Goal: Information Seeking & Learning: Learn about a topic

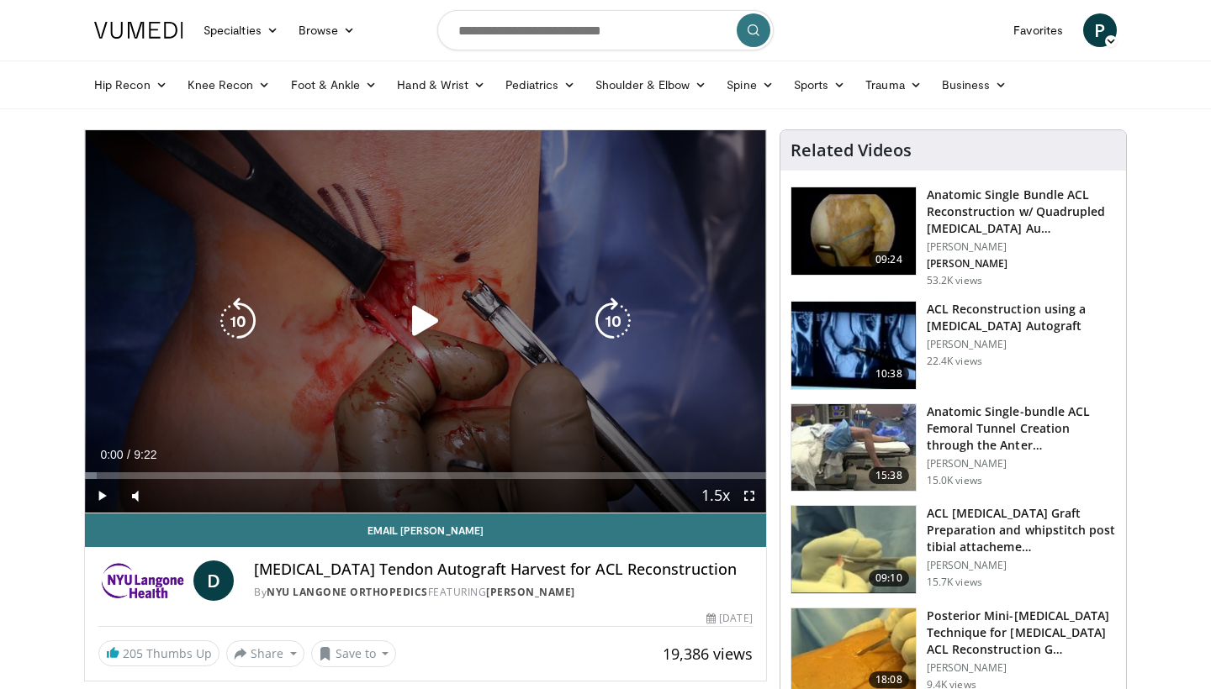
click at [423, 323] on icon "Video Player" at bounding box center [425, 321] width 47 height 47
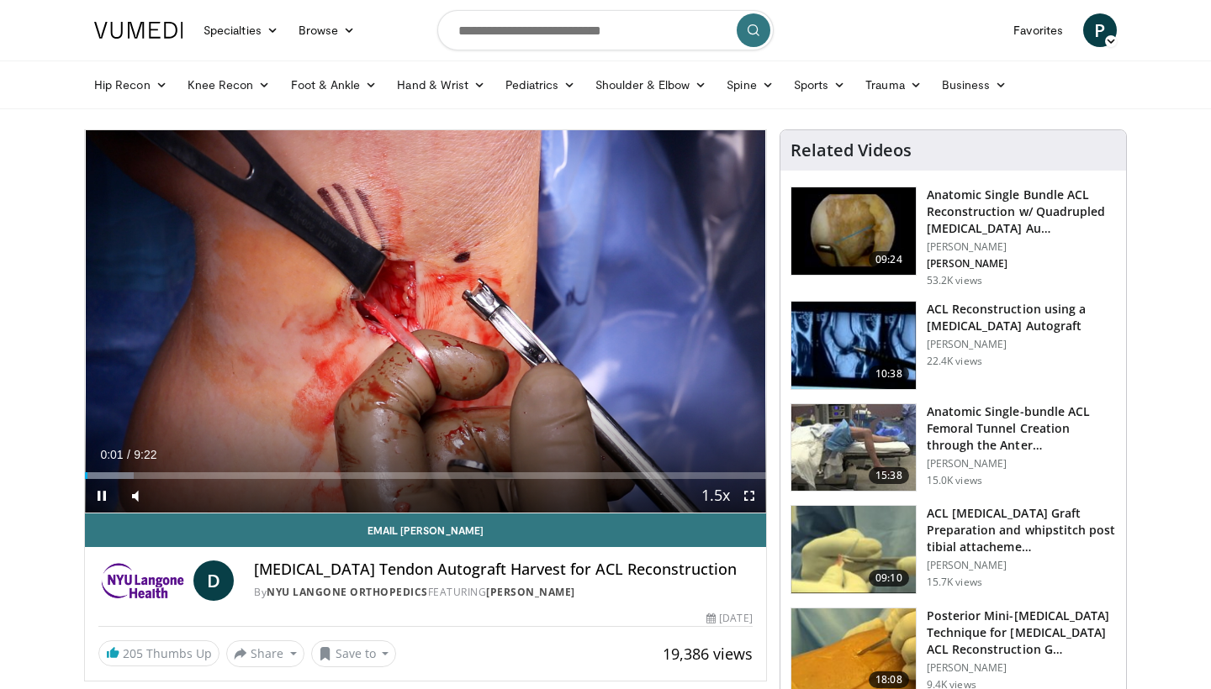
click at [747, 493] on span "Video Player" at bounding box center [749, 496] width 34 height 34
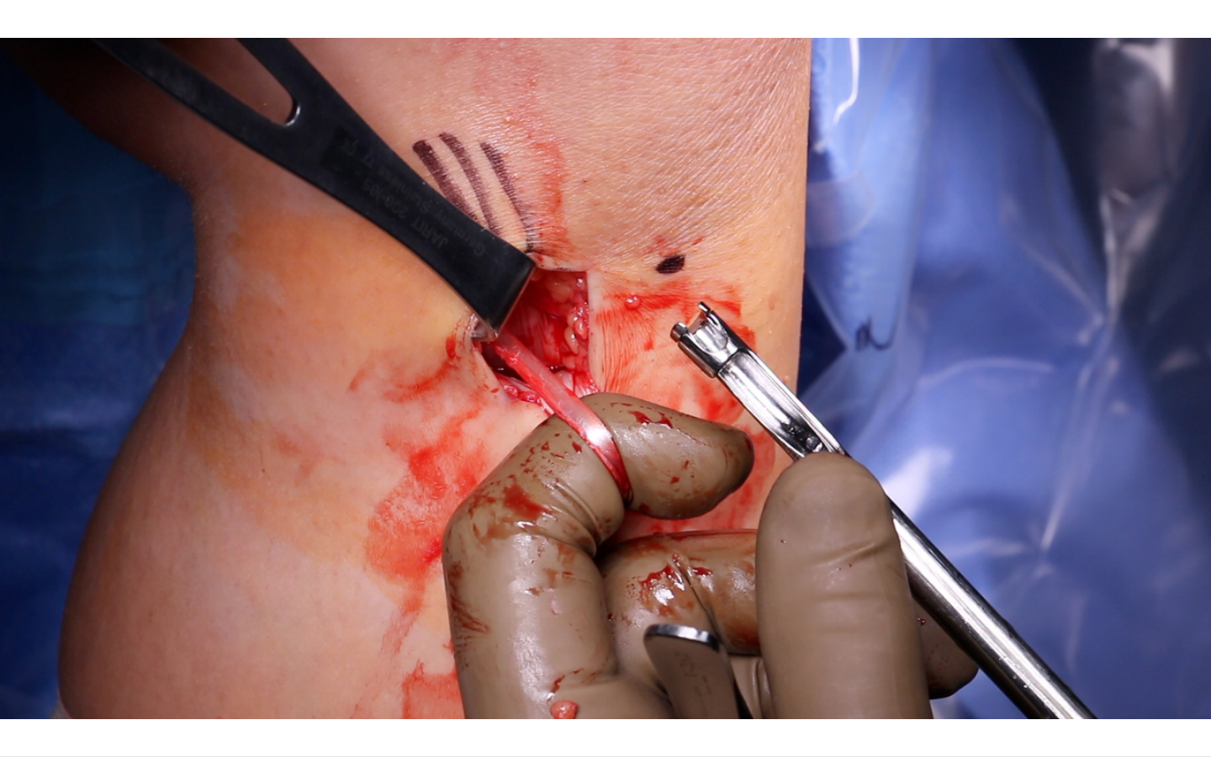
click at [747, 560] on div "10 seconds Tap to unmute" at bounding box center [605, 378] width 1211 height 756
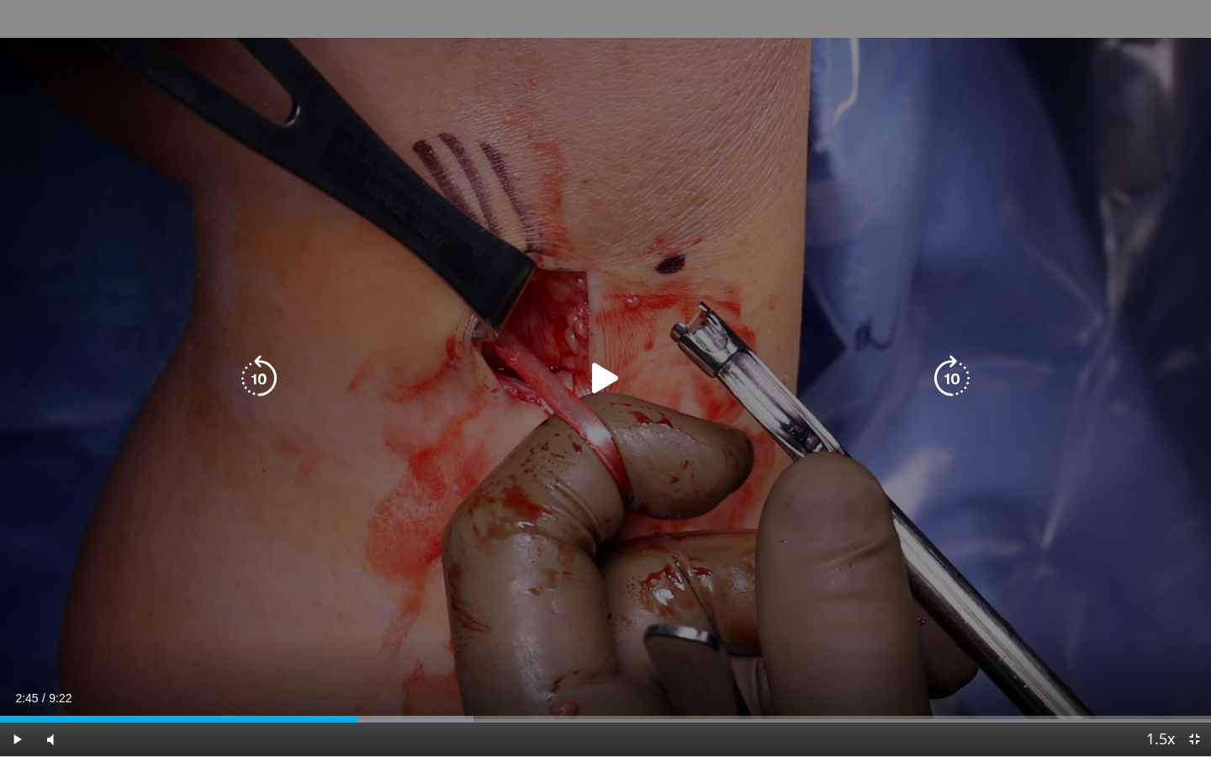
click at [606, 374] on icon "Video Player" at bounding box center [605, 378] width 47 height 47
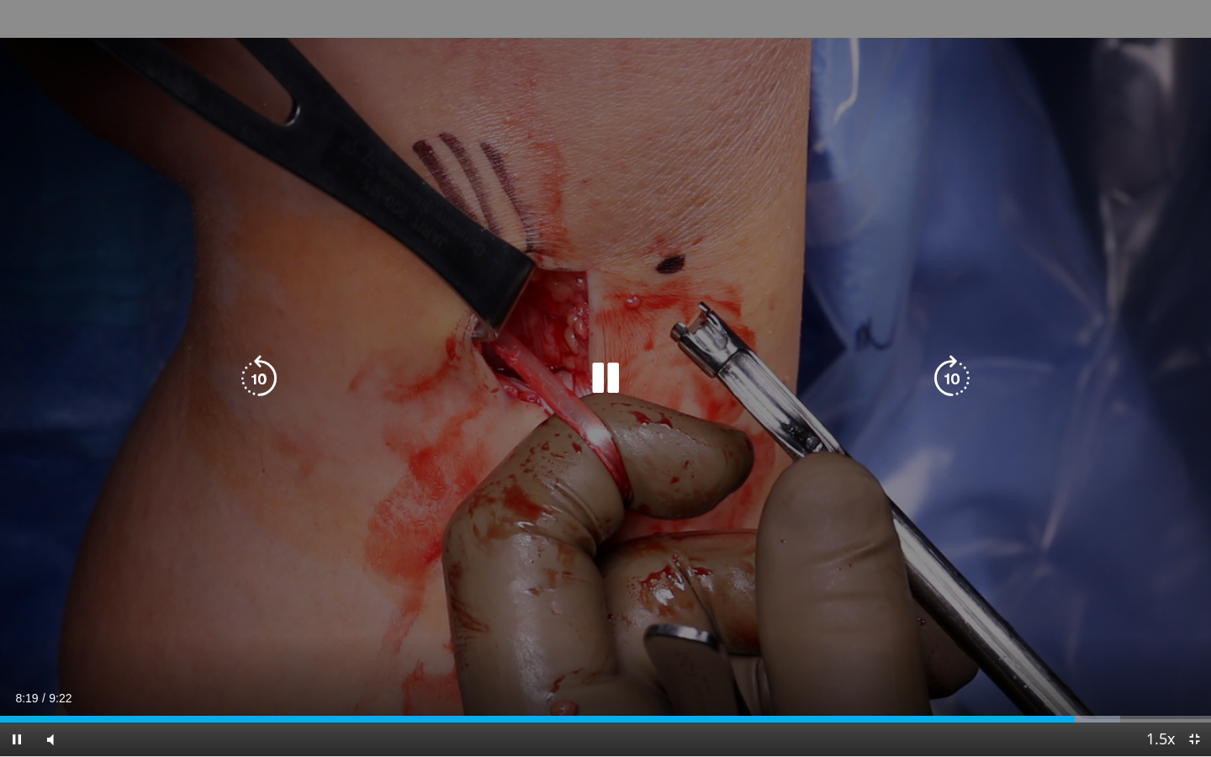
click at [606, 362] on icon "Video Player" at bounding box center [605, 378] width 47 height 47
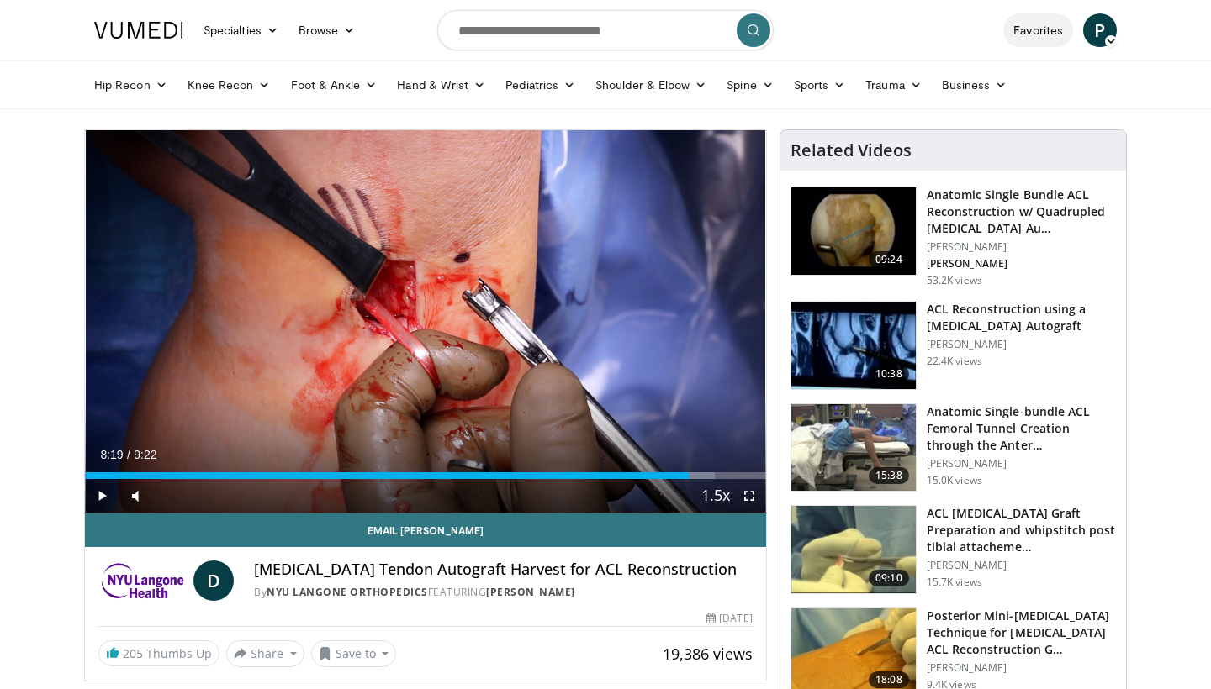
click at [1026, 36] on link "Favorites" at bounding box center [1038, 30] width 70 height 34
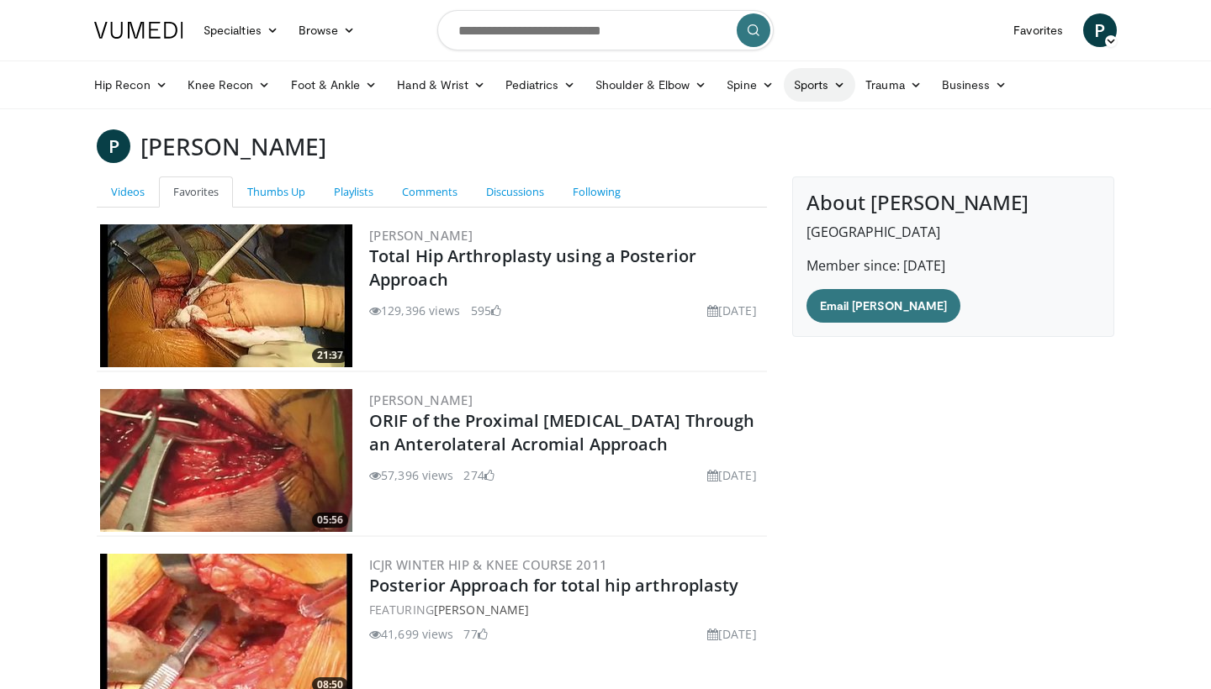
click at [827, 86] on link "Sports" at bounding box center [820, 85] width 72 height 34
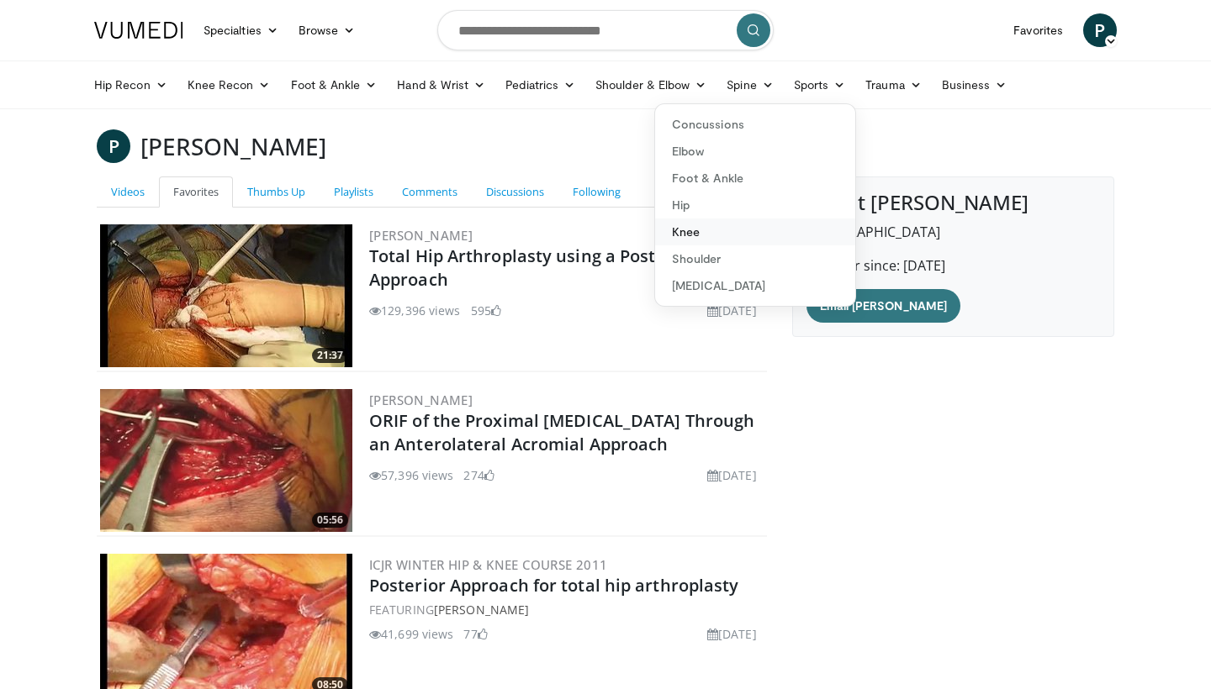
click at [680, 233] on link "Knee" at bounding box center [755, 232] width 200 height 27
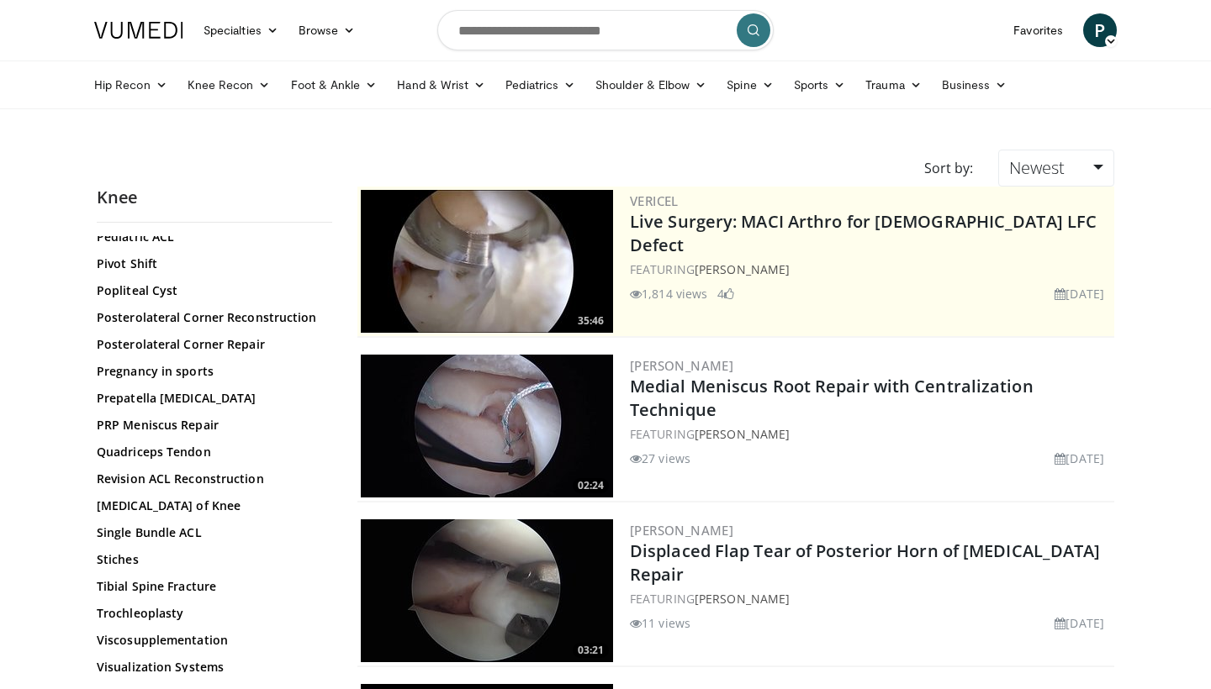
scroll to position [1821, 0]
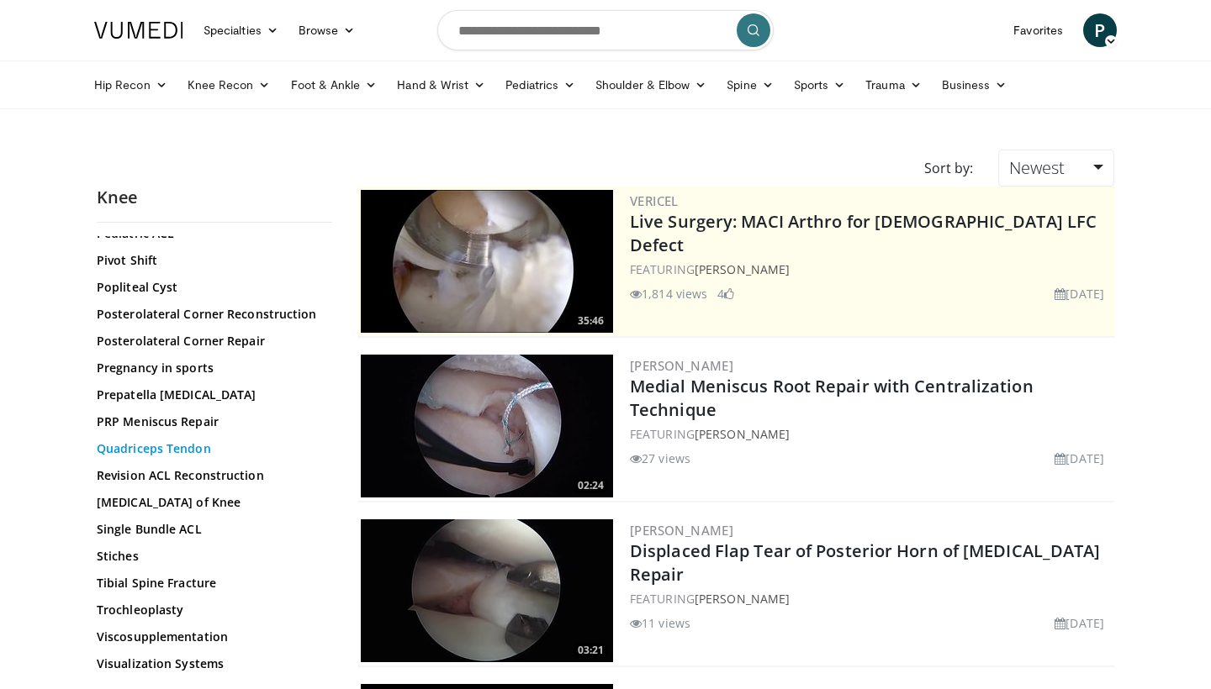
click at [151, 457] on link "Quadriceps Tendon" at bounding box center [210, 449] width 227 height 17
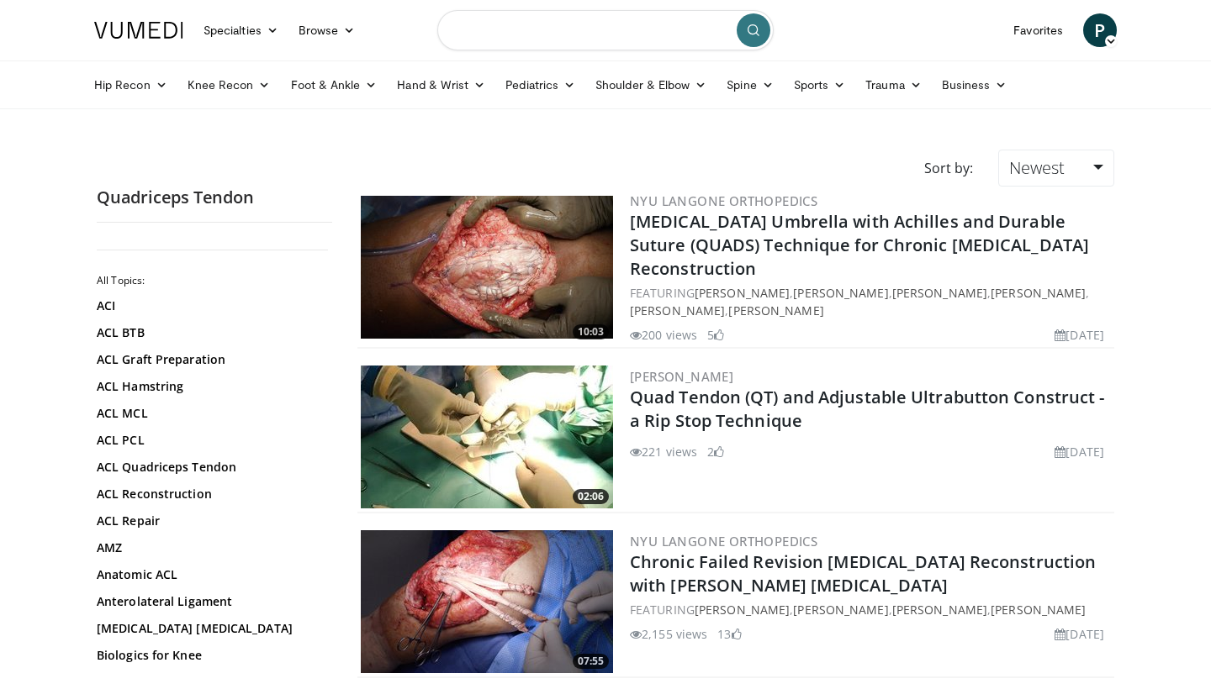
click at [616, 37] on input "Search topics, interventions" at bounding box center [605, 30] width 336 height 40
type input "**********"
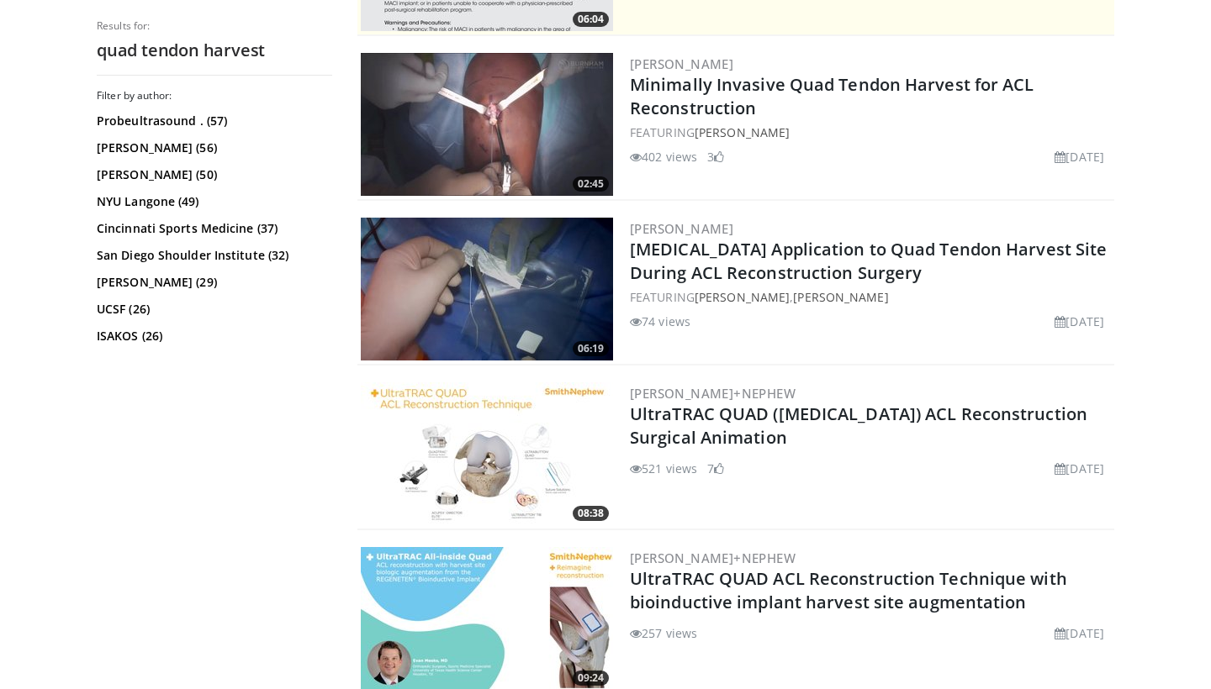
scroll to position [467, 0]
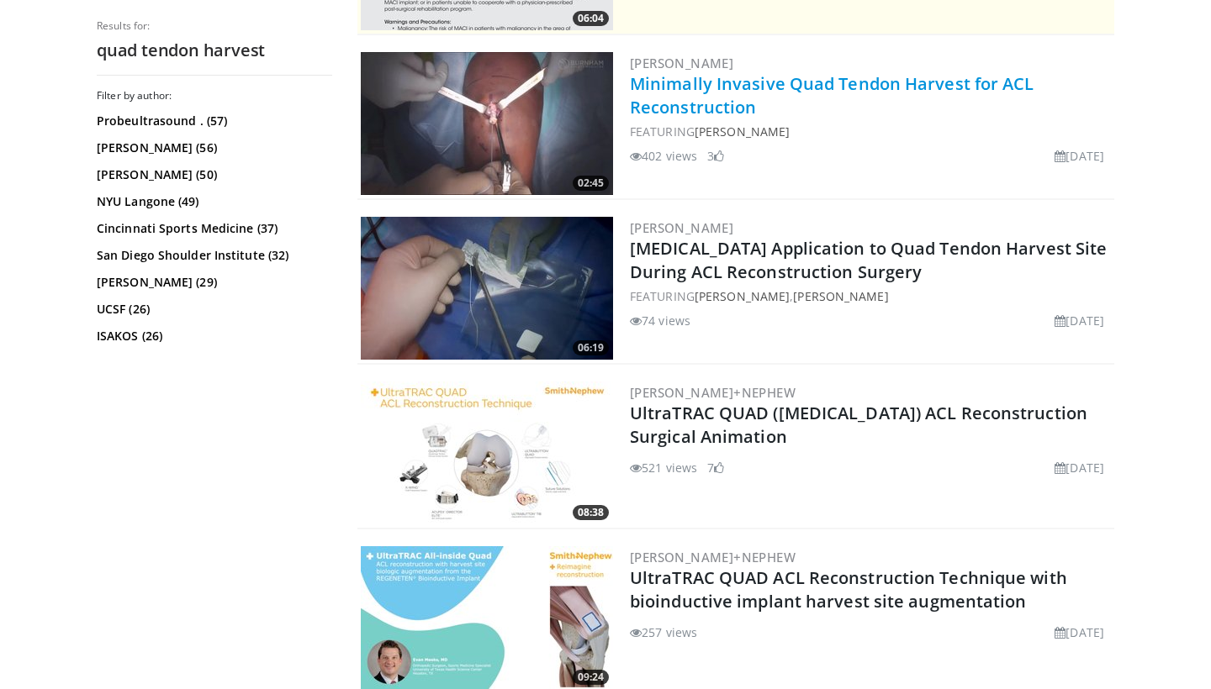
click at [736, 93] on link "Minimally Invasive Quad Tendon Harvest for ACL Reconstruction" at bounding box center [832, 95] width 404 height 46
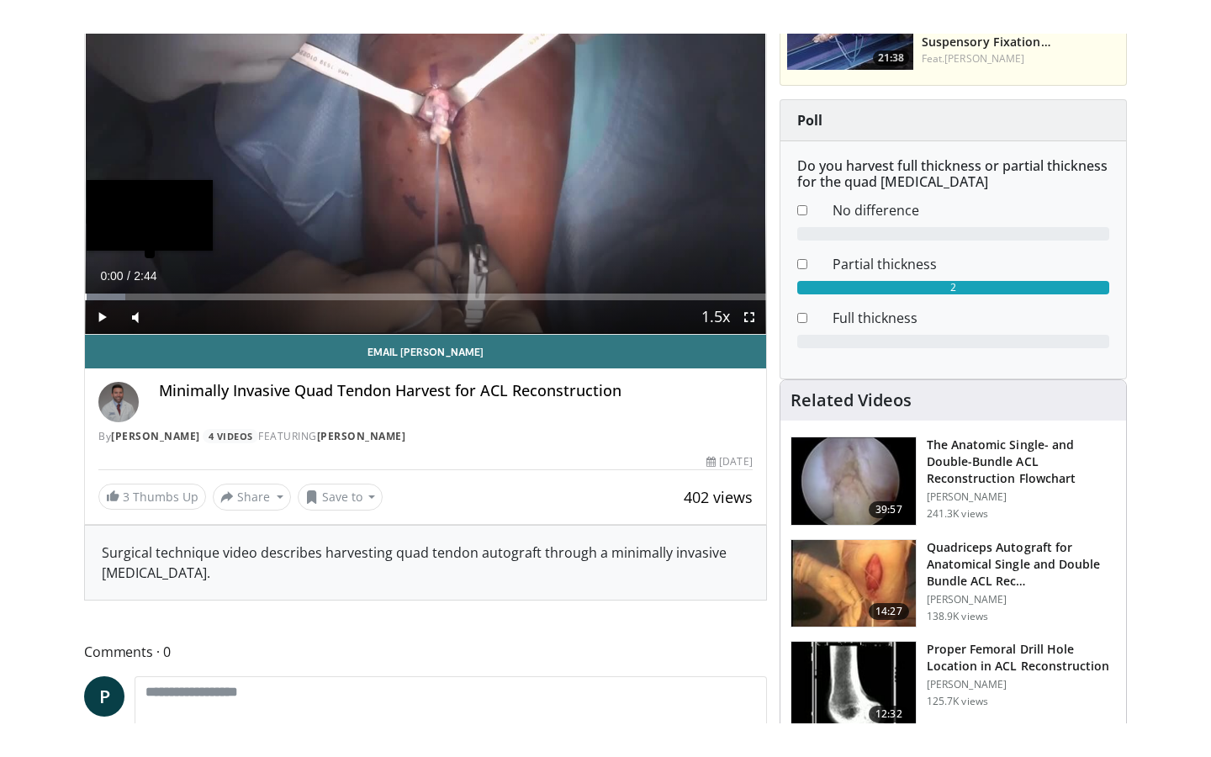
scroll to position [214, 0]
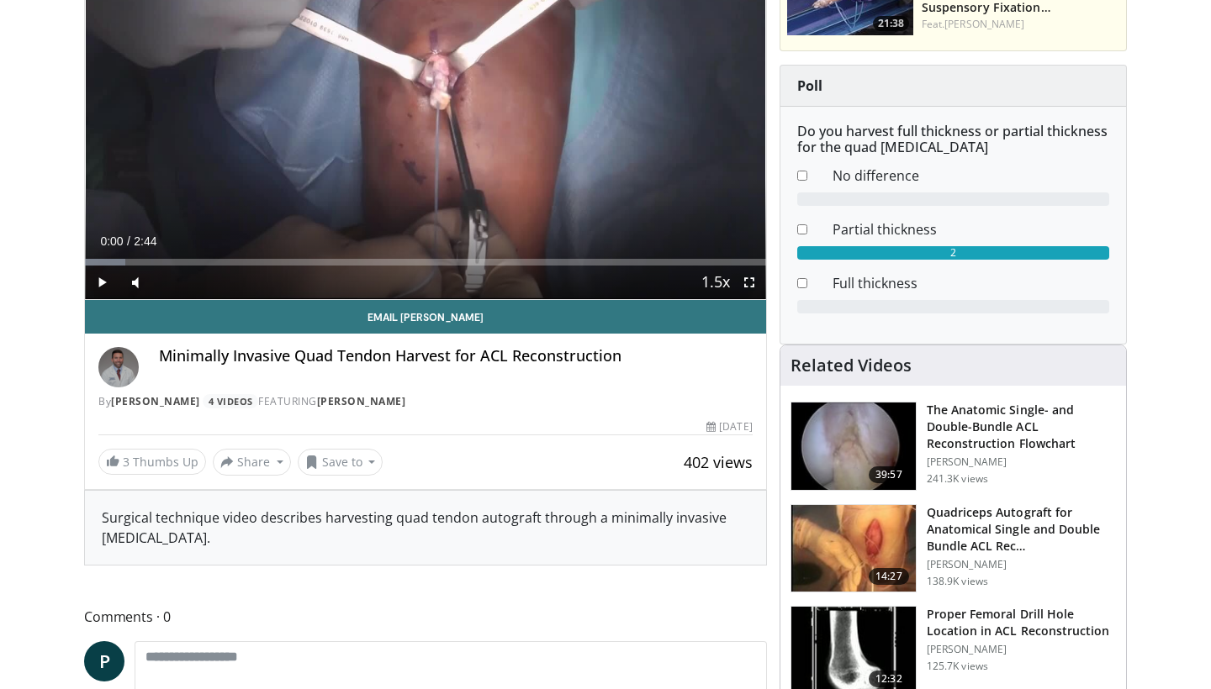
click at [98, 279] on span "Video Player" at bounding box center [102, 283] width 34 height 34
click at [744, 285] on span "Video Player" at bounding box center [749, 283] width 34 height 34
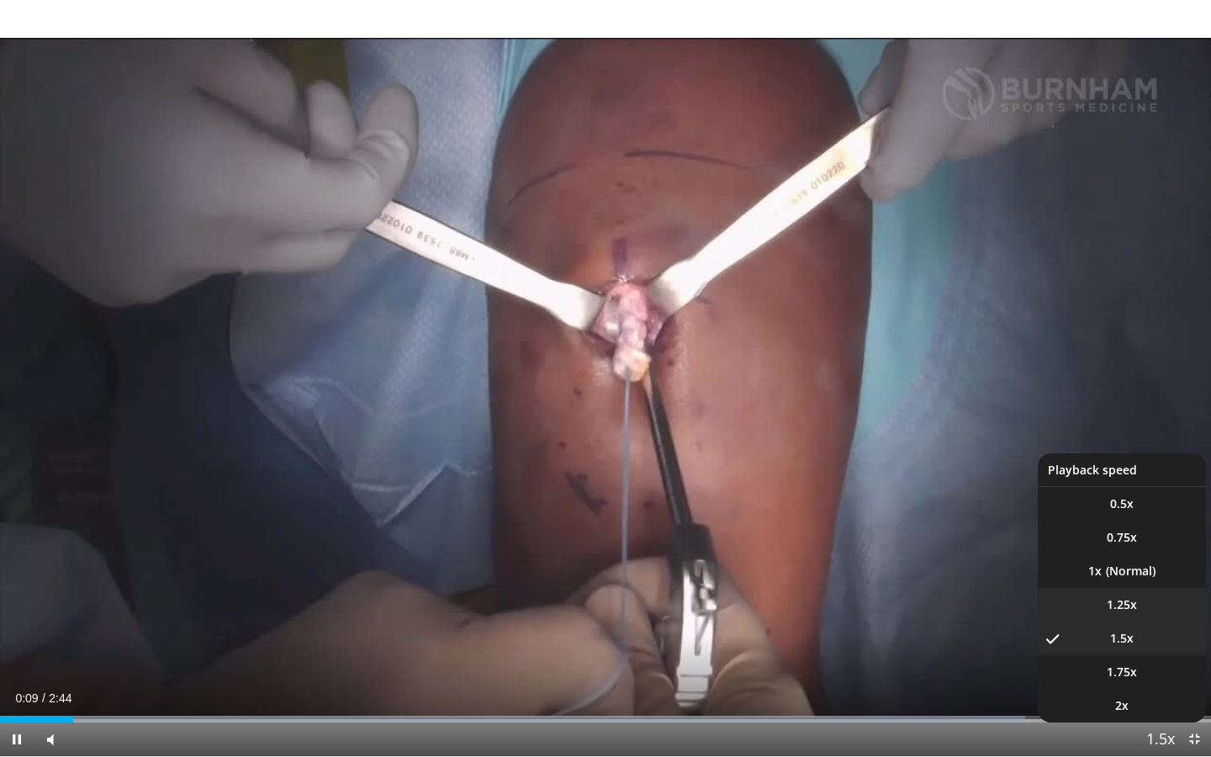
click at [1112, 611] on span "1.25x" at bounding box center [1122, 604] width 30 height 17
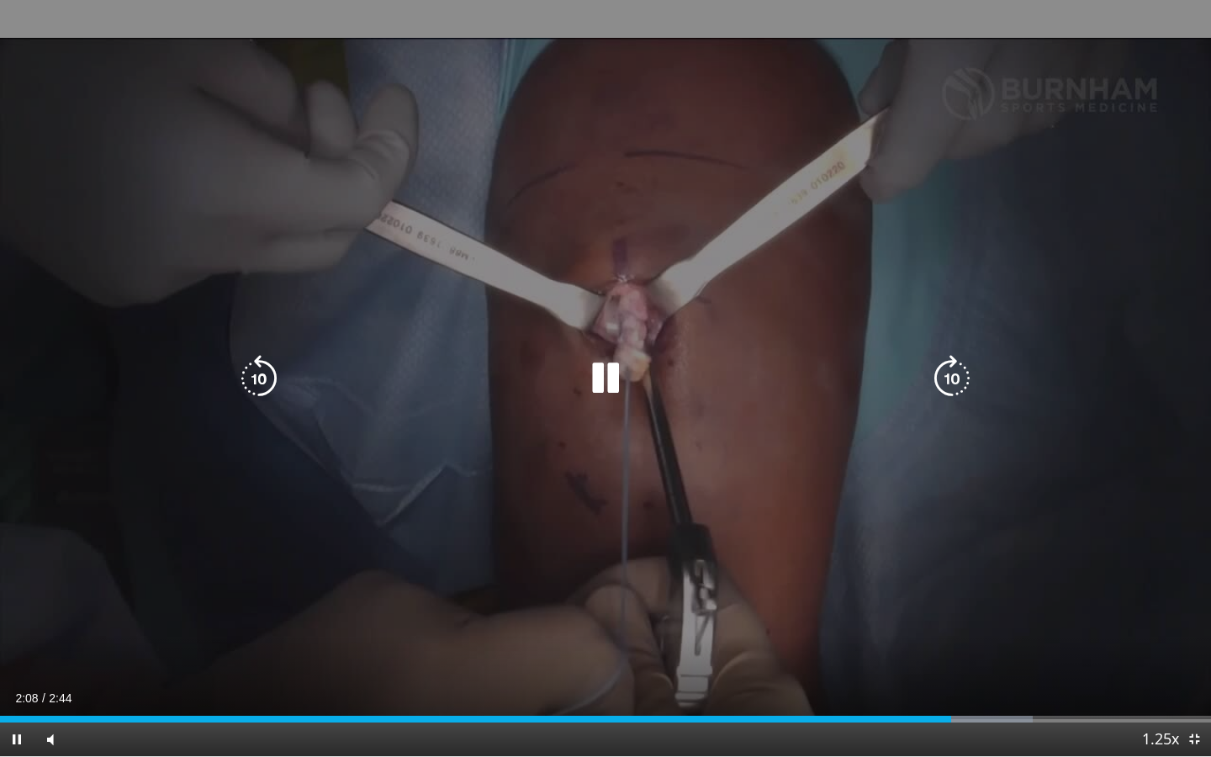
click at [265, 371] on icon "Video Player" at bounding box center [258, 378] width 47 height 47
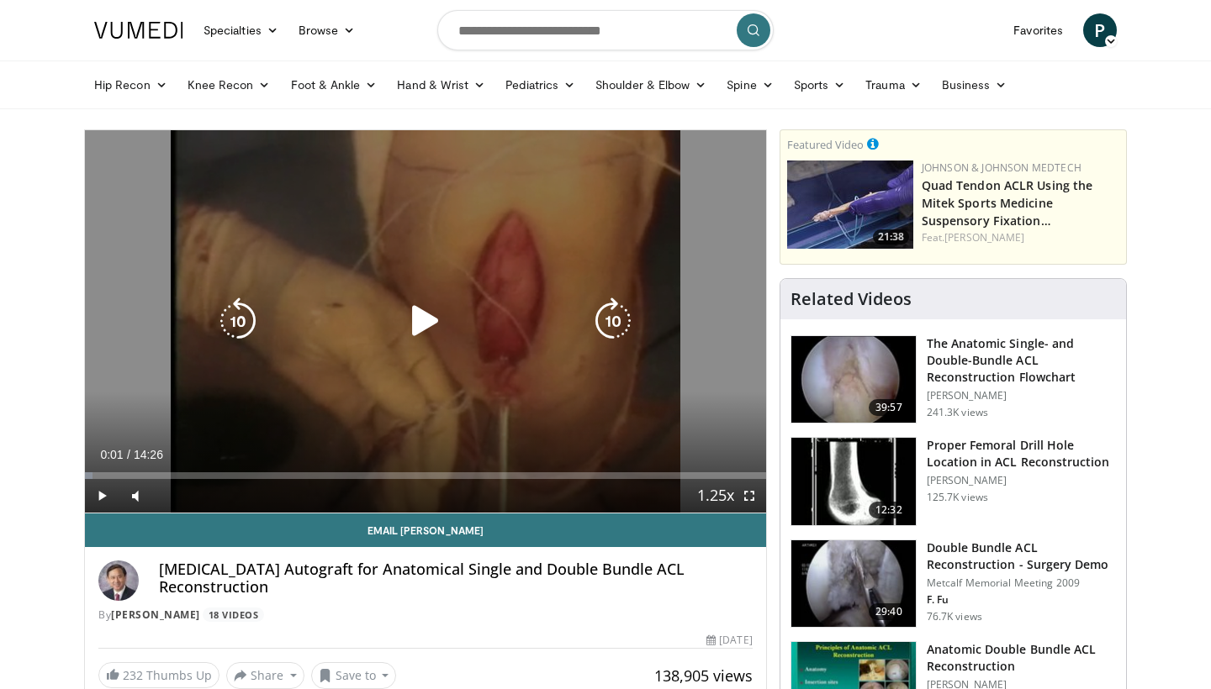
click at [429, 320] on icon "Video Player" at bounding box center [425, 321] width 47 height 47
click at [616, 325] on icon "Video Player" at bounding box center [612, 321] width 47 height 47
click at [240, 319] on icon "Video Player" at bounding box center [237, 321] width 47 height 47
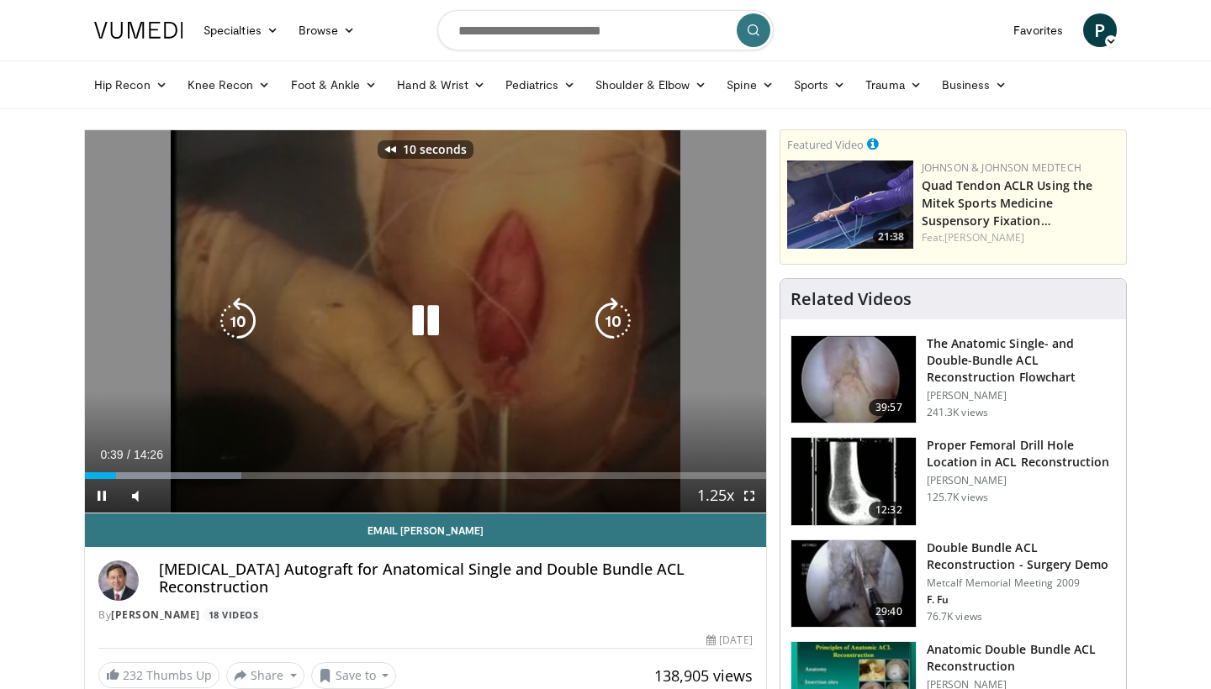
click at [240, 319] on icon "Video Player" at bounding box center [237, 321] width 47 height 47
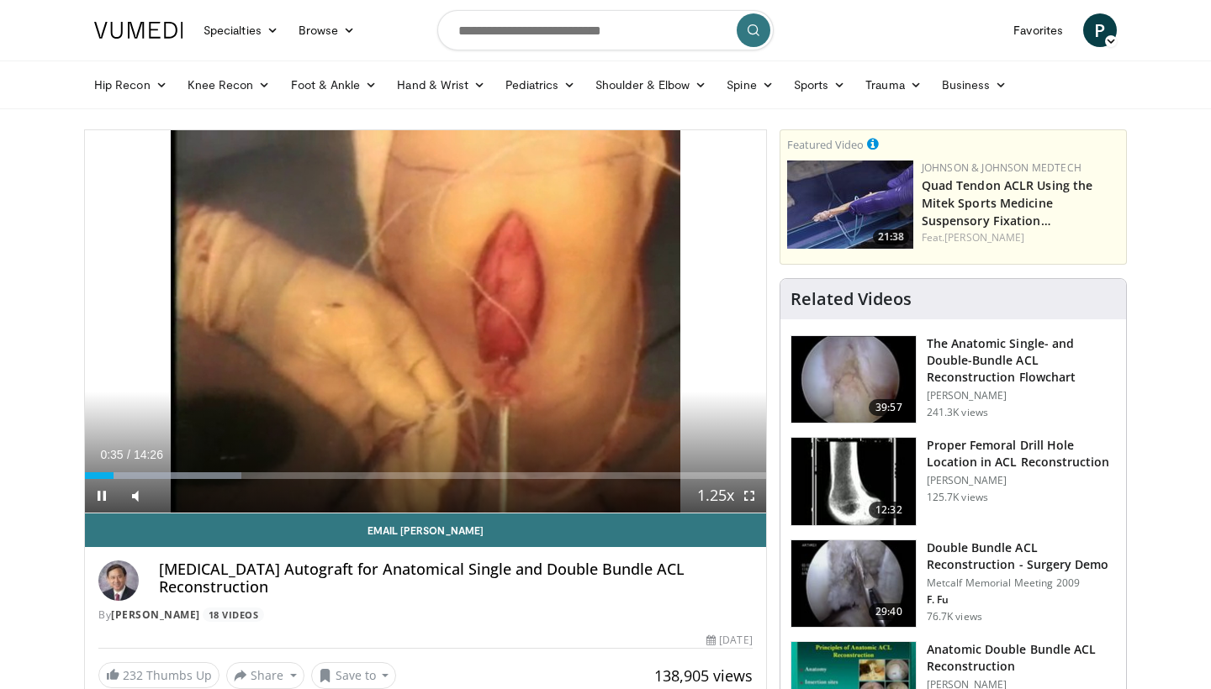
click at [749, 492] on span "Video Player" at bounding box center [749, 496] width 34 height 34
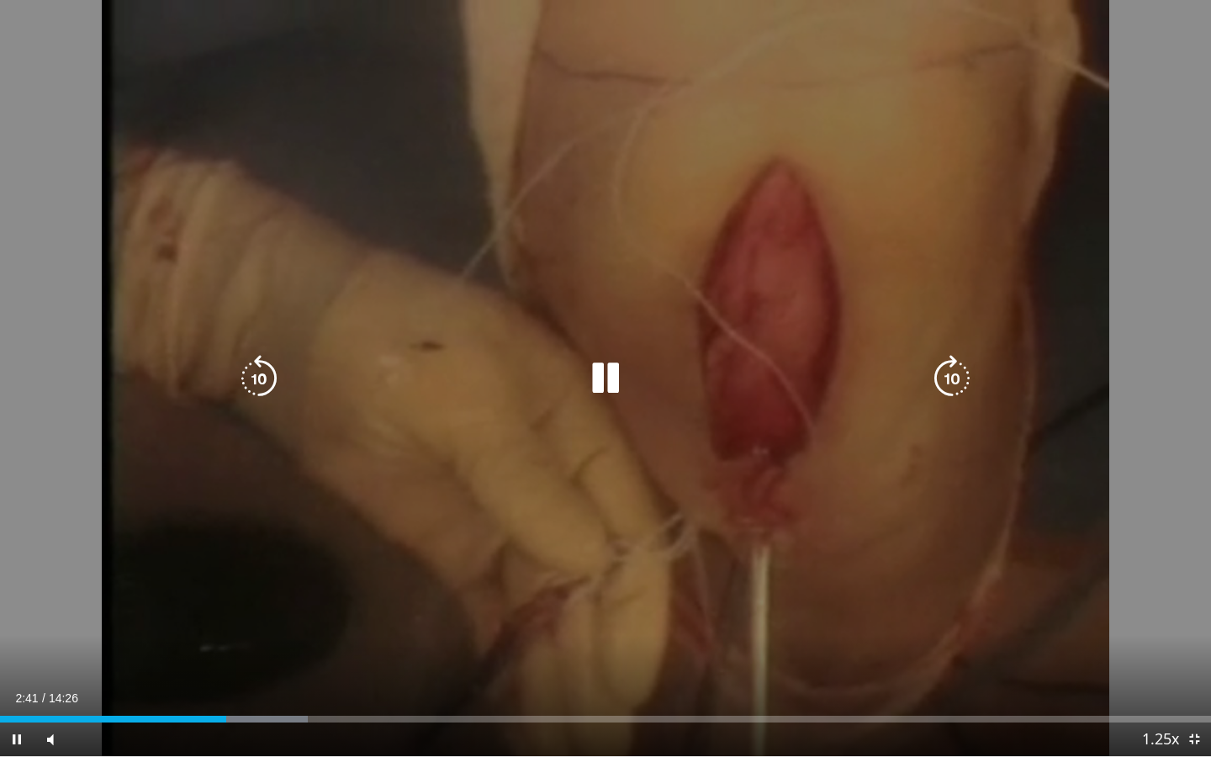
click at [259, 383] on icon "Video Player" at bounding box center [258, 378] width 47 height 47
click at [251, 379] on icon "Video Player" at bounding box center [258, 378] width 47 height 47
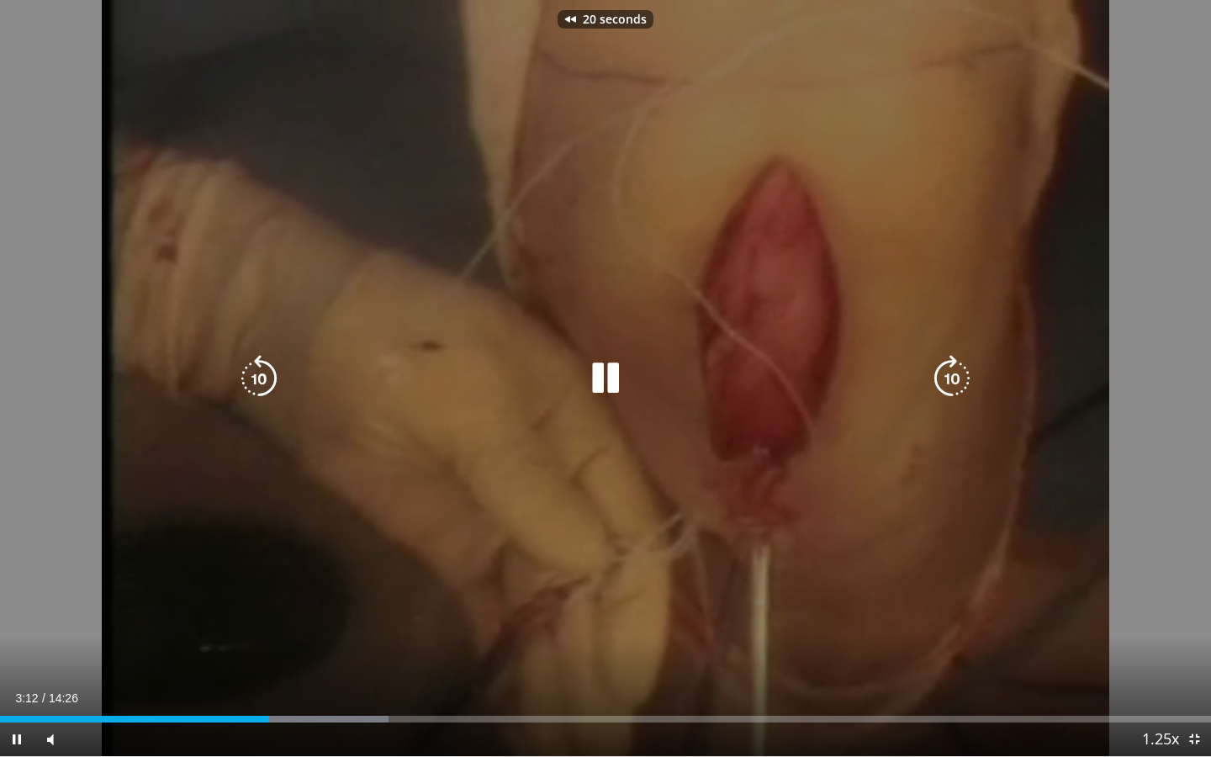
click at [251, 379] on icon "Video Player" at bounding box center [258, 378] width 47 height 47
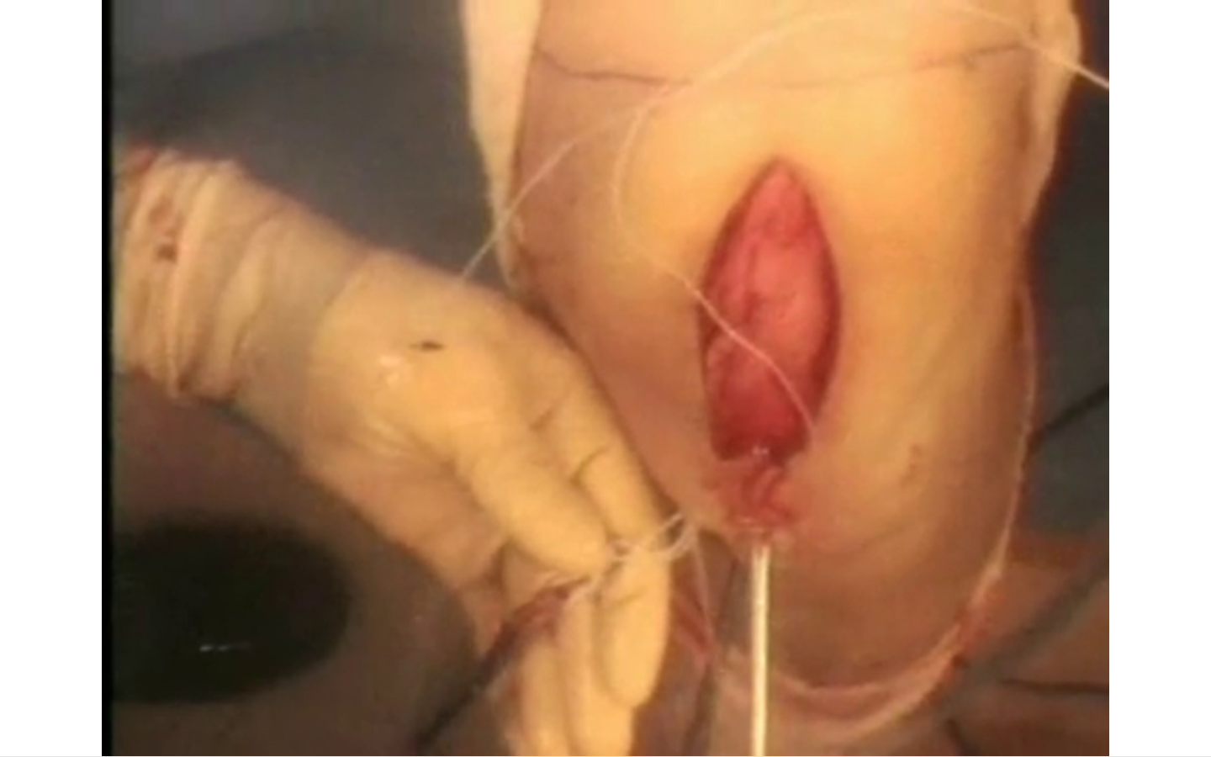
click at [251, 379] on div "30 seconds Tap to unmute" at bounding box center [605, 378] width 1211 height 756
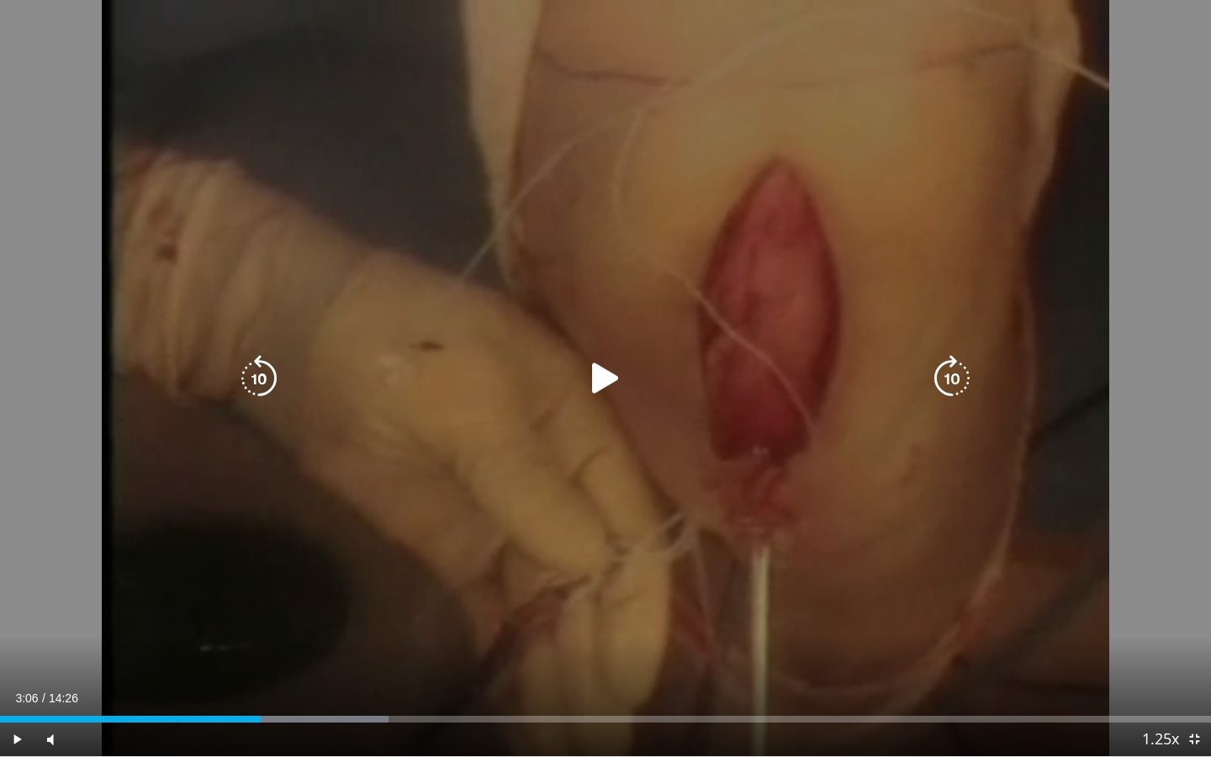
click at [263, 372] on icon "Video Player" at bounding box center [258, 378] width 47 height 47
click at [602, 381] on icon "Video Player" at bounding box center [605, 378] width 47 height 47
click at [955, 375] on icon "Video Player" at bounding box center [951, 378] width 47 height 47
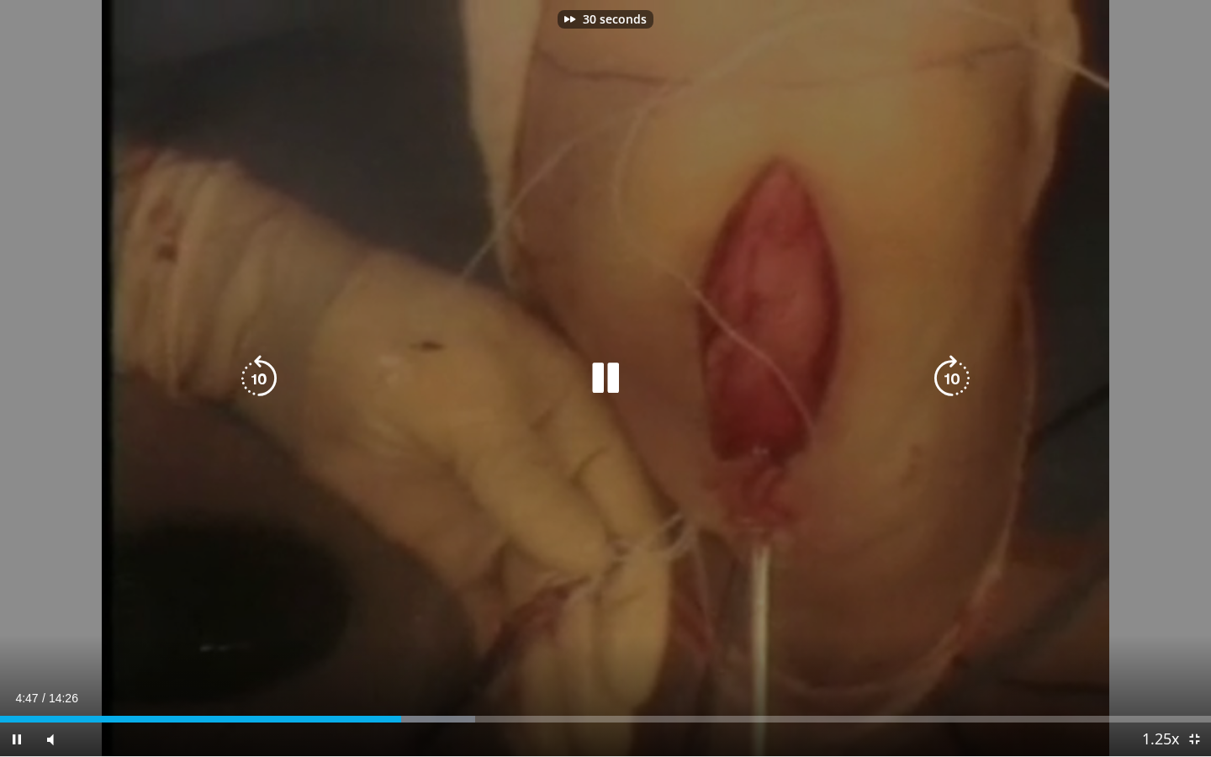
click at [955, 375] on icon "Video Player" at bounding box center [951, 378] width 47 height 47
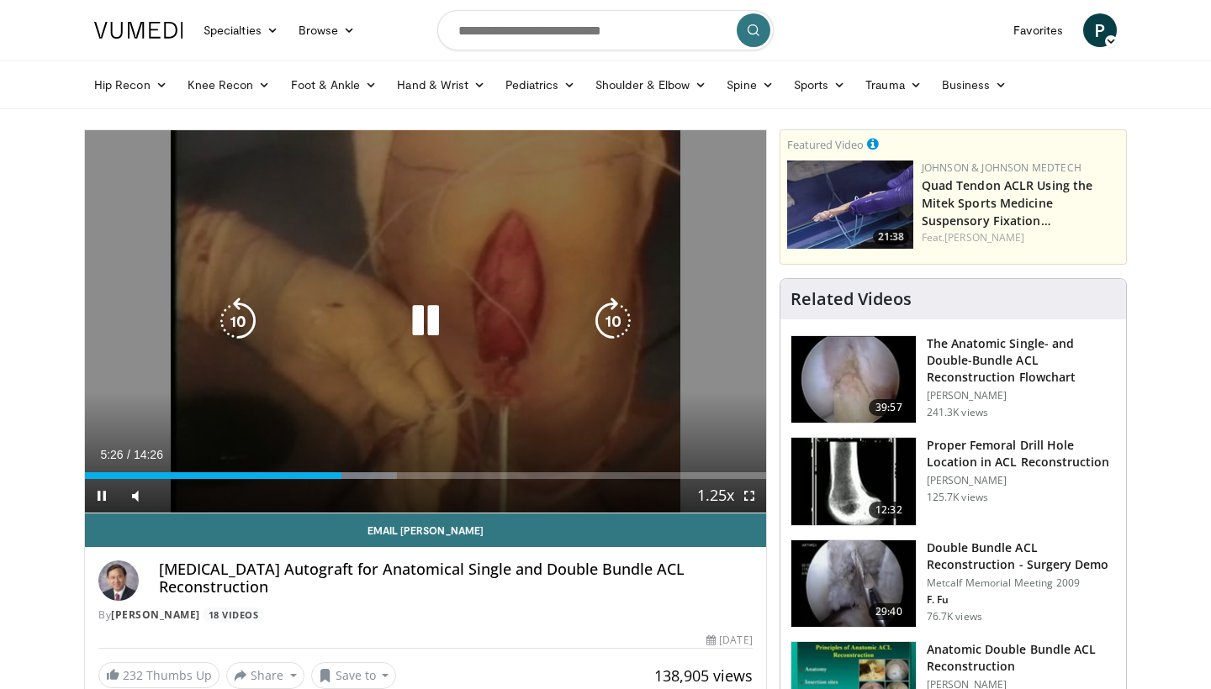
click at [613, 322] on icon "Video Player" at bounding box center [612, 321] width 47 height 47
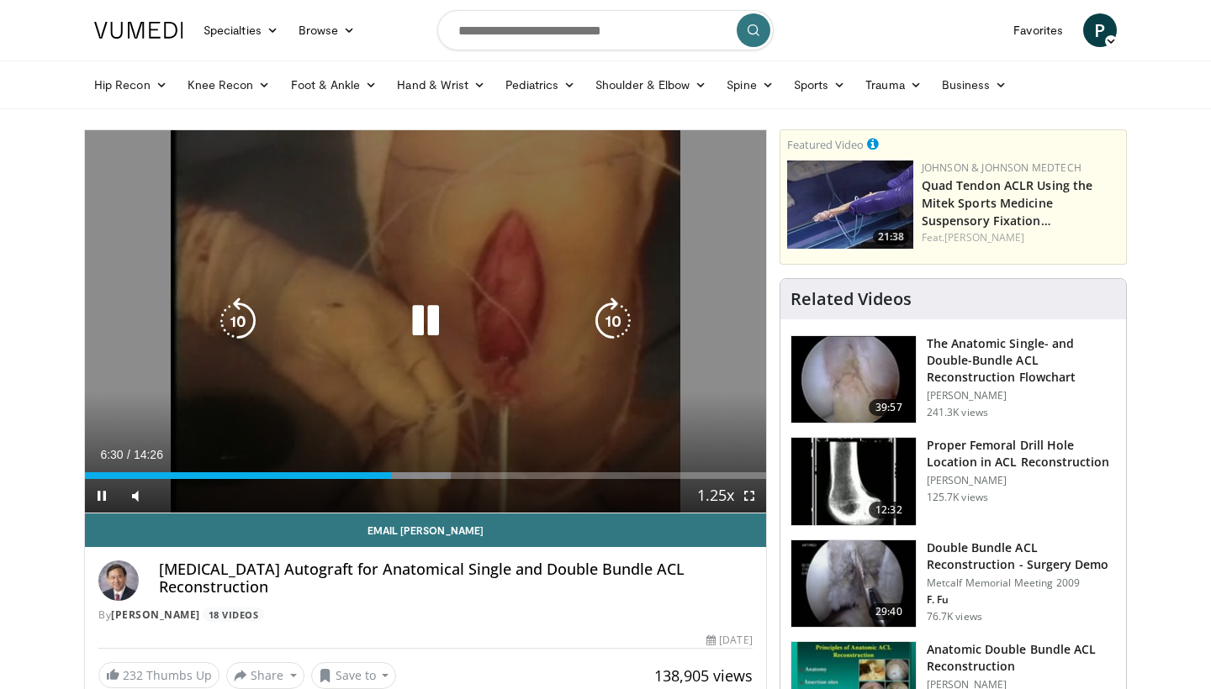
click at [434, 315] on icon "Video Player" at bounding box center [425, 321] width 47 height 47
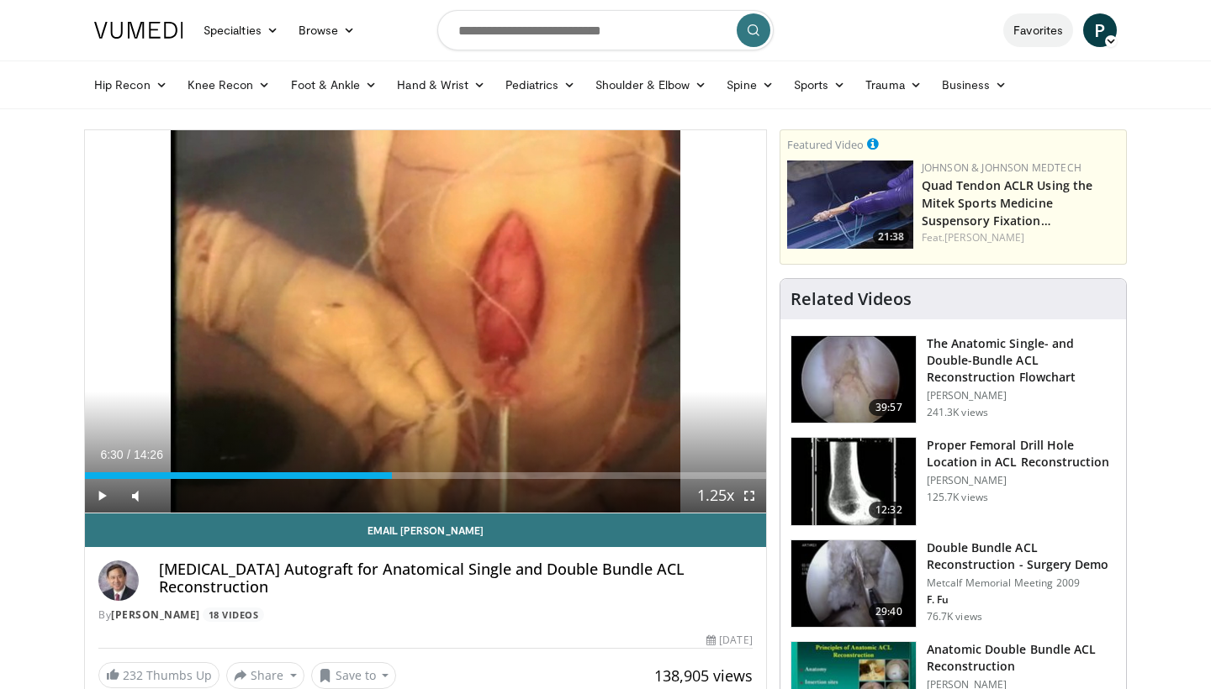
click at [1027, 29] on link "Favorites" at bounding box center [1038, 30] width 70 height 34
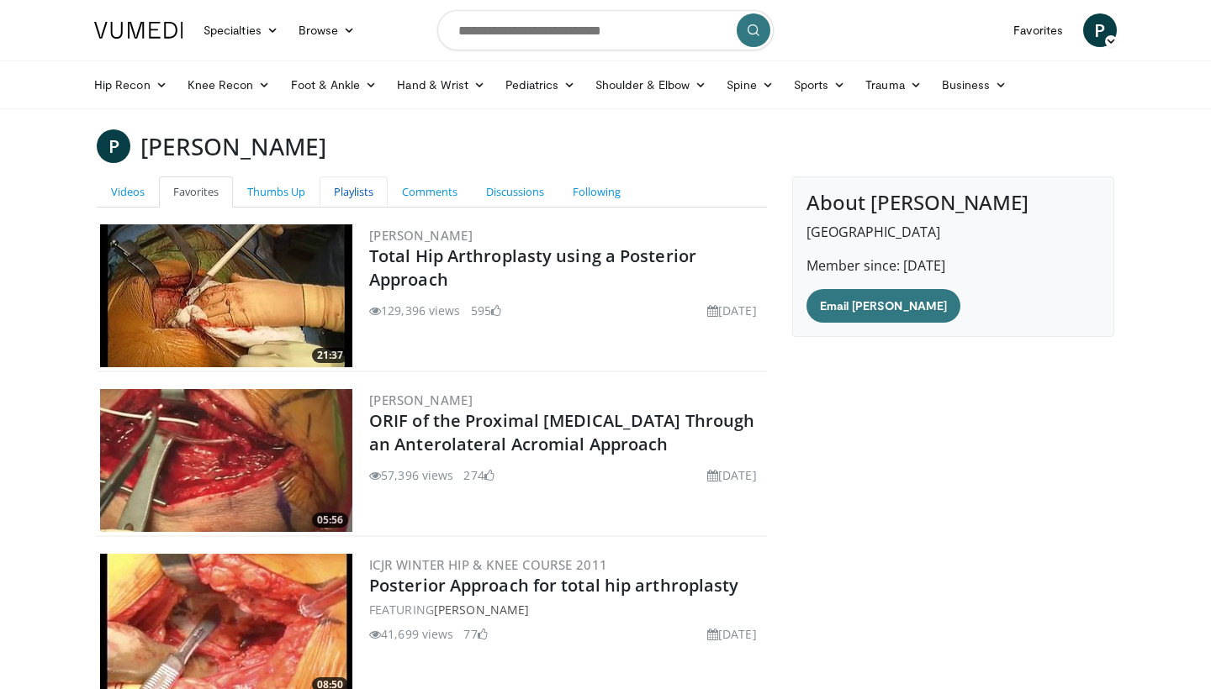
click at [343, 191] on link "Playlists" at bounding box center [354, 192] width 68 height 31
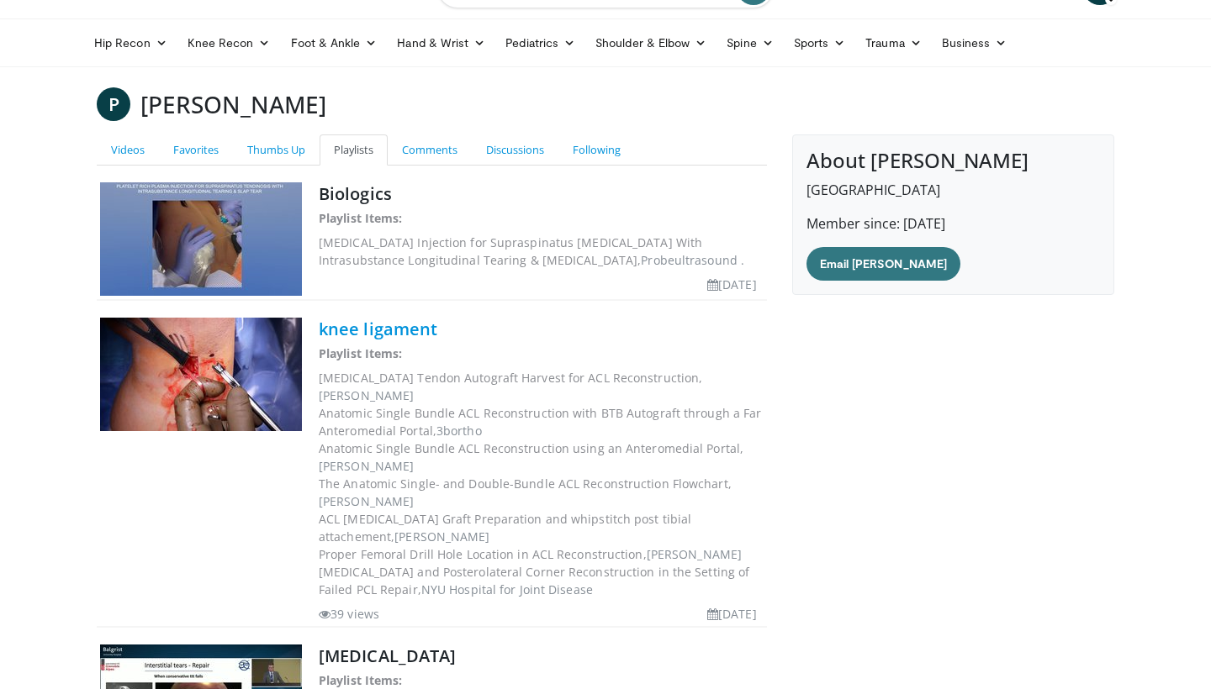
scroll to position [44, 0]
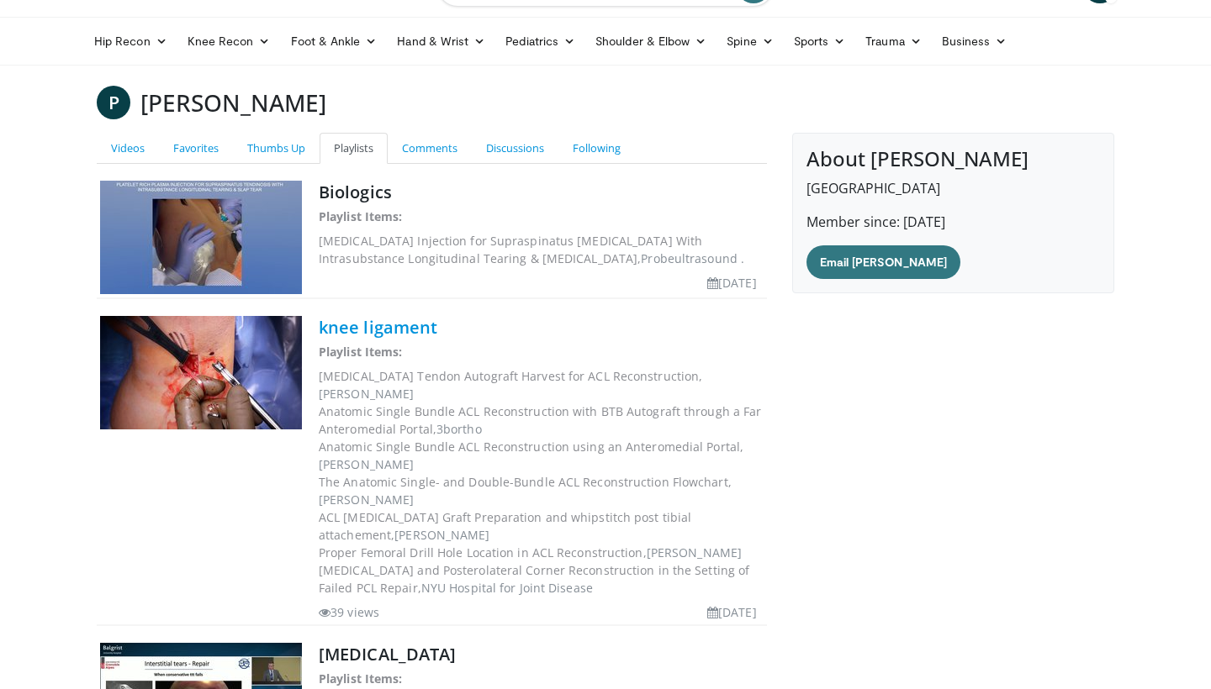
click at [367, 335] on link "knee ligament" at bounding box center [378, 327] width 119 height 23
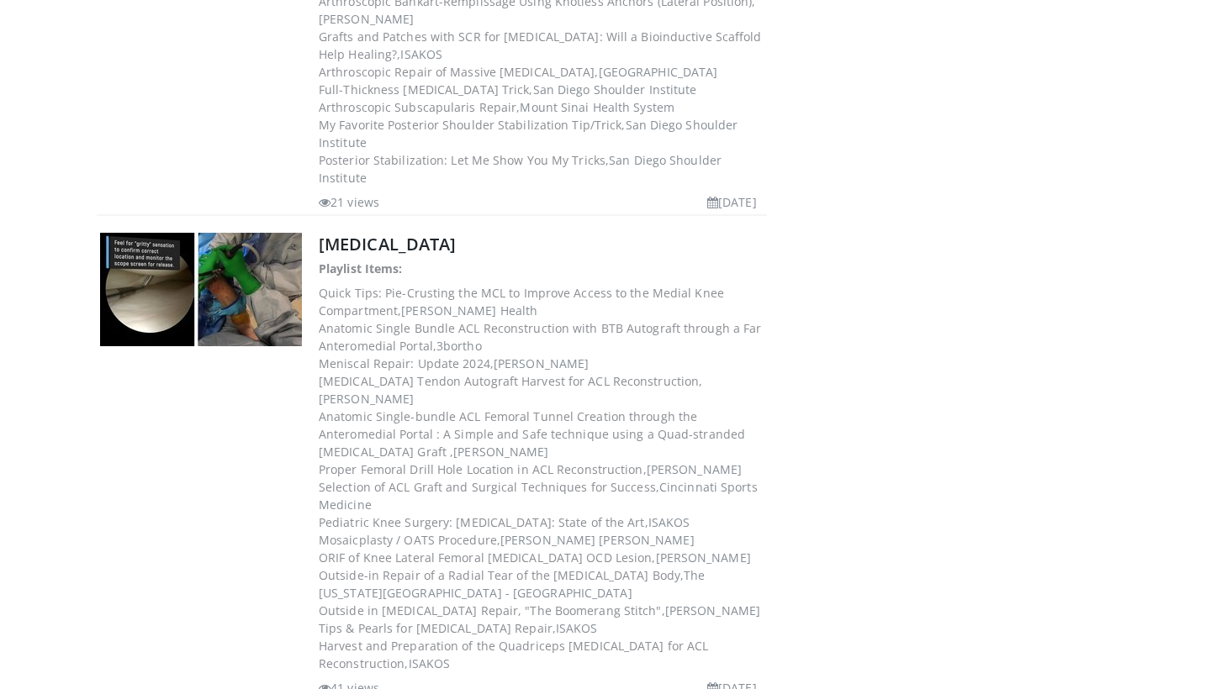
scroll to position [858, 0]
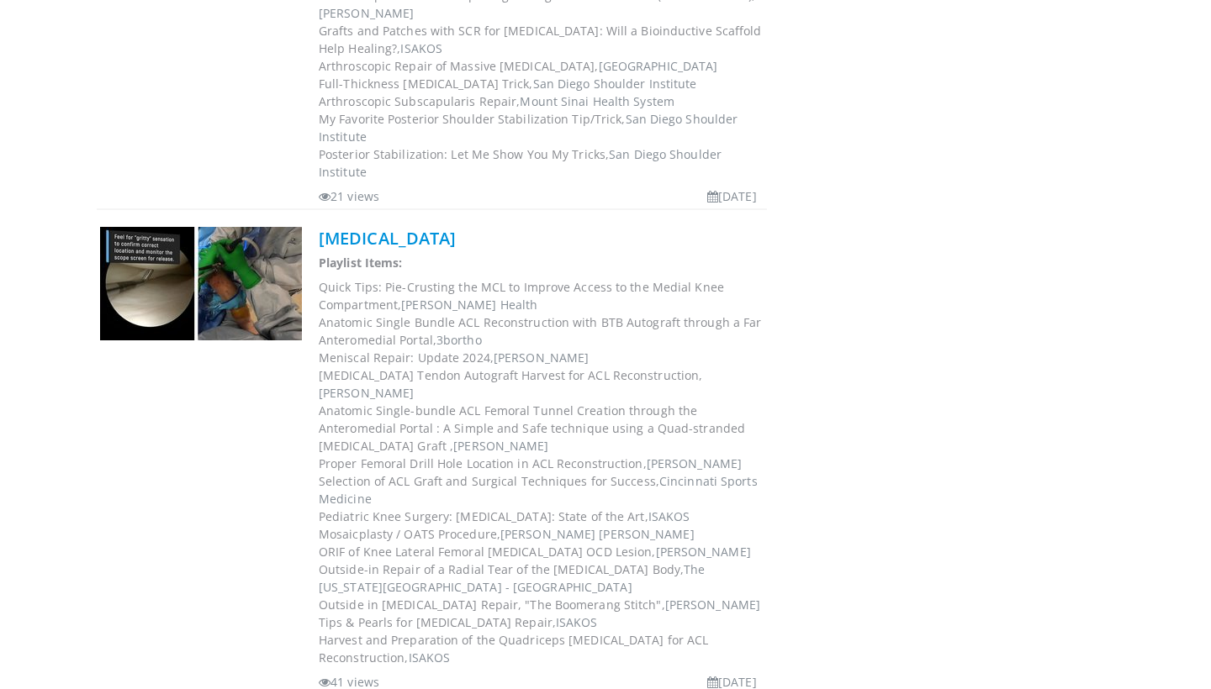
click at [388, 227] on link "[MEDICAL_DATA]" at bounding box center [387, 238] width 137 height 23
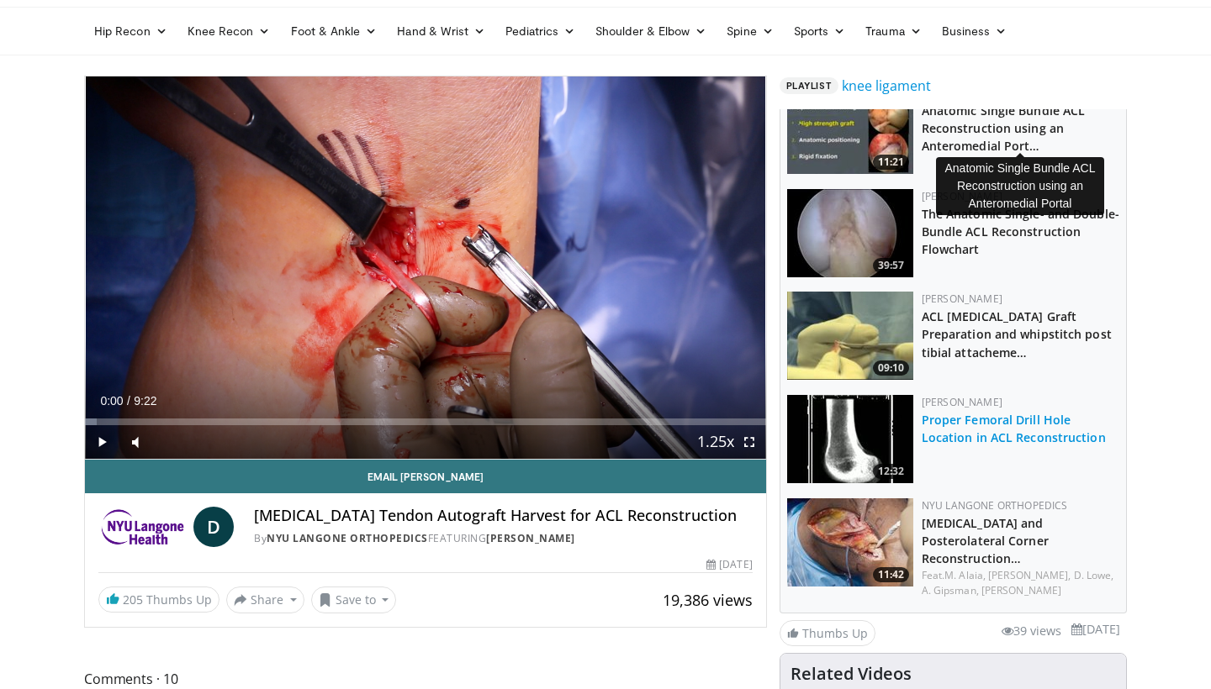
scroll to position [237, 0]
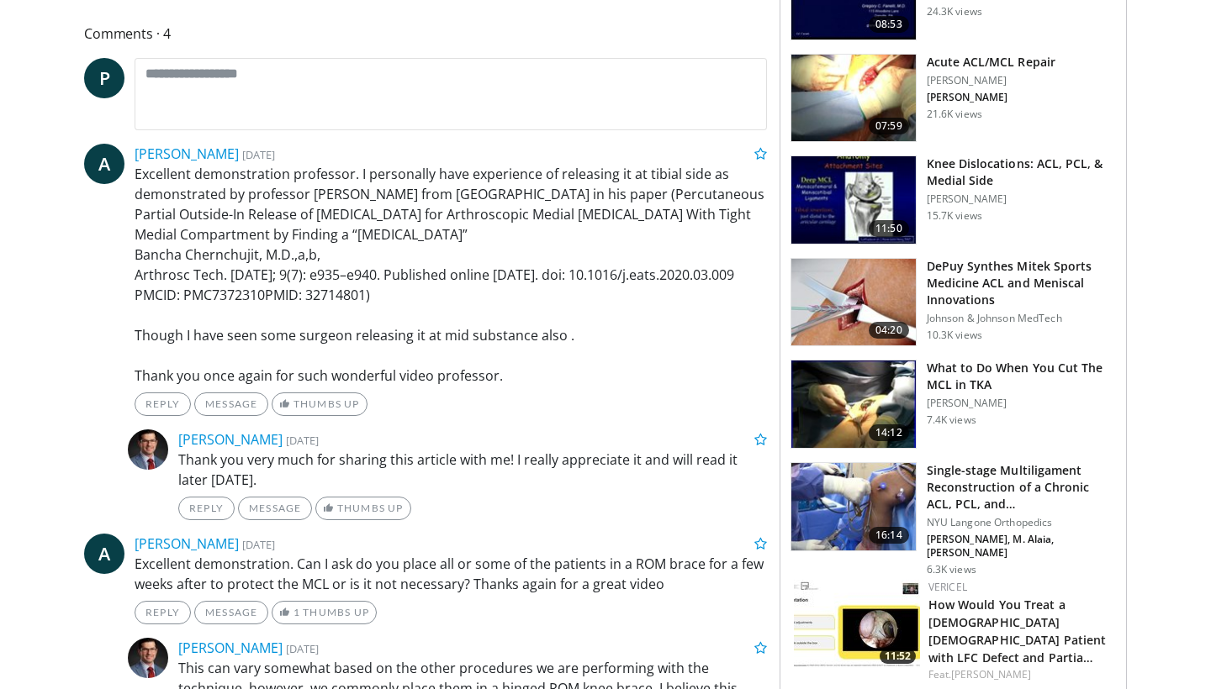
scroll to position [814, 0]
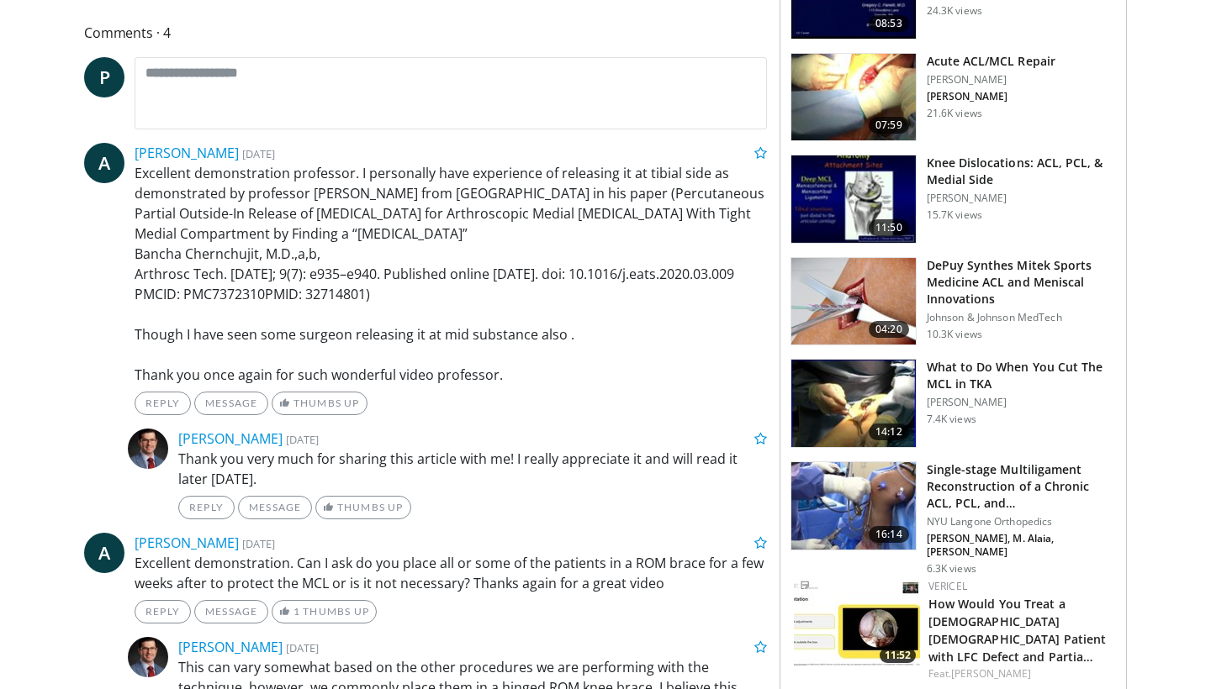
click at [980, 396] on p "[PERSON_NAME]" at bounding box center [1021, 402] width 189 height 13
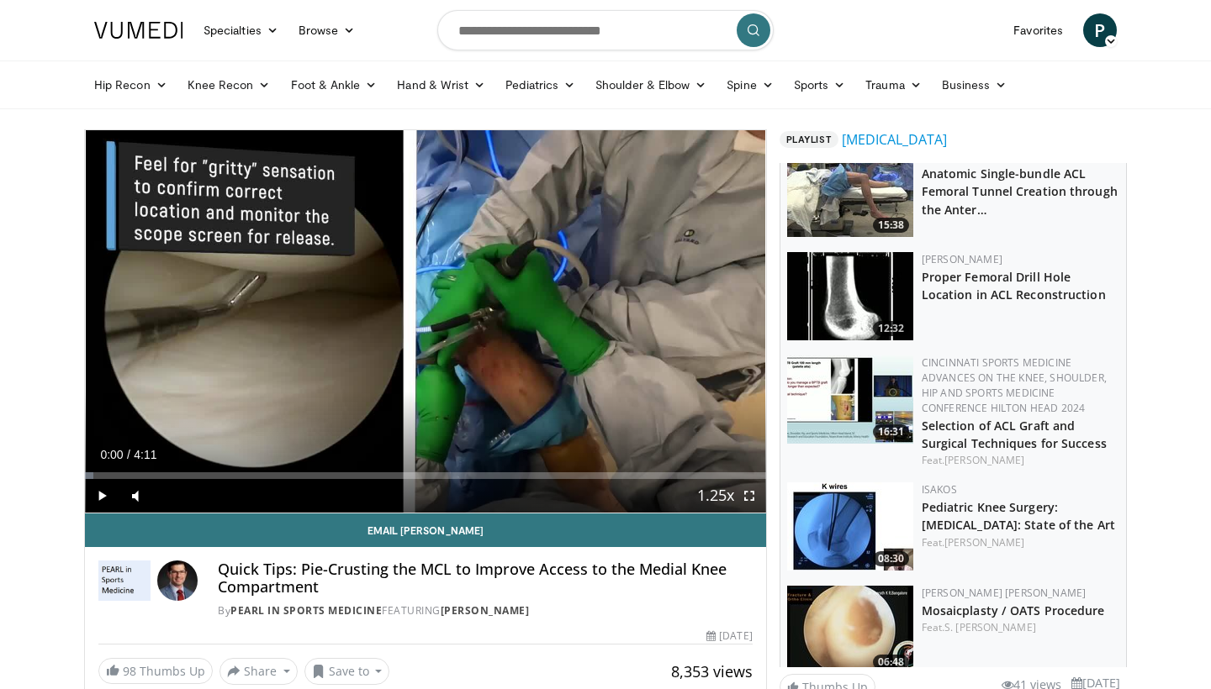
scroll to position [0, 0]
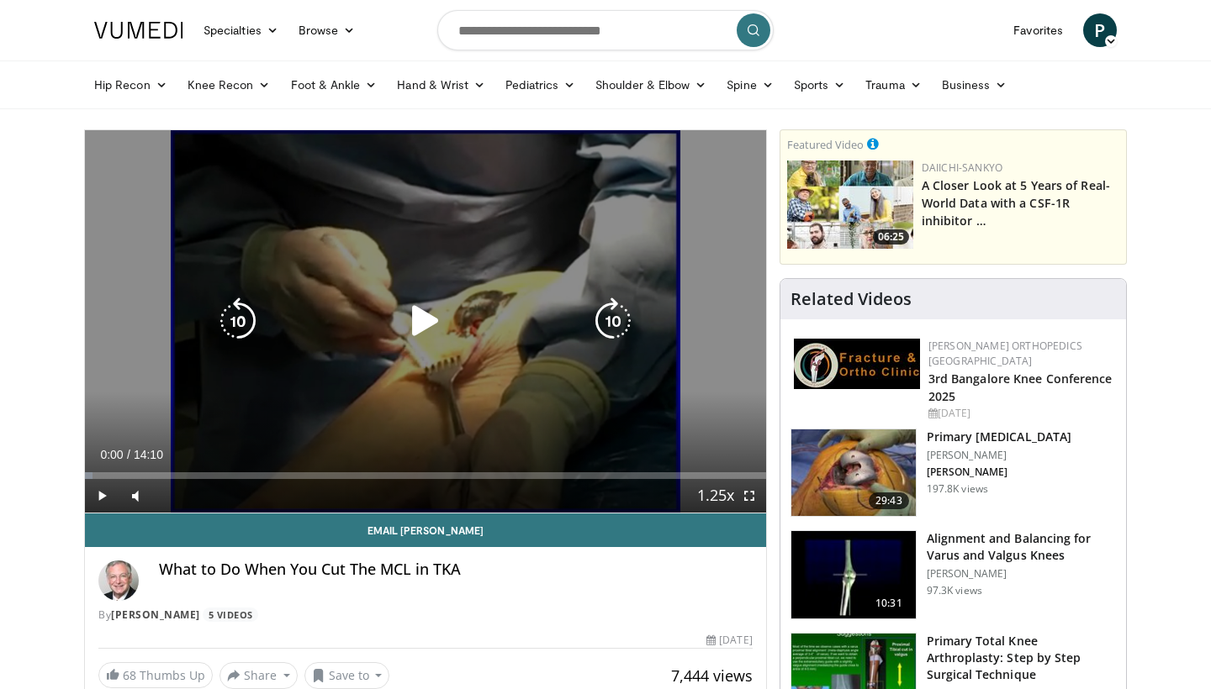
click at [422, 333] on icon "Video Player" at bounding box center [425, 321] width 47 height 47
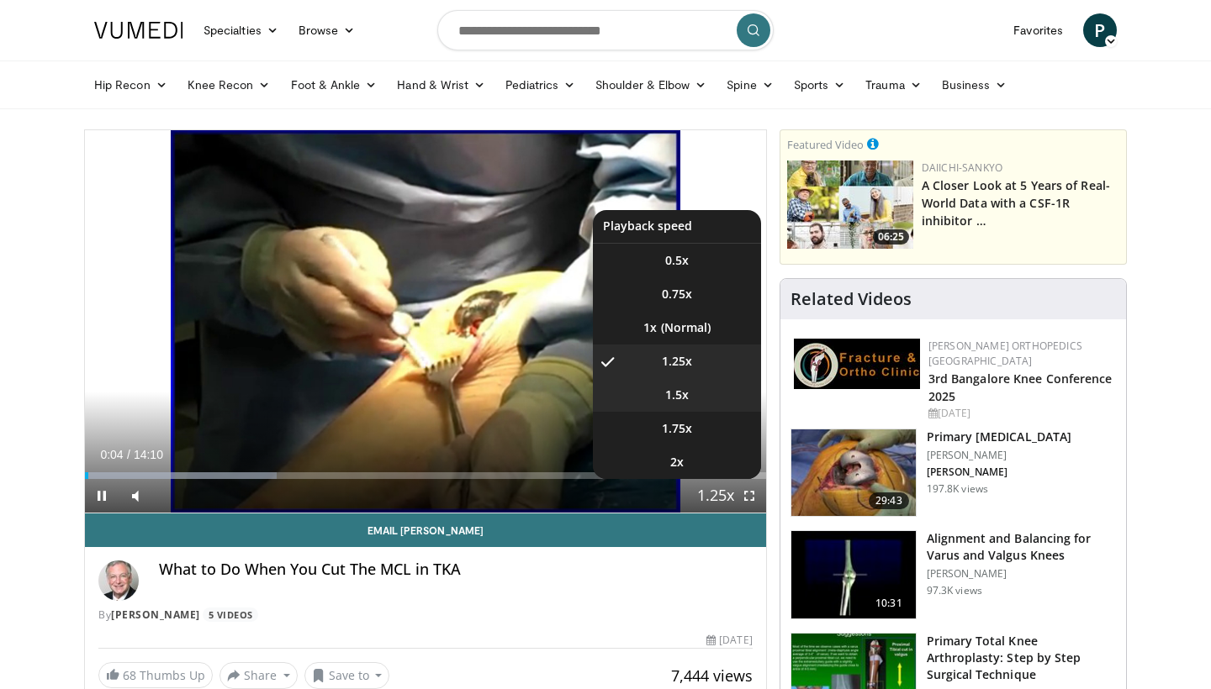
click at [675, 399] on span "1.5x" at bounding box center [677, 395] width 24 height 17
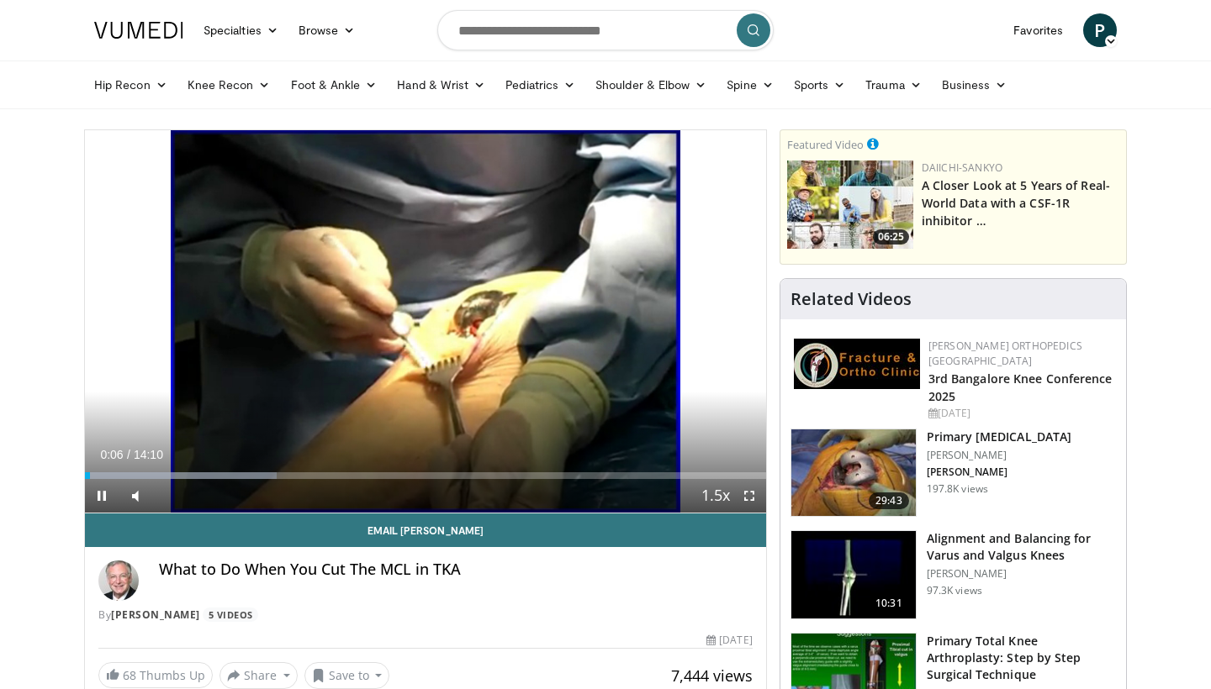
click at [754, 498] on span "Video Player" at bounding box center [749, 496] width 34 height 34
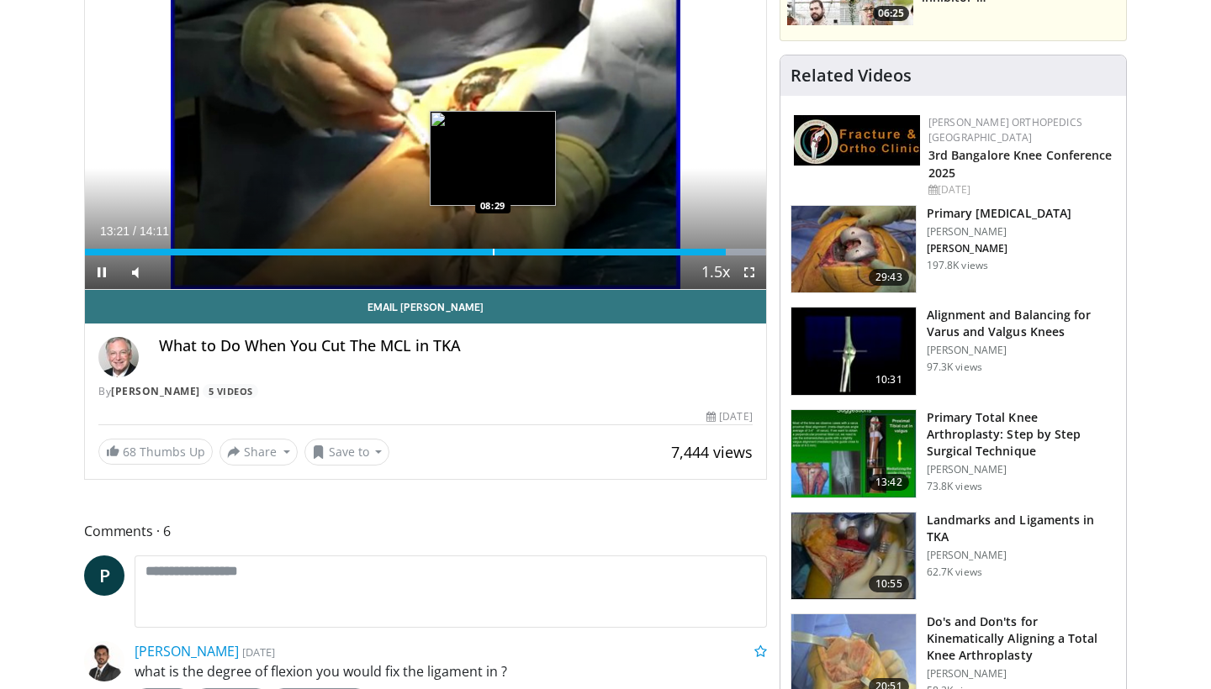
scroll to position [246, 0]
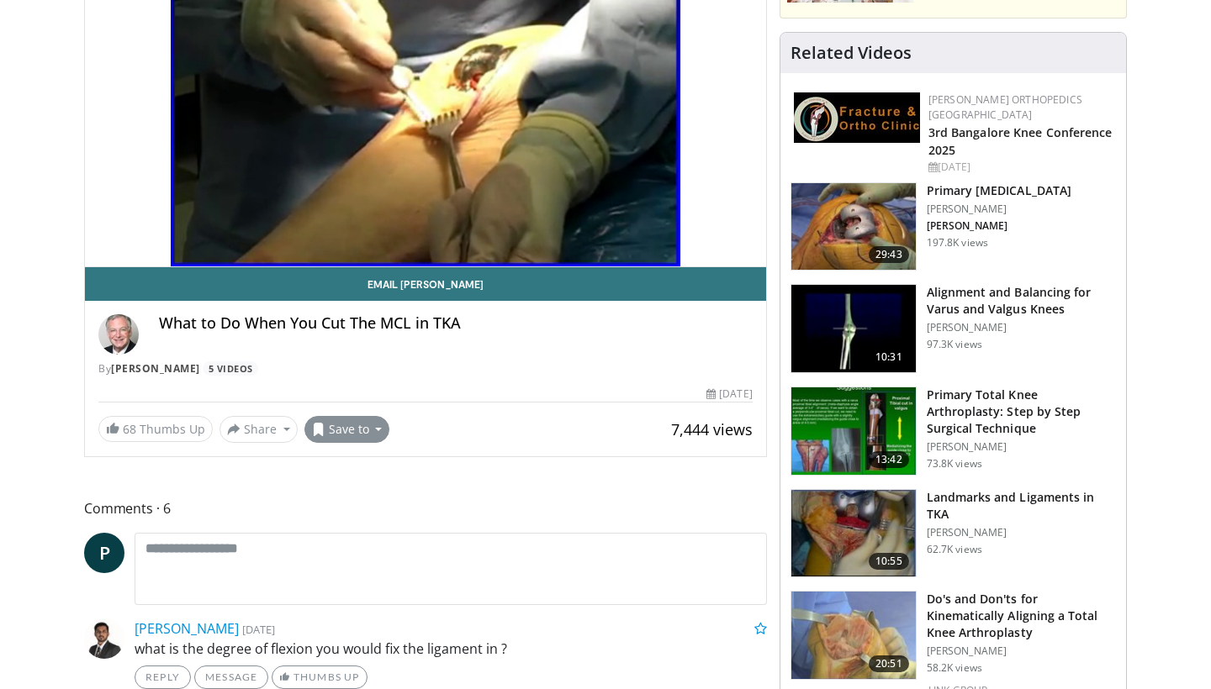
click at [372, 427] on button "Save to" at bounding box center [347, 429] width 86 height 27
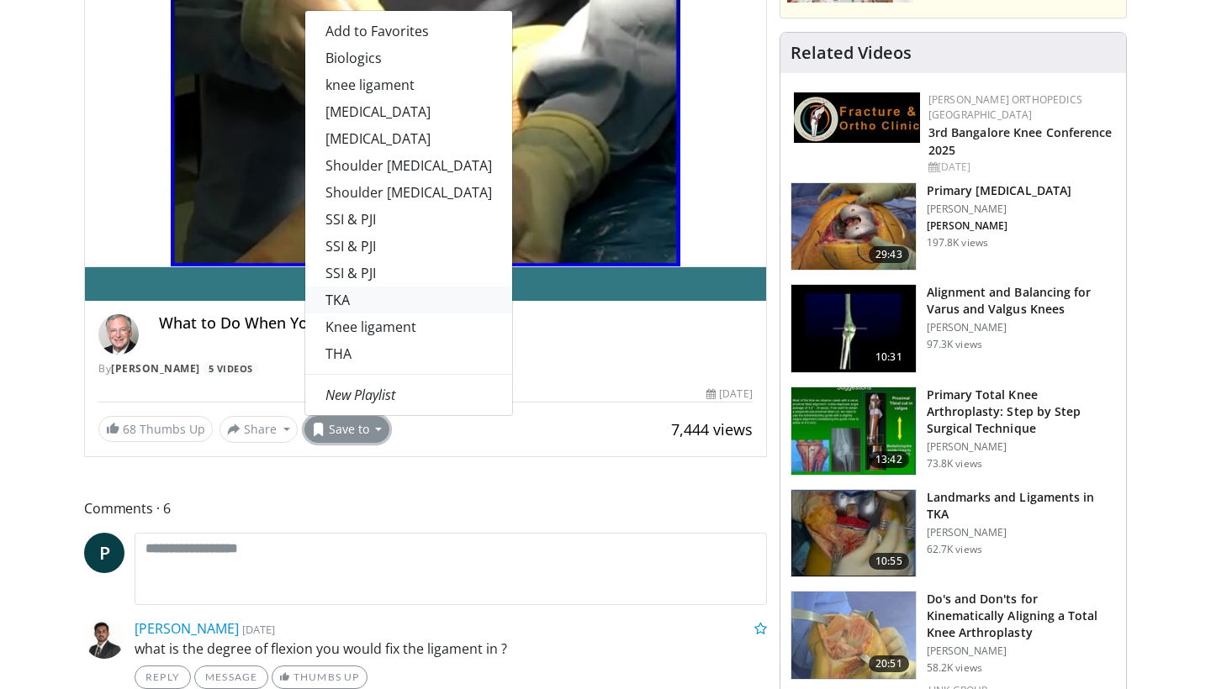
click at [387, 297] on link "TKA" at bounding box center [408, 300] width 207 height 27
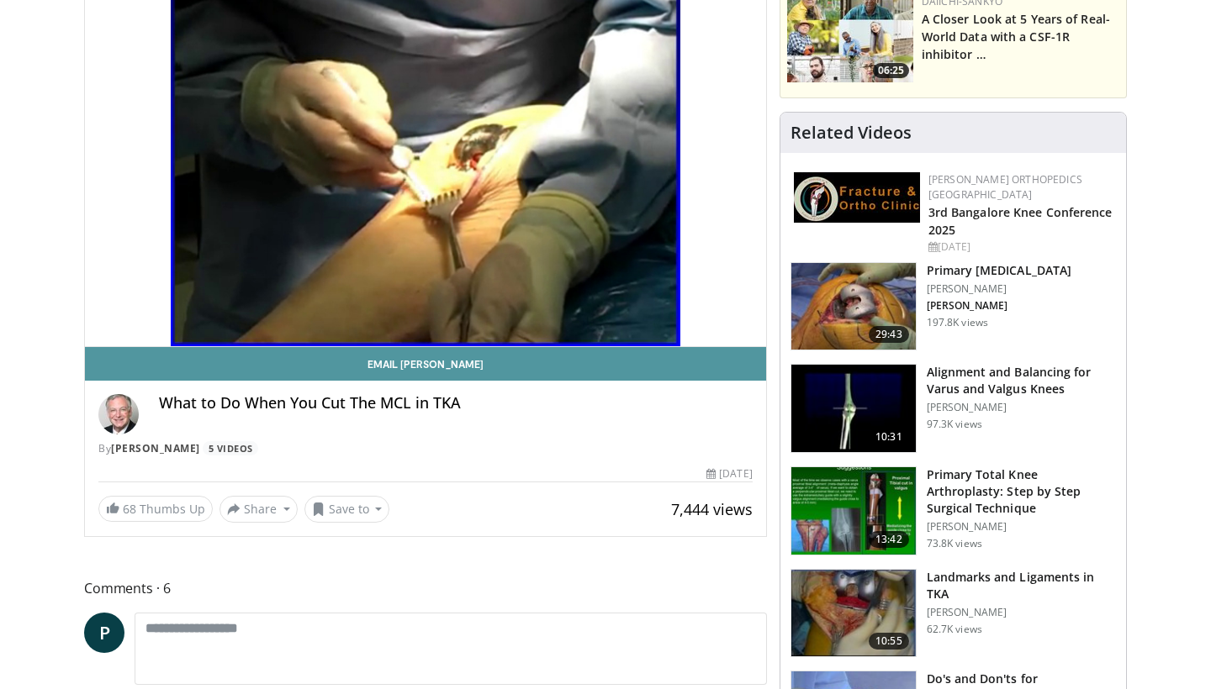
scroll to position [215, 0]
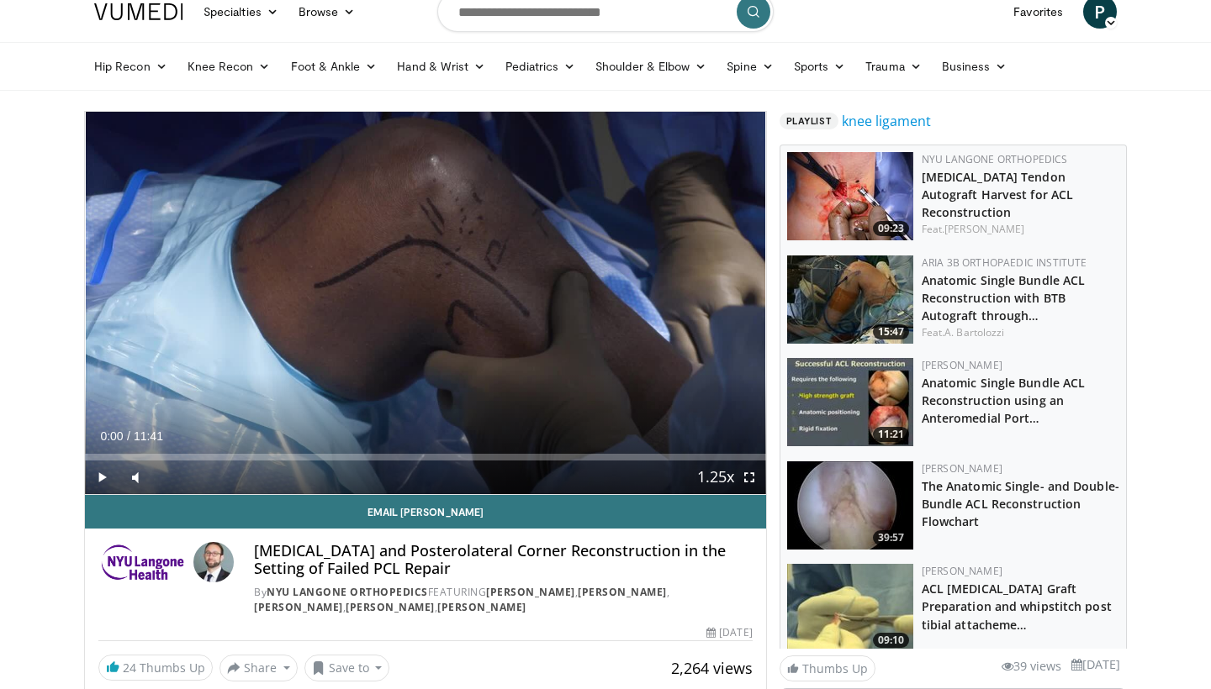
scroll to position [22, 0]
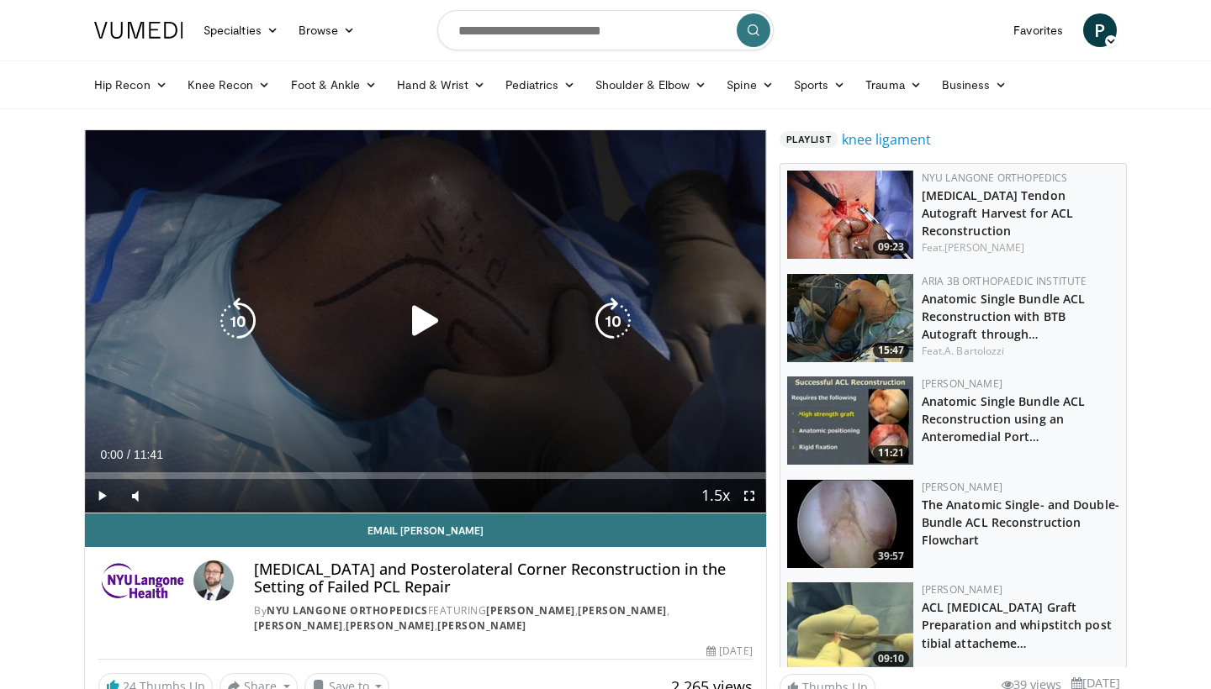
click at [420, 325] on icon "Video Player" at bounding box center [425, 321] width 47 height 47
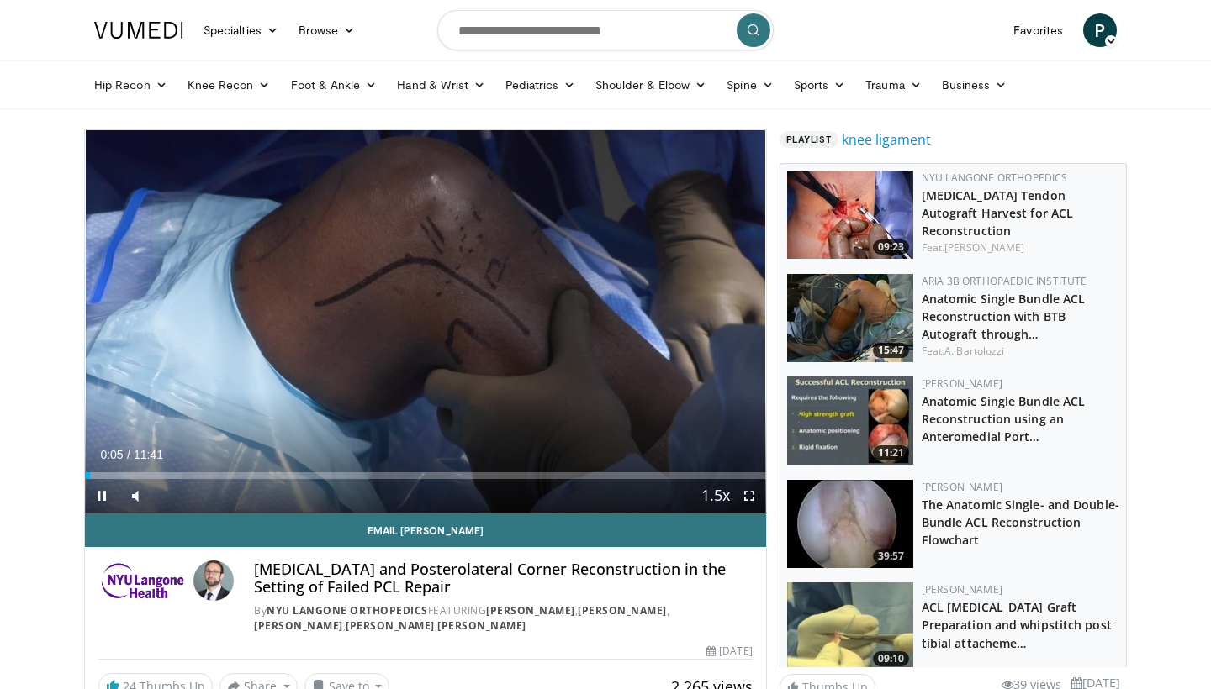
click at [747, 500] on span "Video Player" at bounding box center [749, 496] width 34 height 34
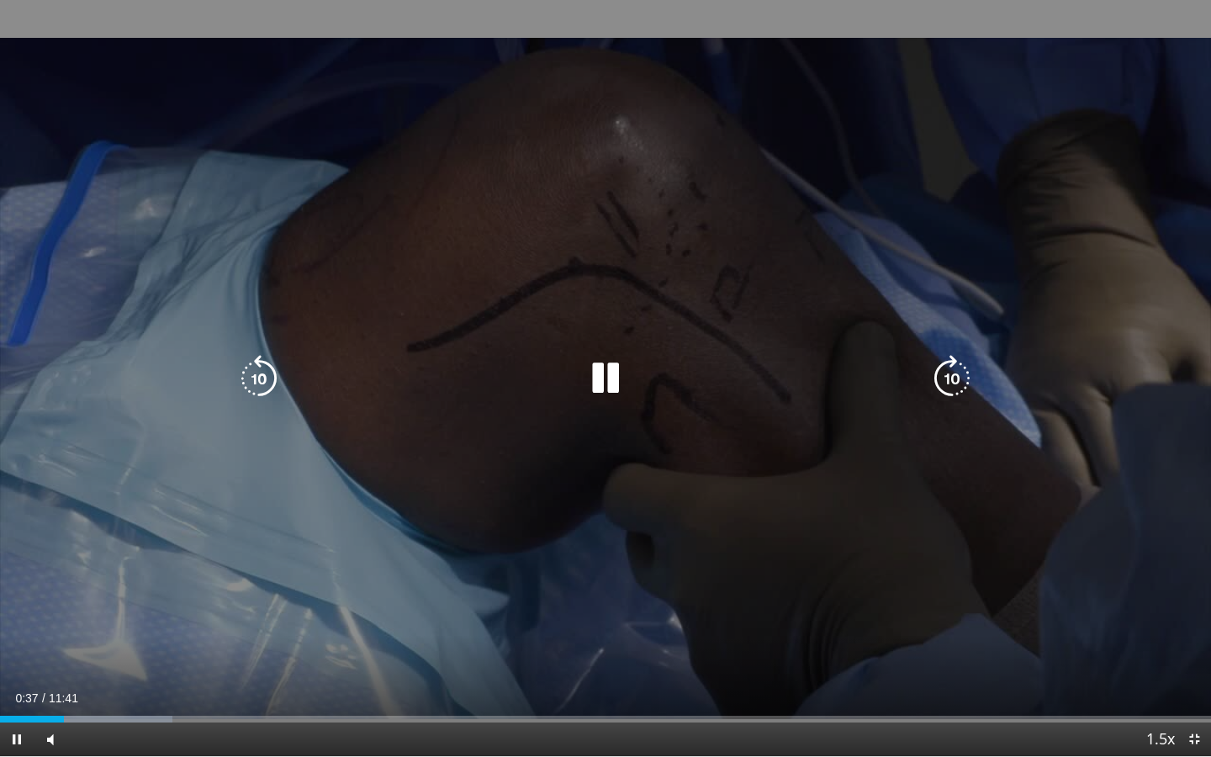
click at [942, 381] on icon "Video Player" at bounding box center [951, 378] width 47 height 47
click at [960, 378] on icon "Video Player" at bounding box center [951, 378] width 47 height 47
click at [262, 377] on icon "Video Player" at bounding box center [258, 378] width 47 height 47
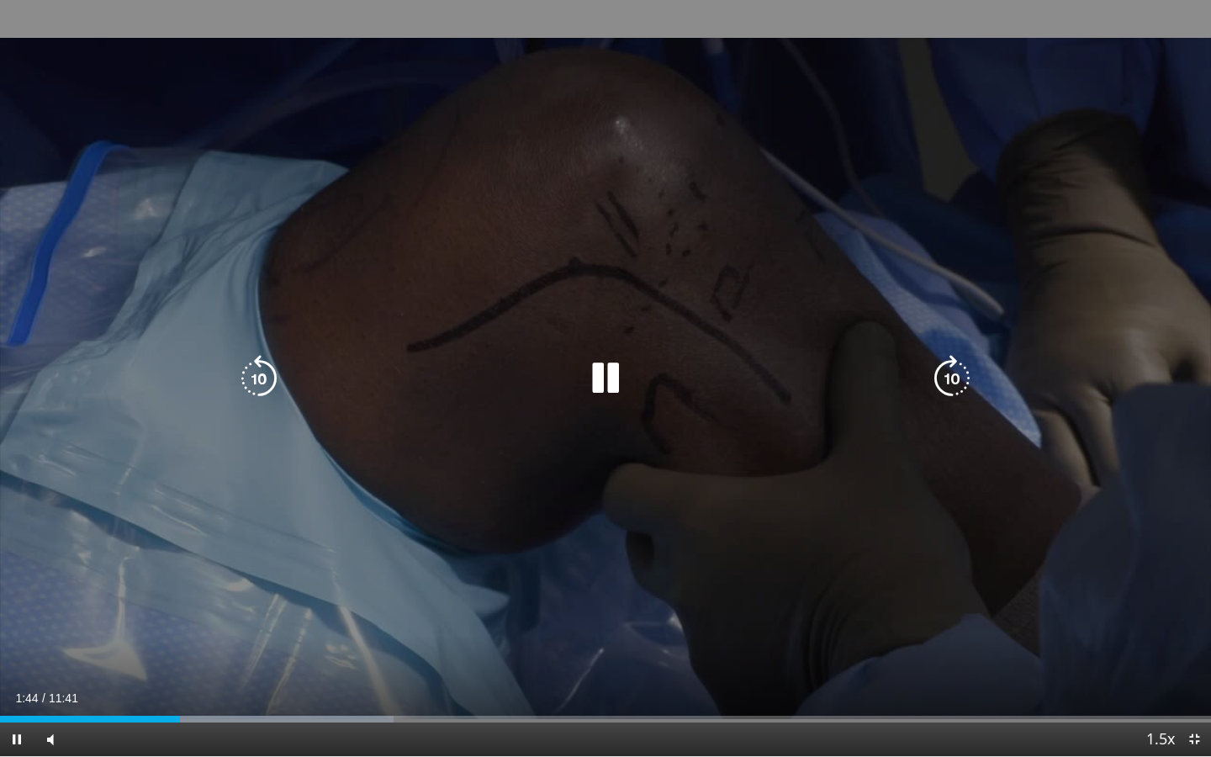
click at [953, 372] on icon "Video Player" at bounding box center [951, 378] width 47 height 47
click at [942, 383] on icon "Video Player" at bounding box center [951, 378] width 47 height 47
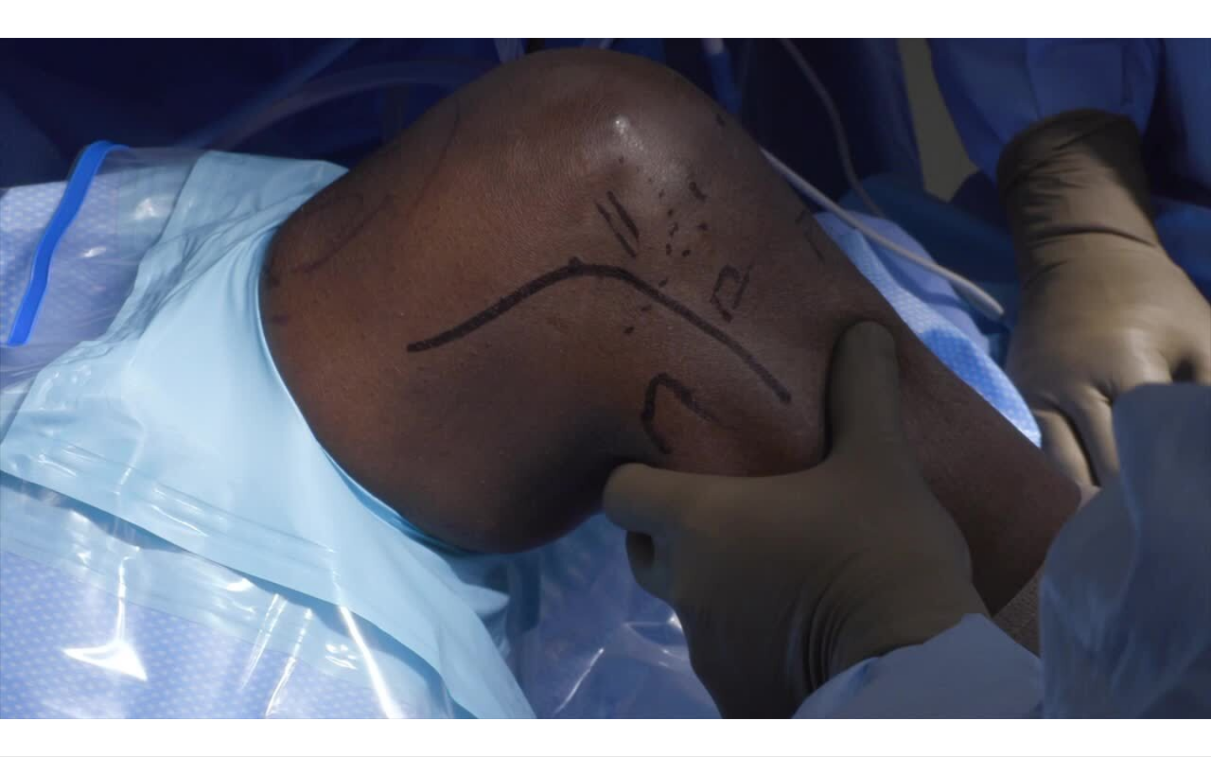
click at [942, 383] on div "10 seconds Tap to unmute" at bounding box center [605, 378] width 1211 height 756
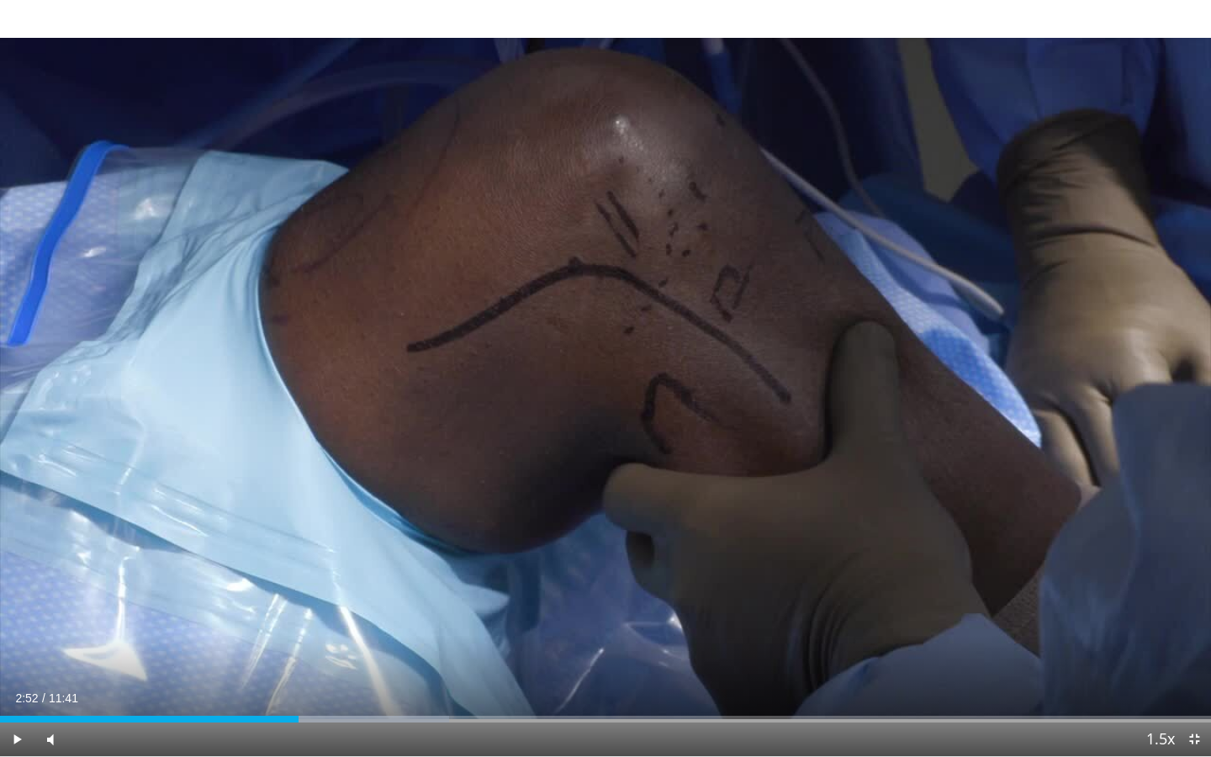
click at [942, 383] on div "10 seconds Tap to unmute" at bounding box center [605, 378] width 1211 height 756
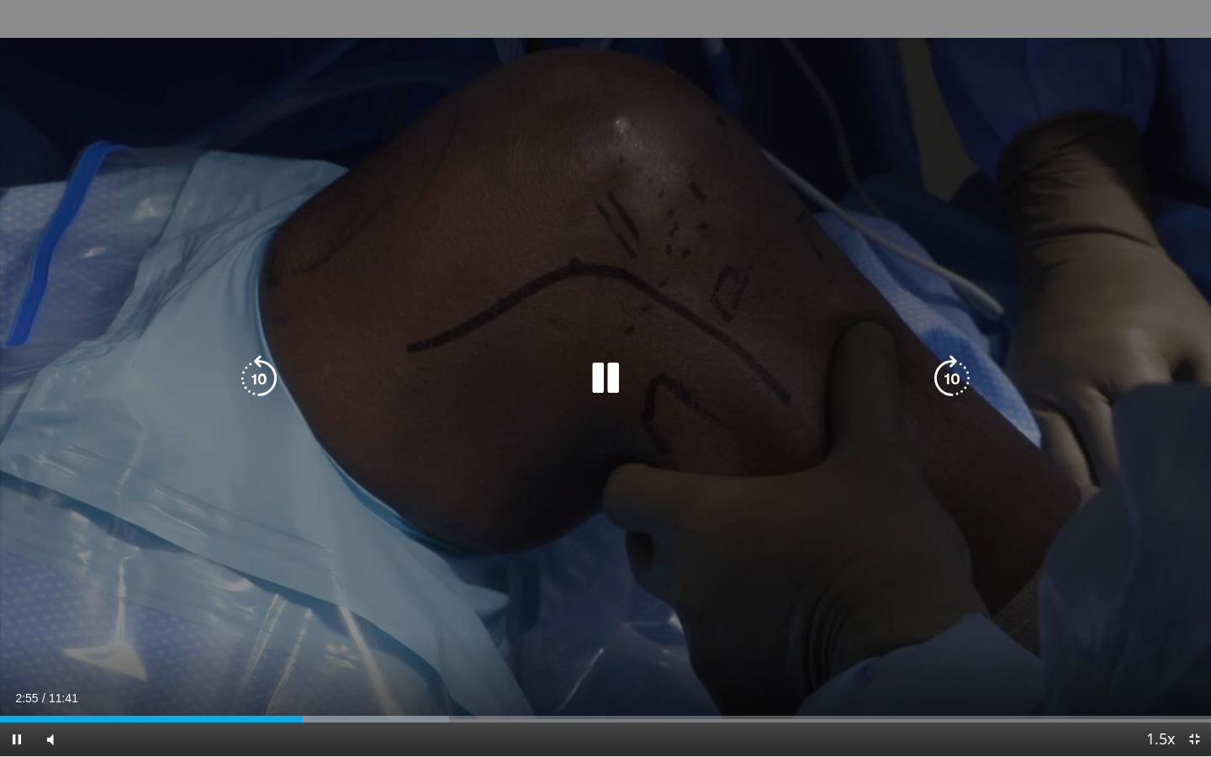
click at [953, 378] on icon "Video Player" at bounding box center [951, 378] width 47 height 47
click at [599, 381] on icon "Video Player" at bounding box center [605, 378] width 47 height 47
click at [616, 372] on icon "Video Player" at bounding box center [605, 378] width 47 height 47
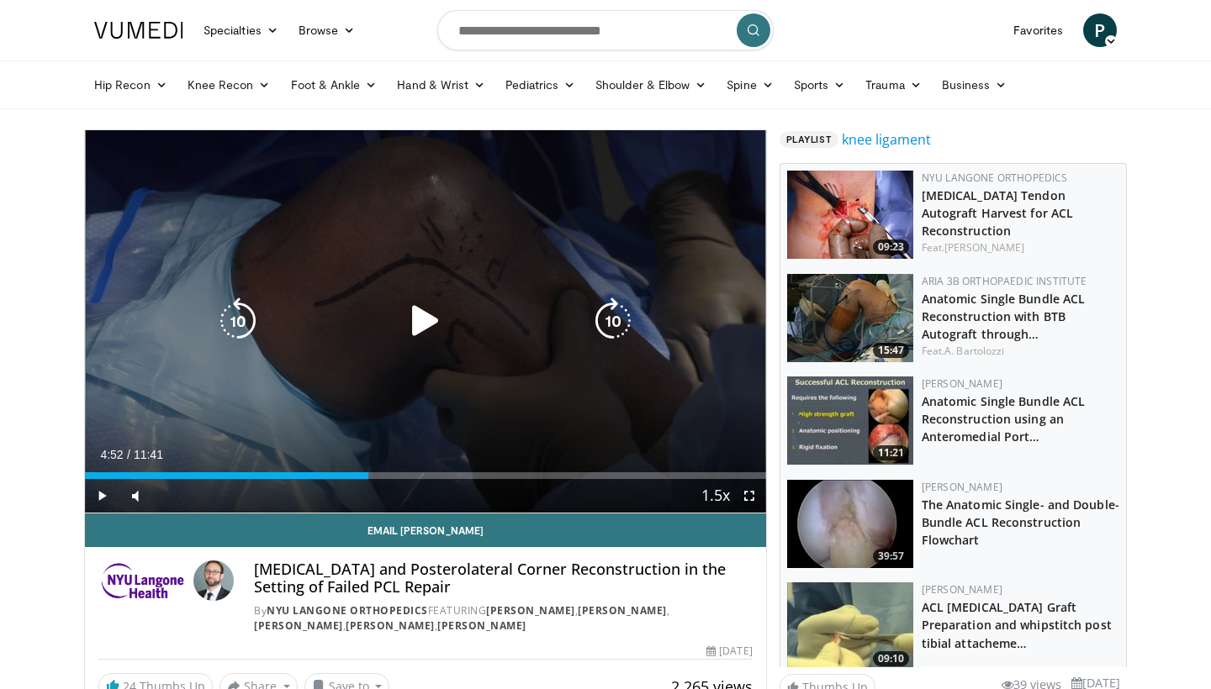
click at [425, 327] on icon "Video Player" at bounding box center [425, 321] width 47 height 47
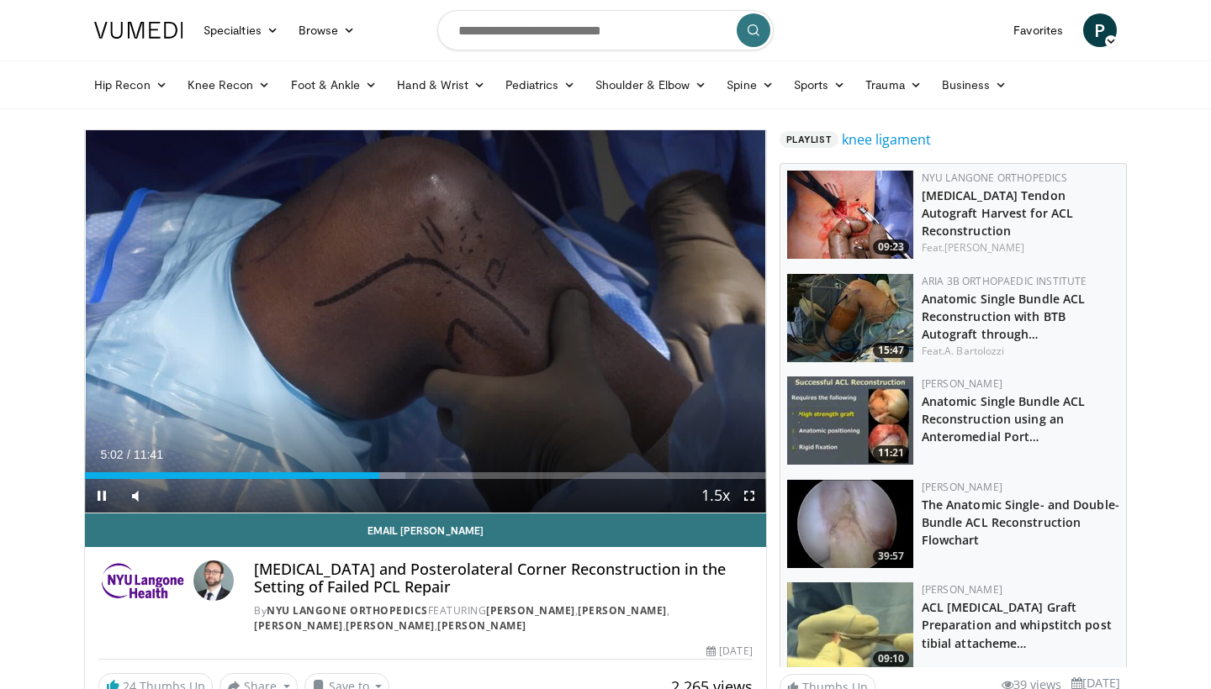
click at [743, 499] on span "Video Player" at bounding box center [749, 496] width 34 height 34
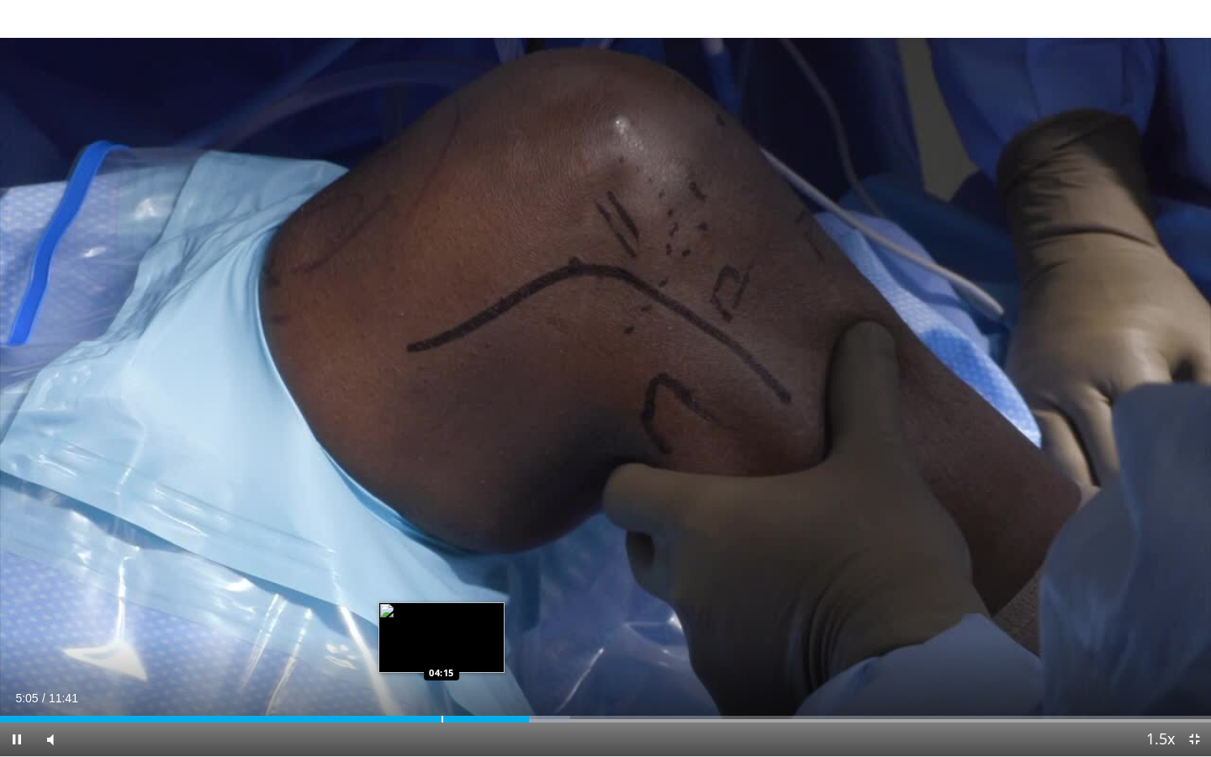
click at [441, 689] on div "Loaded : 47.08% 05:06 04:15" at bounding box center [605, 714] width 1211 height 16
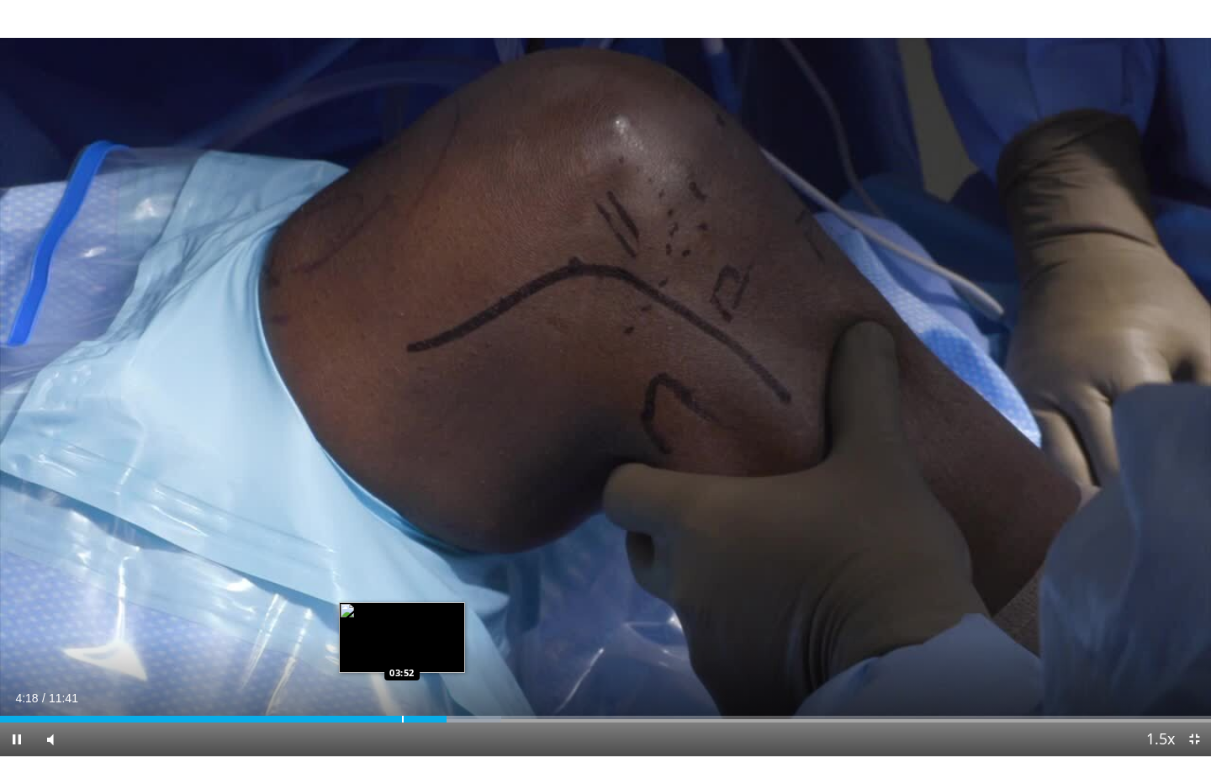
click at [402, 689] on div "Progress Bar" at bounding box center [403, 719] width 2 height 7
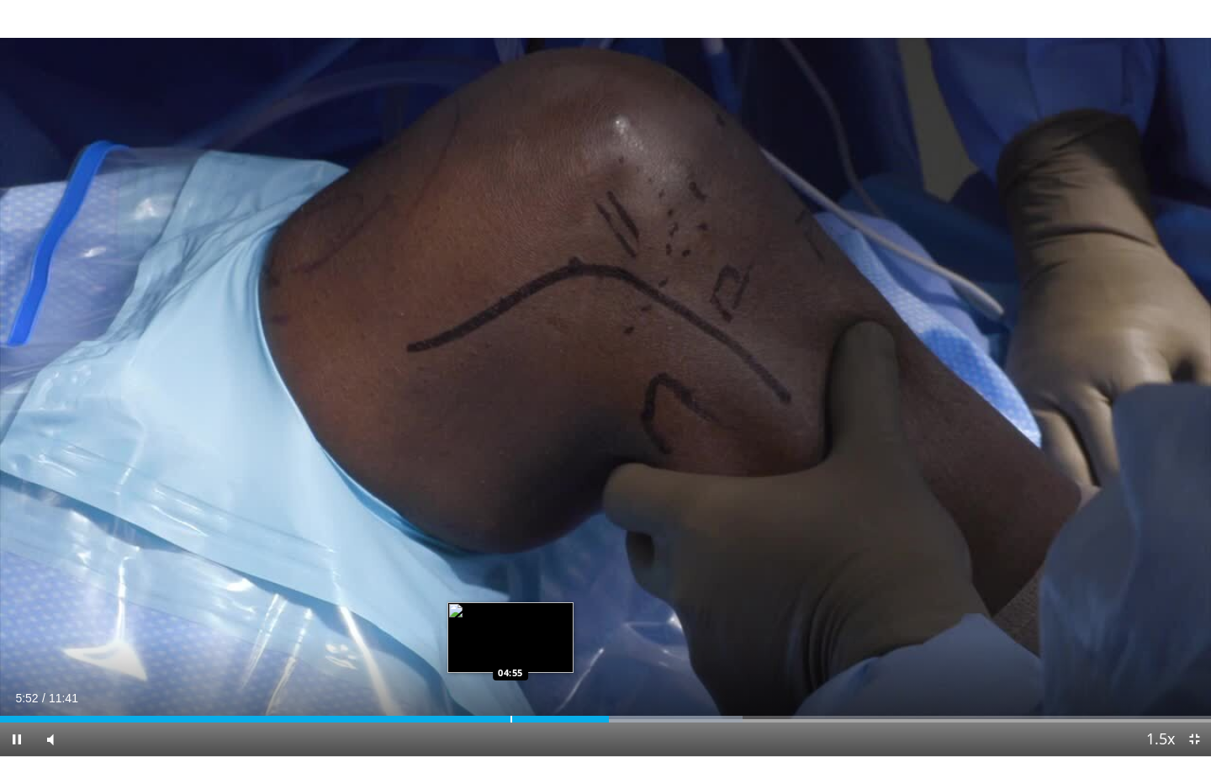
click at [510, 689] on div "Progress Bar" at bounding box center [511, 719] width 2 height 7
click at [524, 689] on div "Progress Bar" at bounding box center [525, 719] width 2 height 7
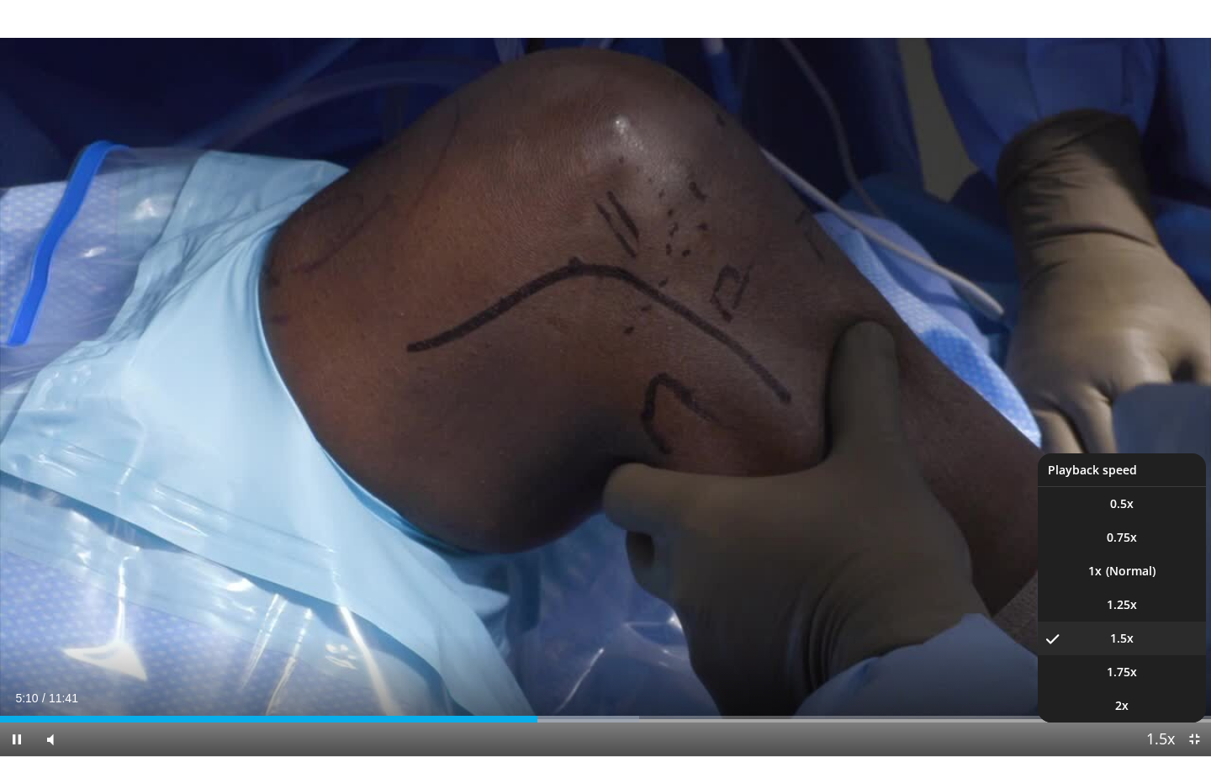
click at [1154, 689] on span "Video Player" at bounding box center [1161, 740] width 24 height 34
click at [1114, 565] on li "1x" at bounding box center [1122, 571] width 168 height 34
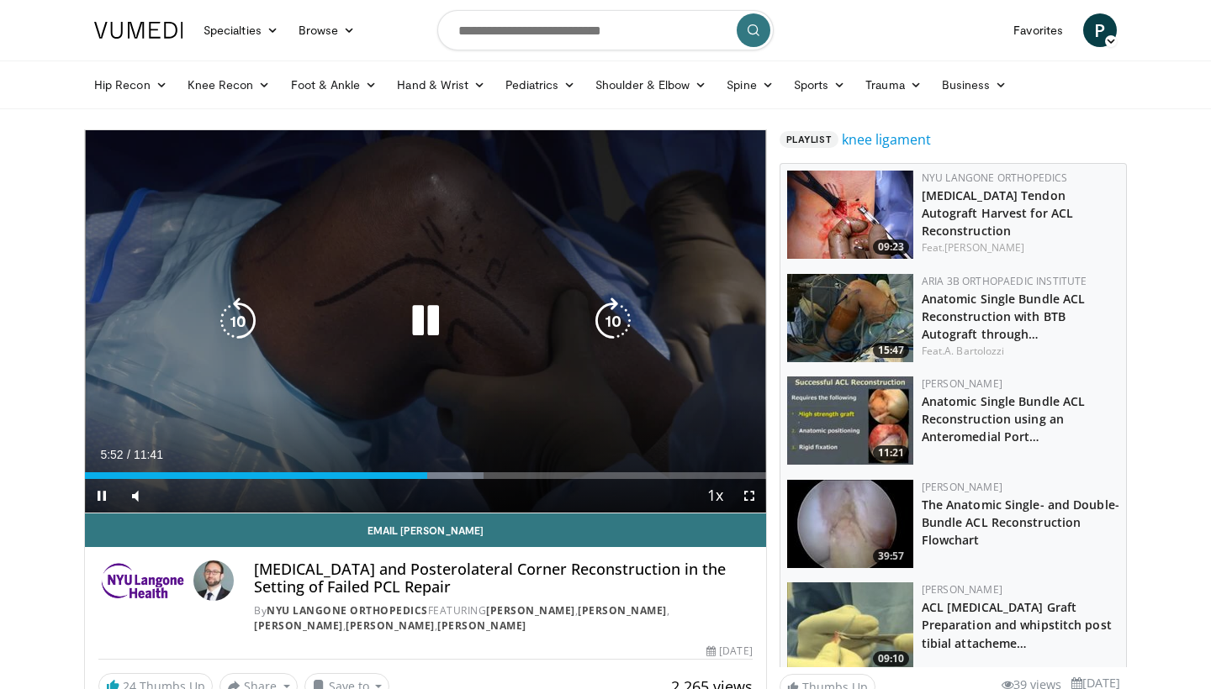
click at [432, 319] on icon "Video Player" at bounding box center [425, 321] width 47 height 47
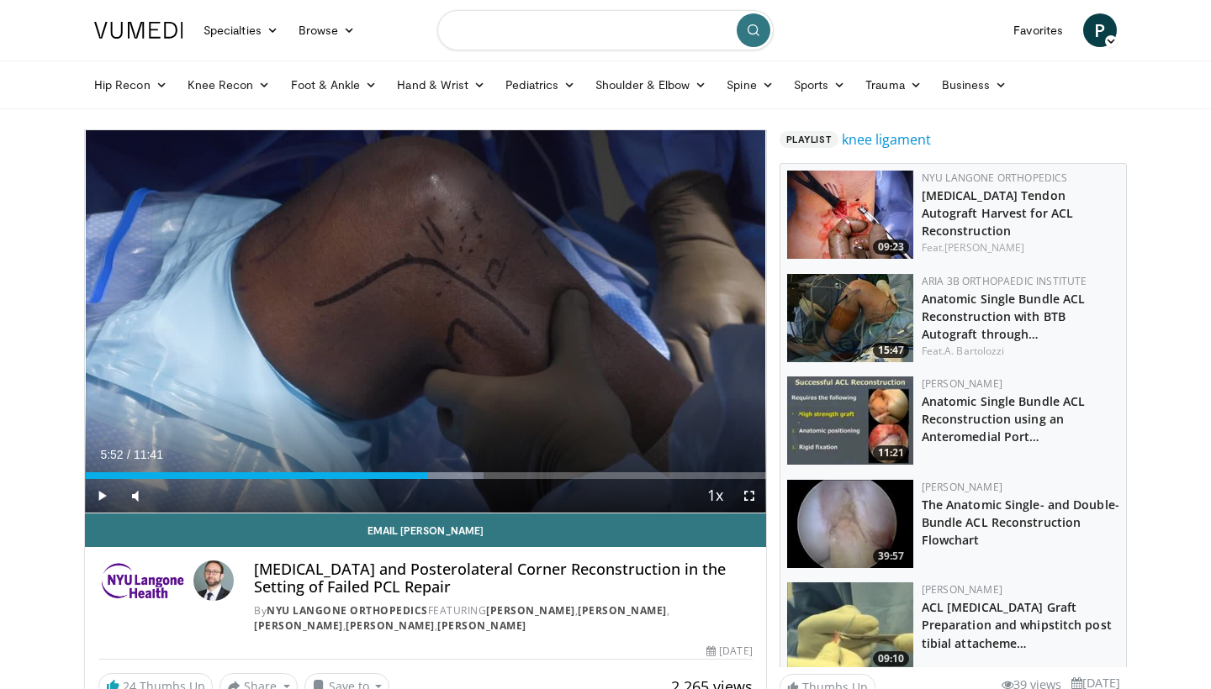
click at [646, 38] on input "Search topics, interventions" at bounding box center [605, 30] width 336 height 40
type input "**********"
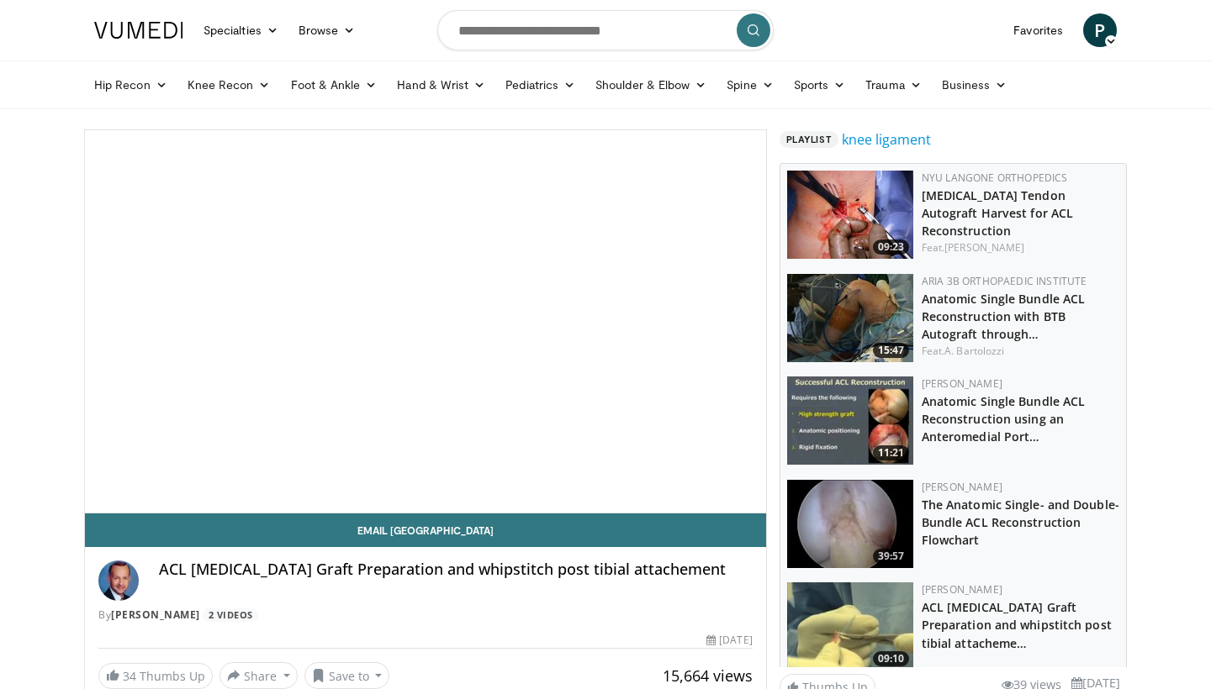
scroll to position [81, 0]
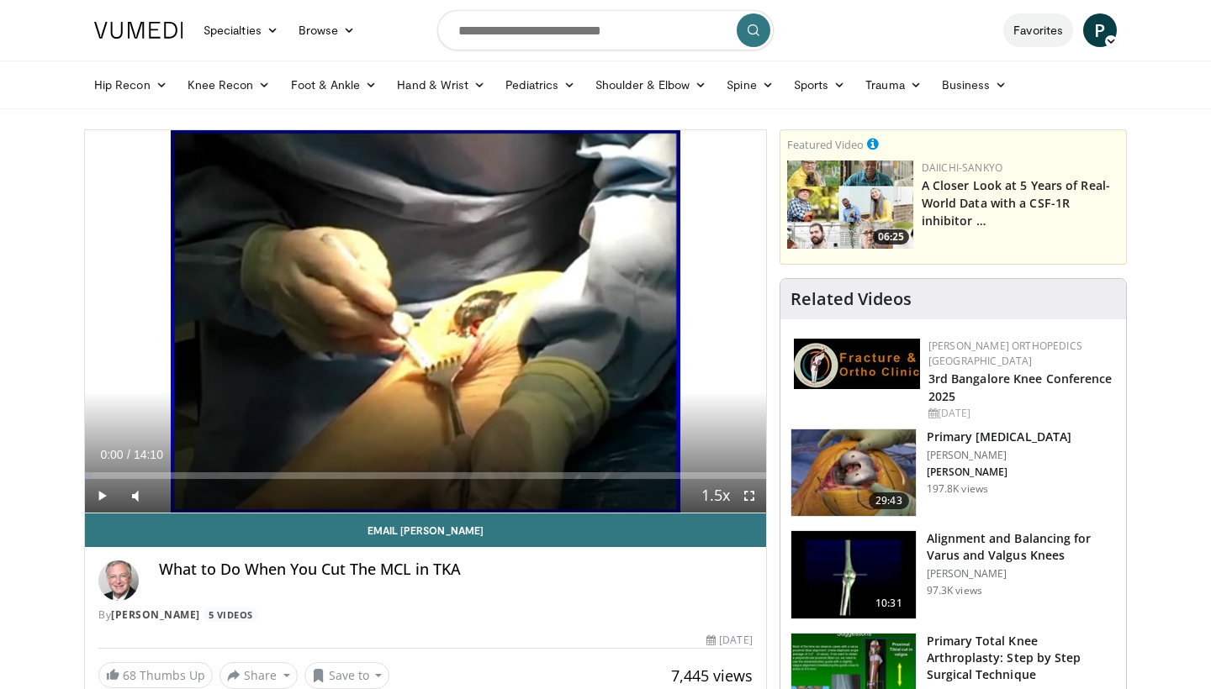
click at [1030, 34] on link "Favorites" at bounding box center [1038, 30] width 70 height 34
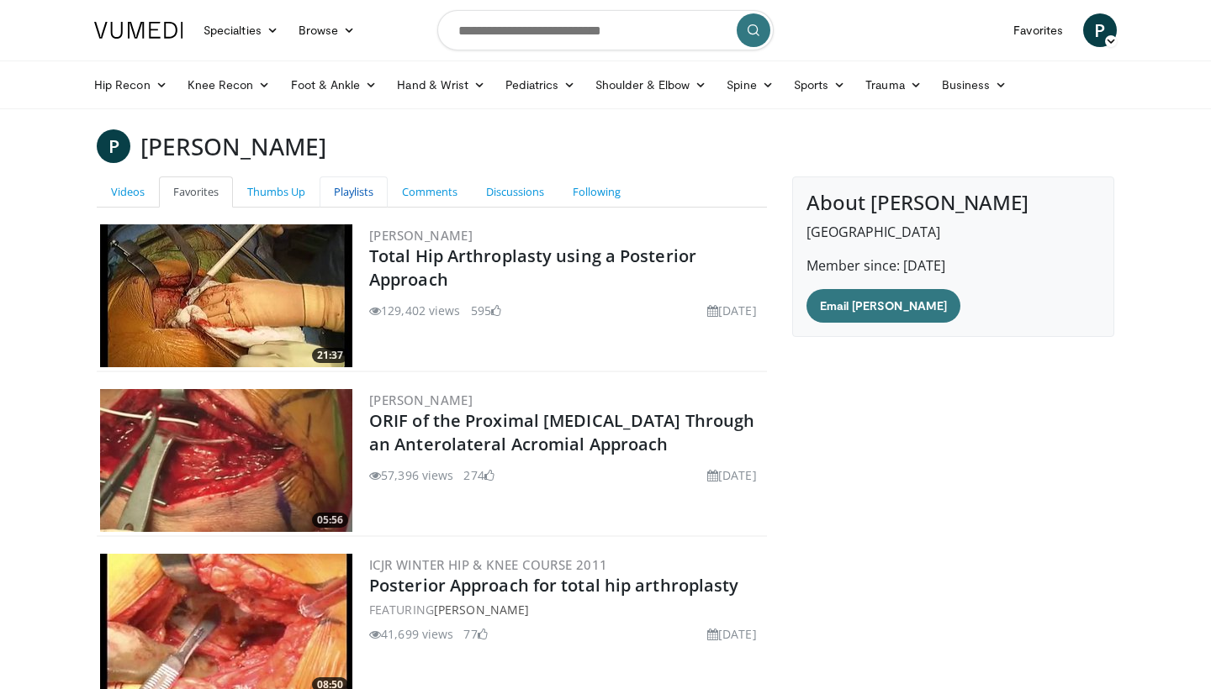
click at [346, 200] on link "Playlists" at bounding box center [354, 192] width 68 height 31
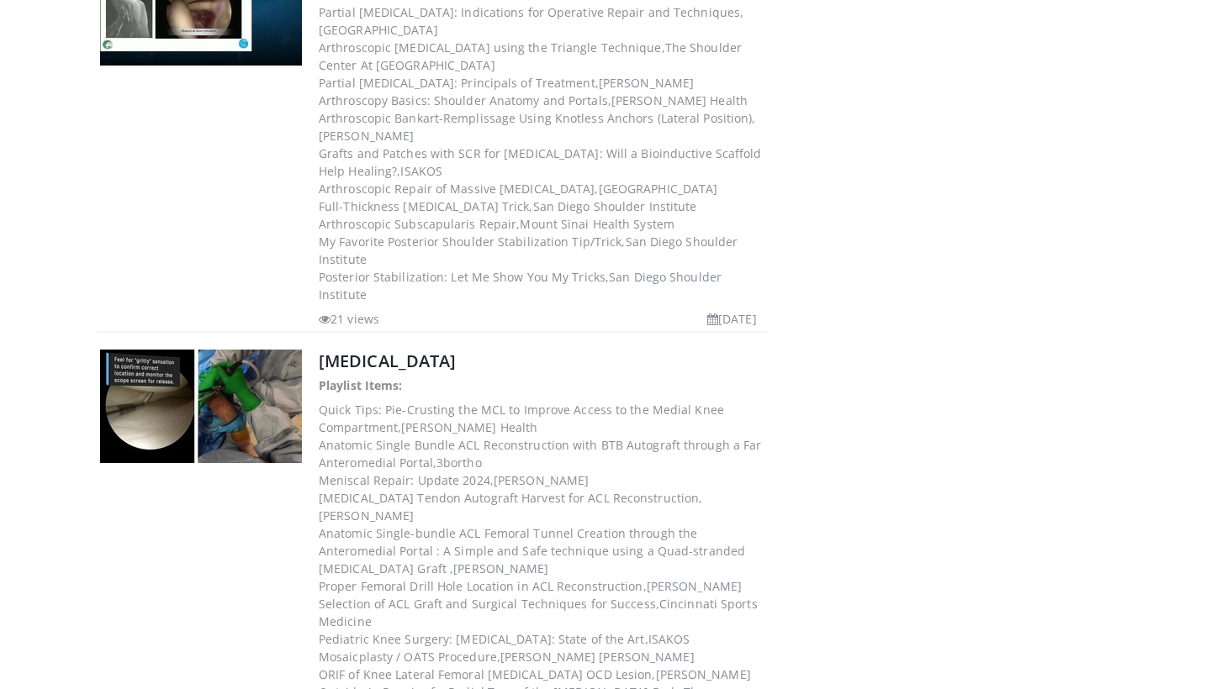
scroll to position [814, 0]
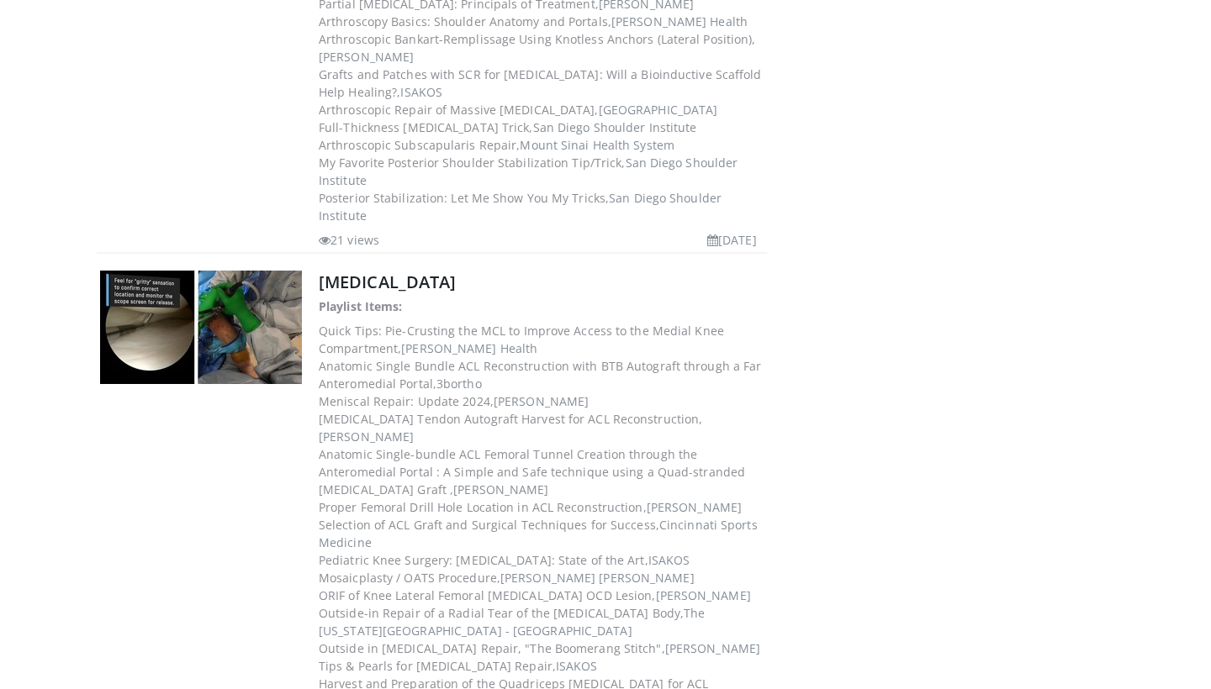
click at [404, 267] on div "Knee Arthroscopy Playlist Items: Quick Tips: Pie-Crusting the MCL to Improve Ac…" at bounding box center [432, 503] width 670 height 473
click at [400, 271] on link "[MEDICAL_DATA]" at bounding box center [387, 282] width 137 height 23
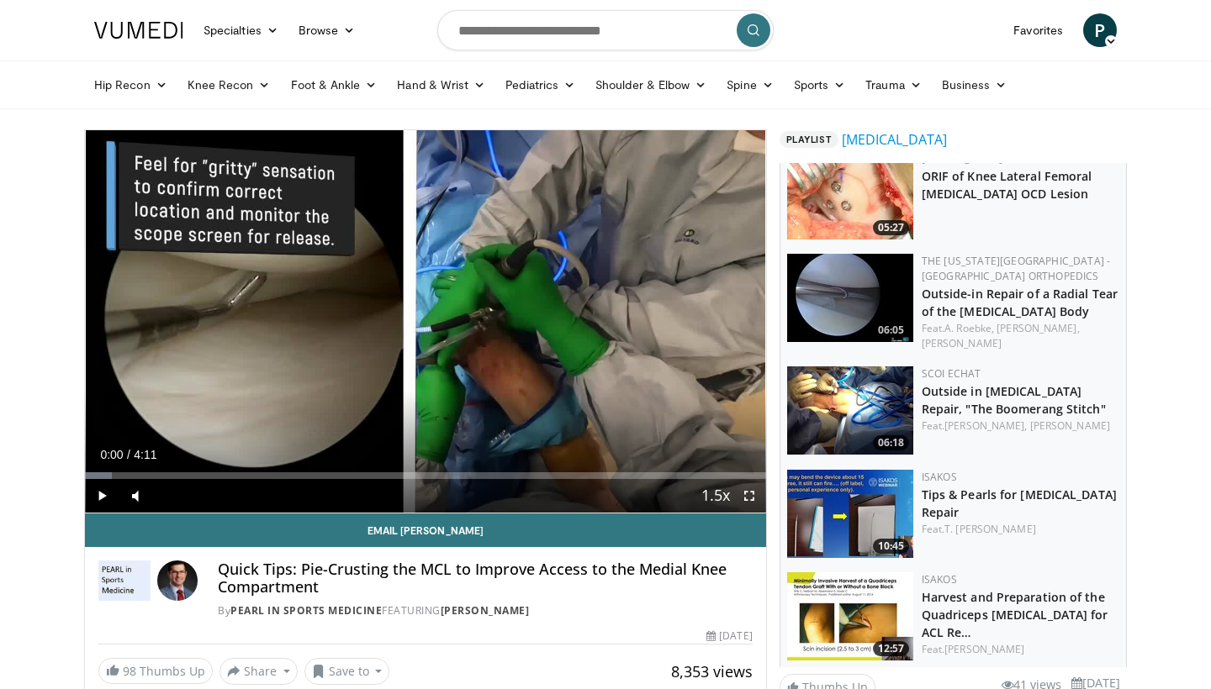
scroll to position [971, 0]
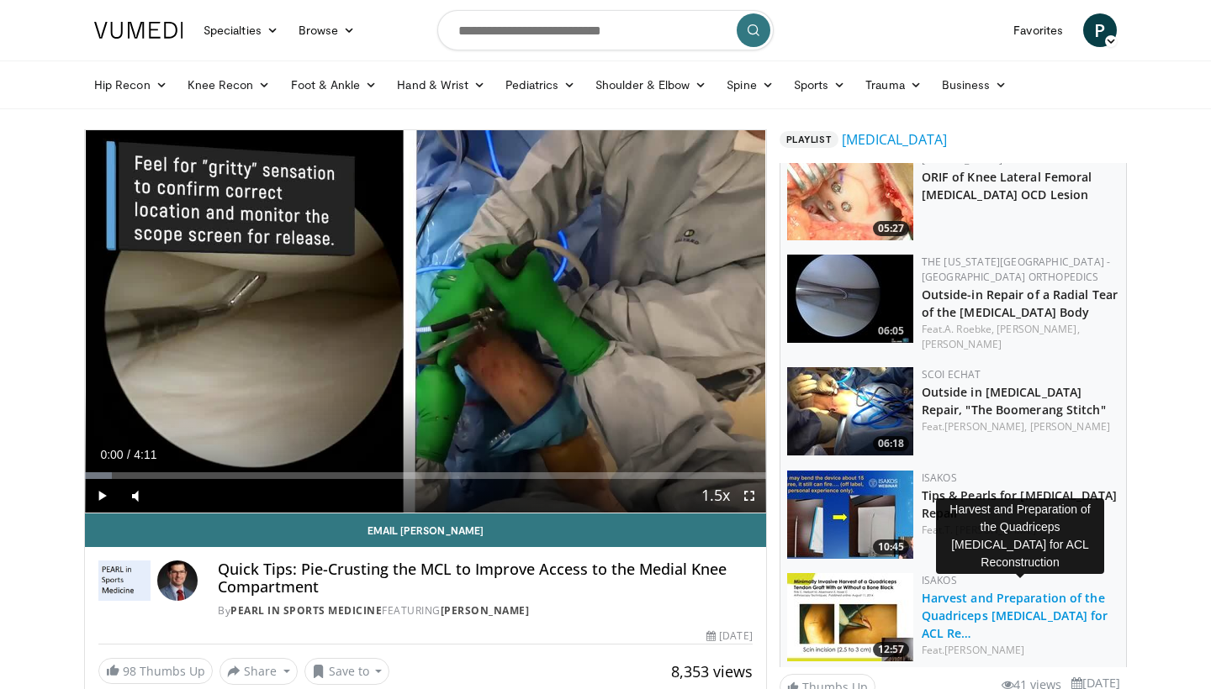
click at [994, 608] on link "Harvest and Preparation of the Quadriceps [MEDICAL_DATA] for ACL Re…" at bounding box center [1015, 615] width 187 height 51
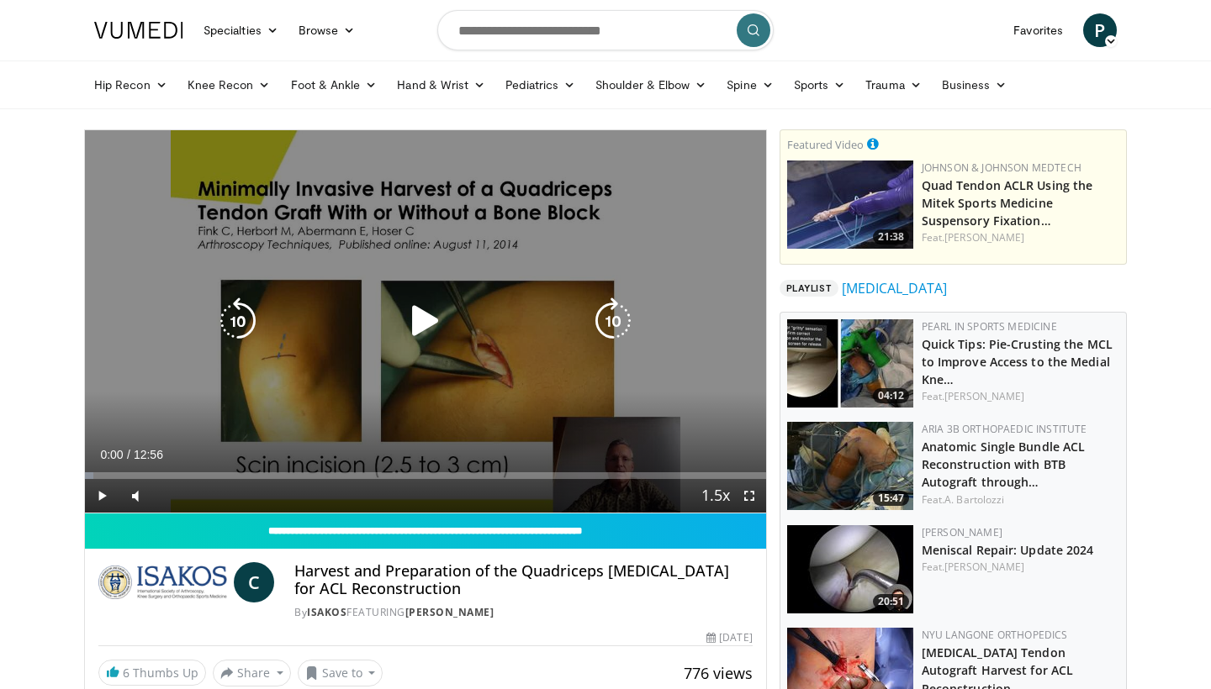
click at [422, 320] on icon "Video Player" at bounding box center [425, 321] width 47 height 47
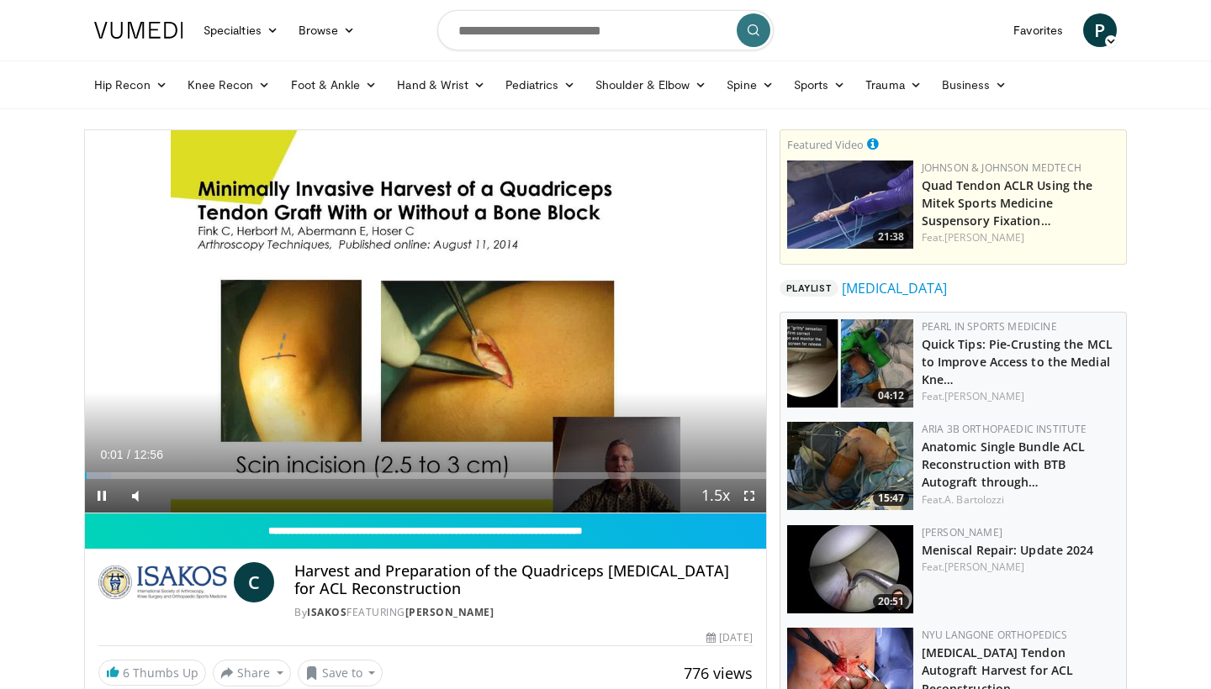
click at [753, 495] on span "Video Player" at bounding box center [749, 496] width 34 height 34
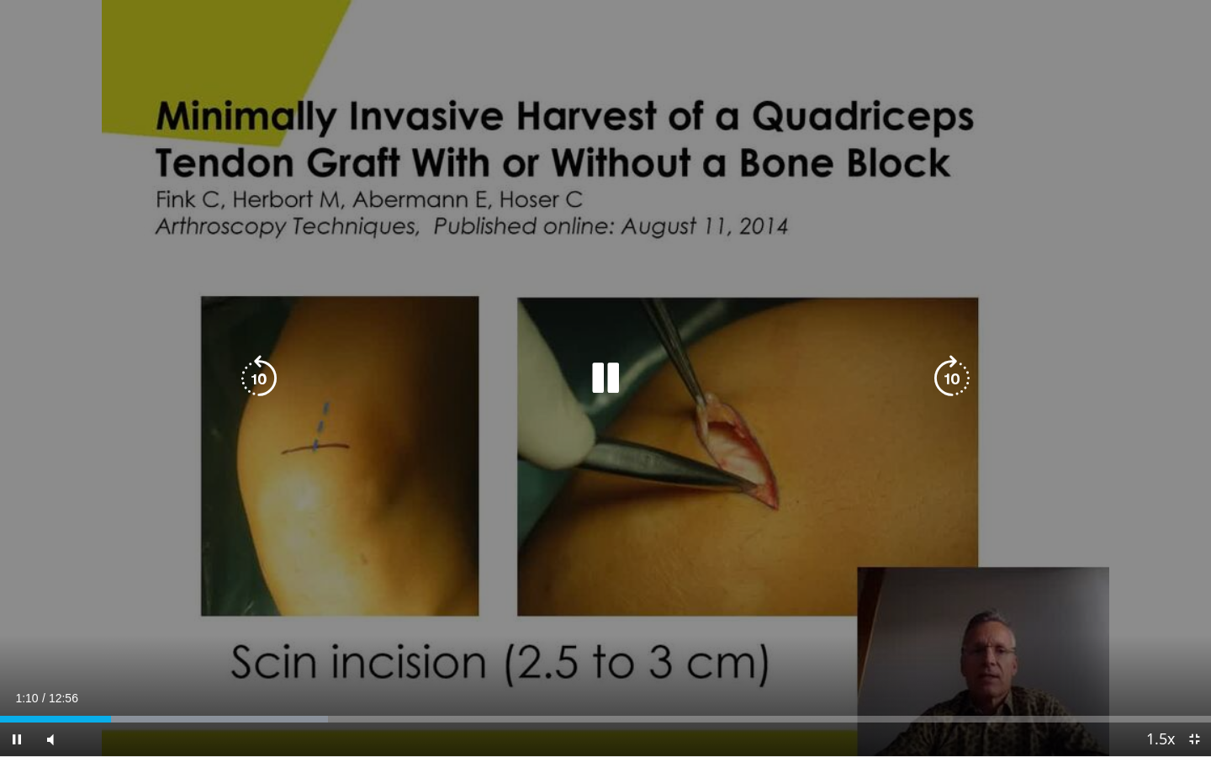
click at [1139, 415] on div "10 seconds Tap to unmute" at bounding box center [605, 378] width 1211 height 756
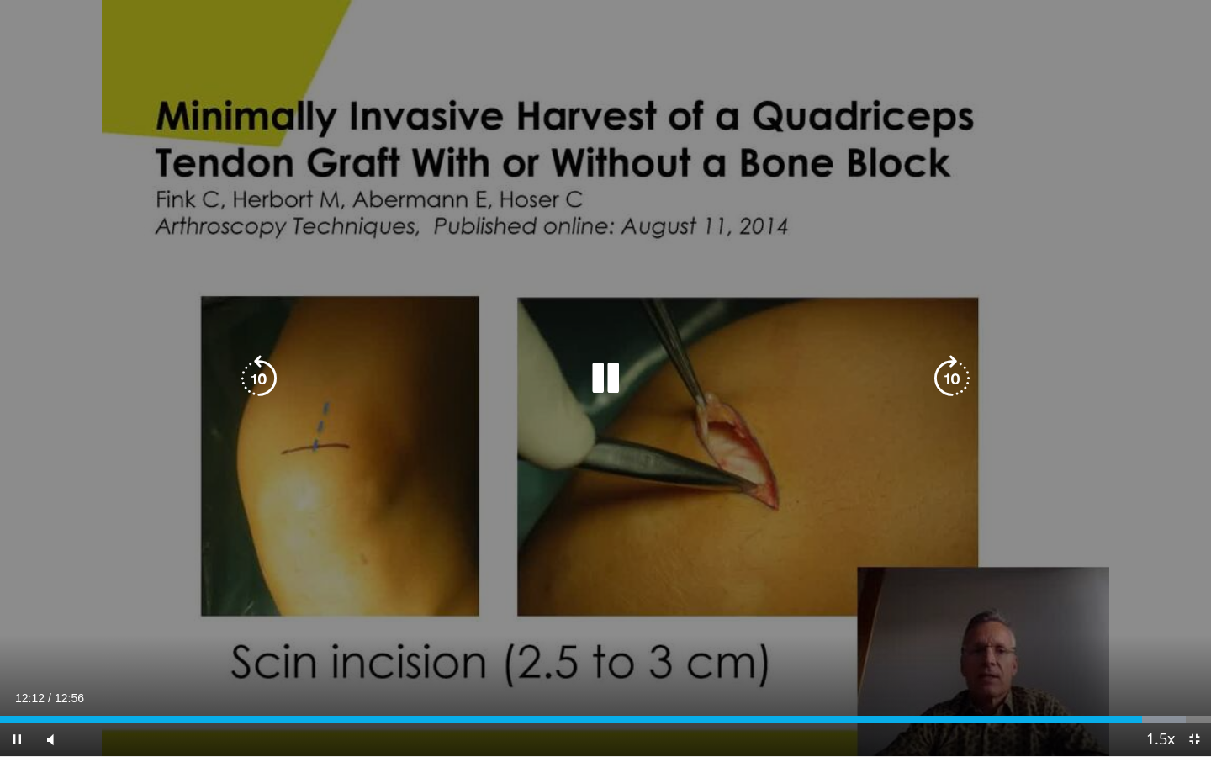
click at [607, 378] on icon "Video Player" at bounding box center [605, 378] width 47 height 47
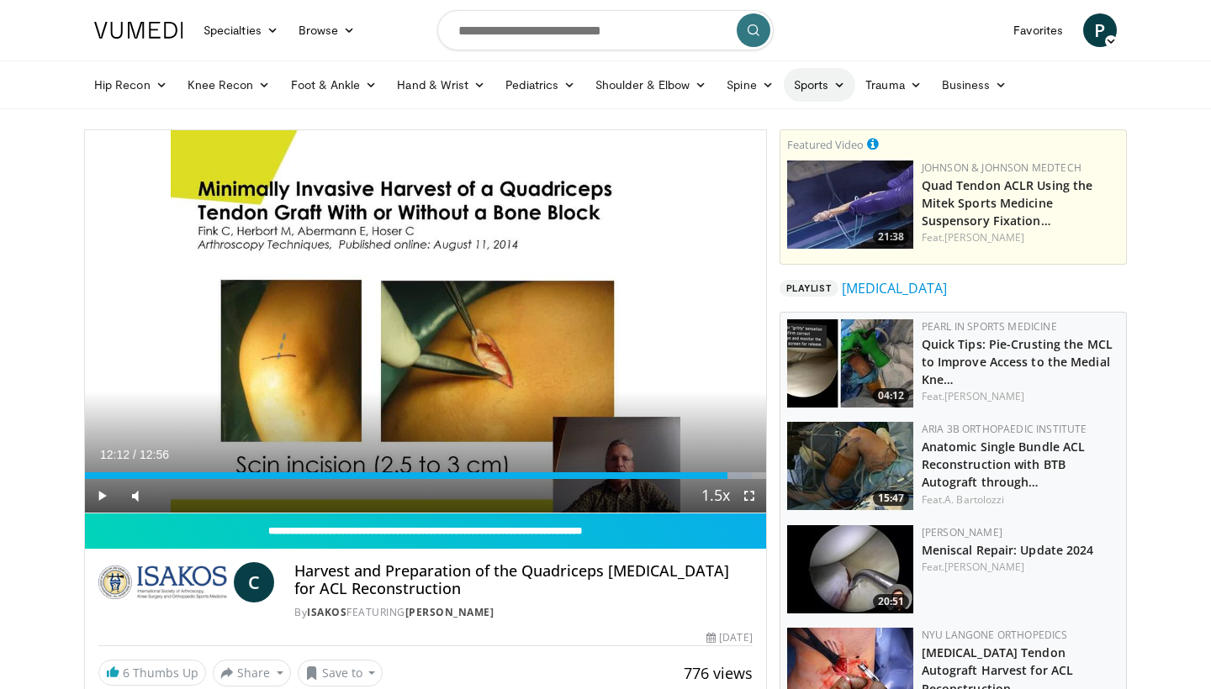
click at [841, 89] on icon at bounding box center [839, 85] width 12 height 12
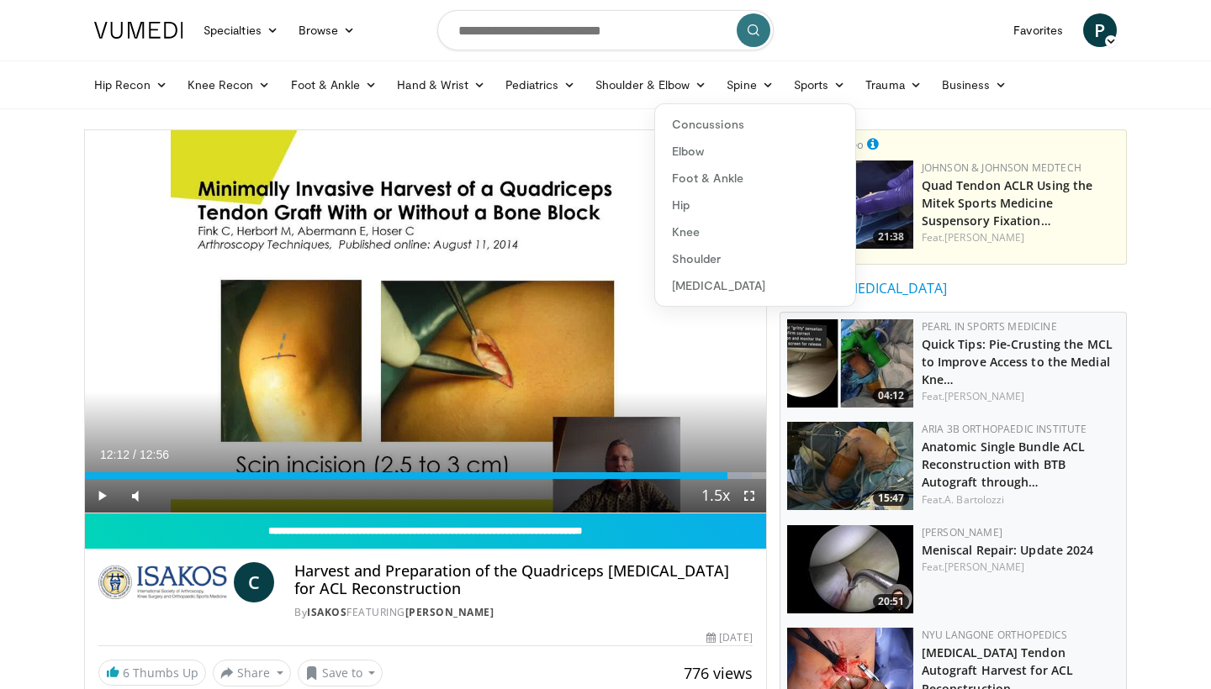
click at [847, 46] on nav "Specialties Adult & Family Medicine Allergy, Asthma, Immunology Anesthesiology …" at bounding box center [605, 30] width 1043 height 61
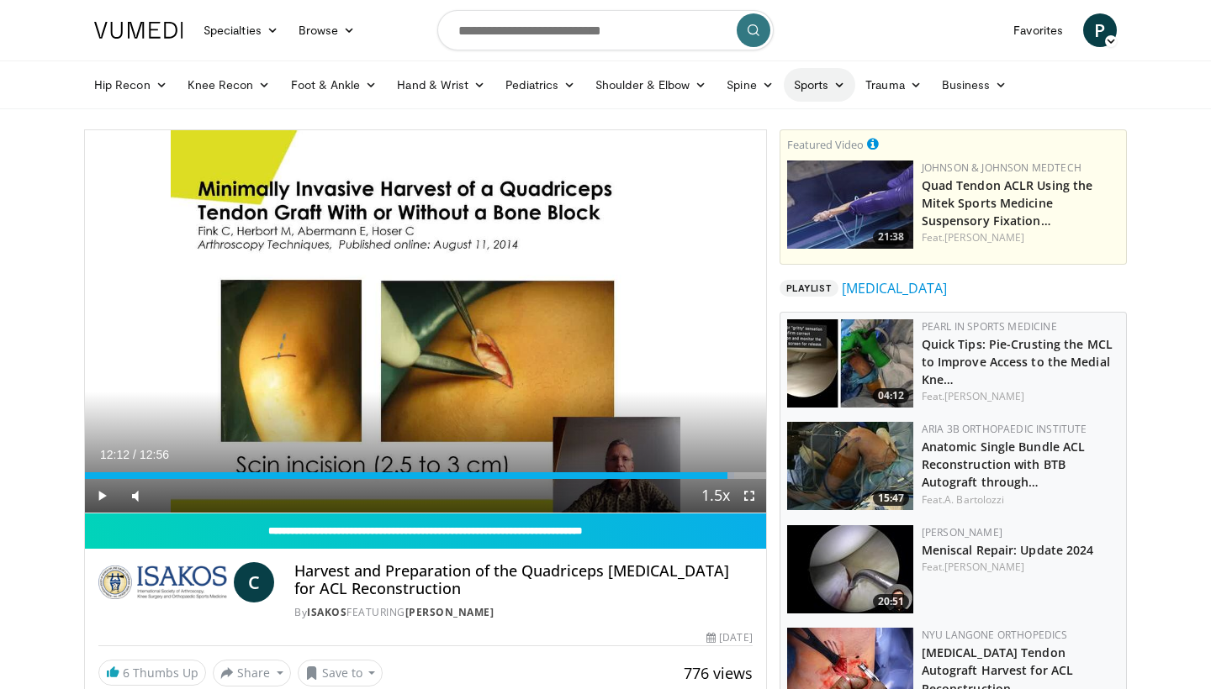
click at [832, 87] on link "Sports" at bounding box center [820, 85] width 72 height 34
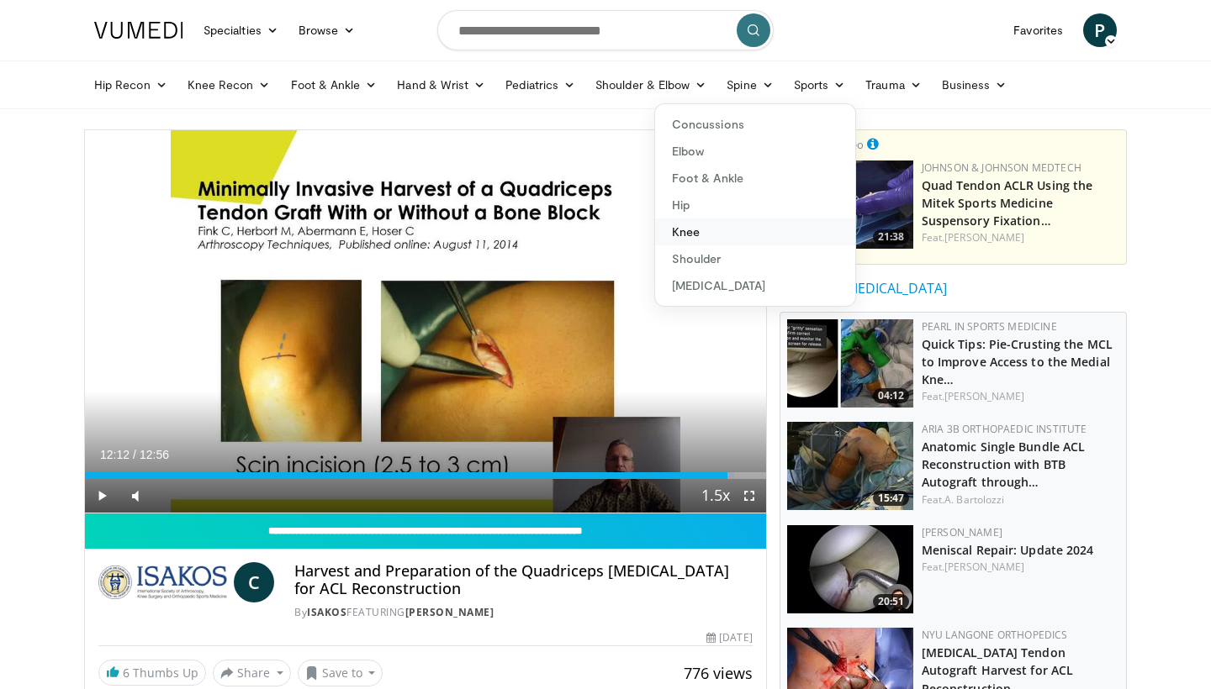
click at [684, 229] on link "Knee" at bounding box center [755, 232] width 200 height 27
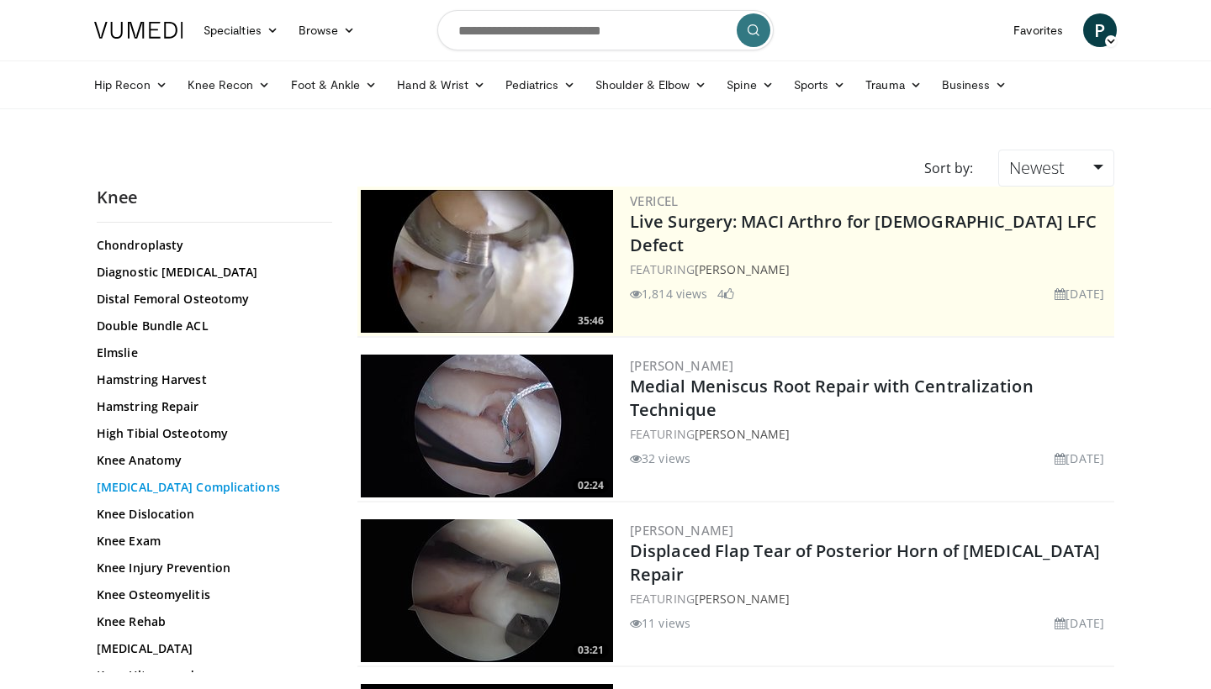
scroll to position [547, 0]
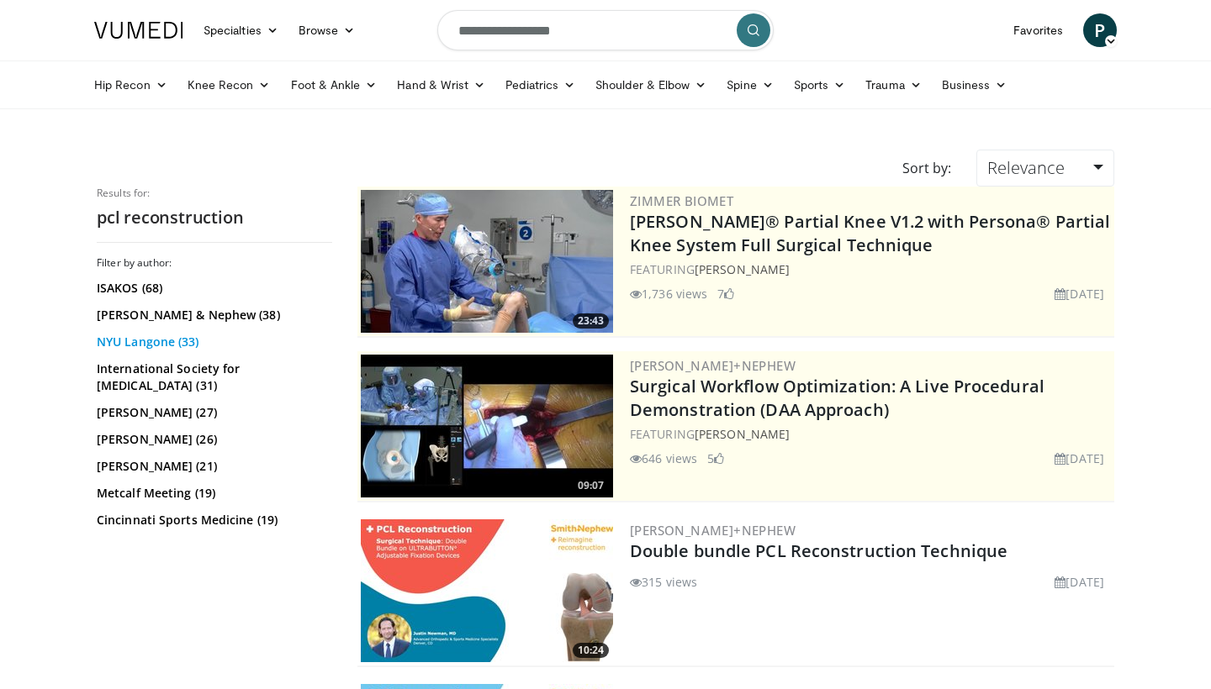
click at [135, 339] on link "NYU Langone (33)" at bounding box center [212, 342] width 231 height 17
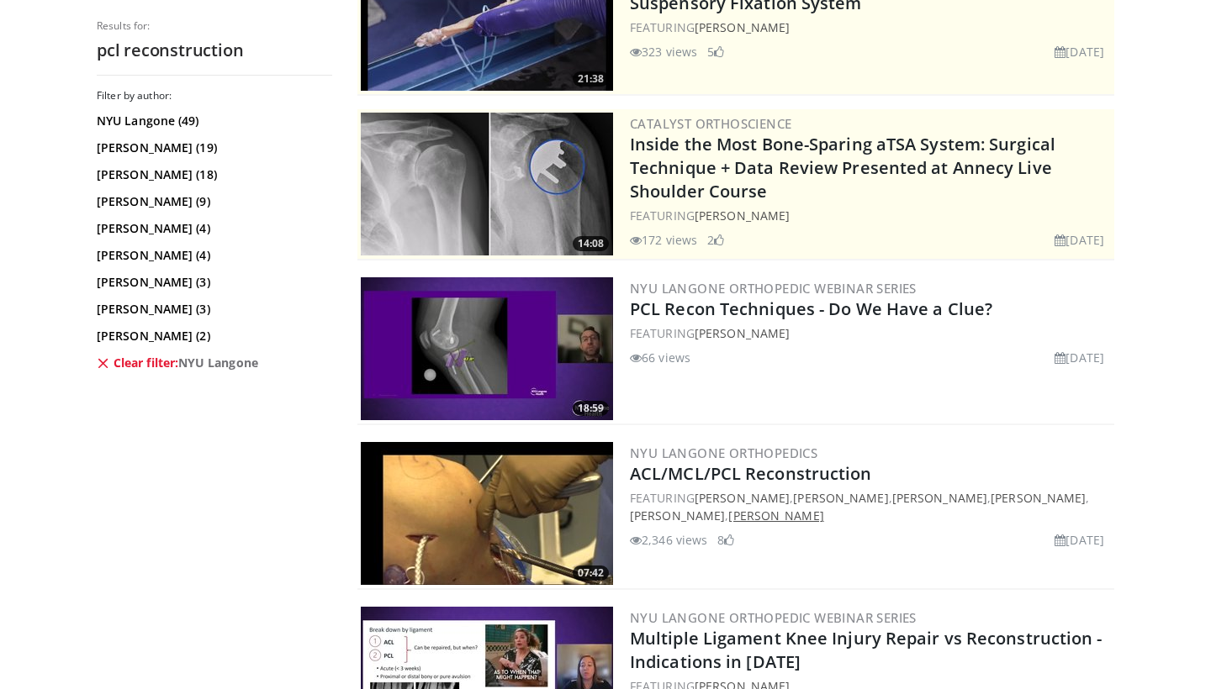
scroll to position [244, 0]
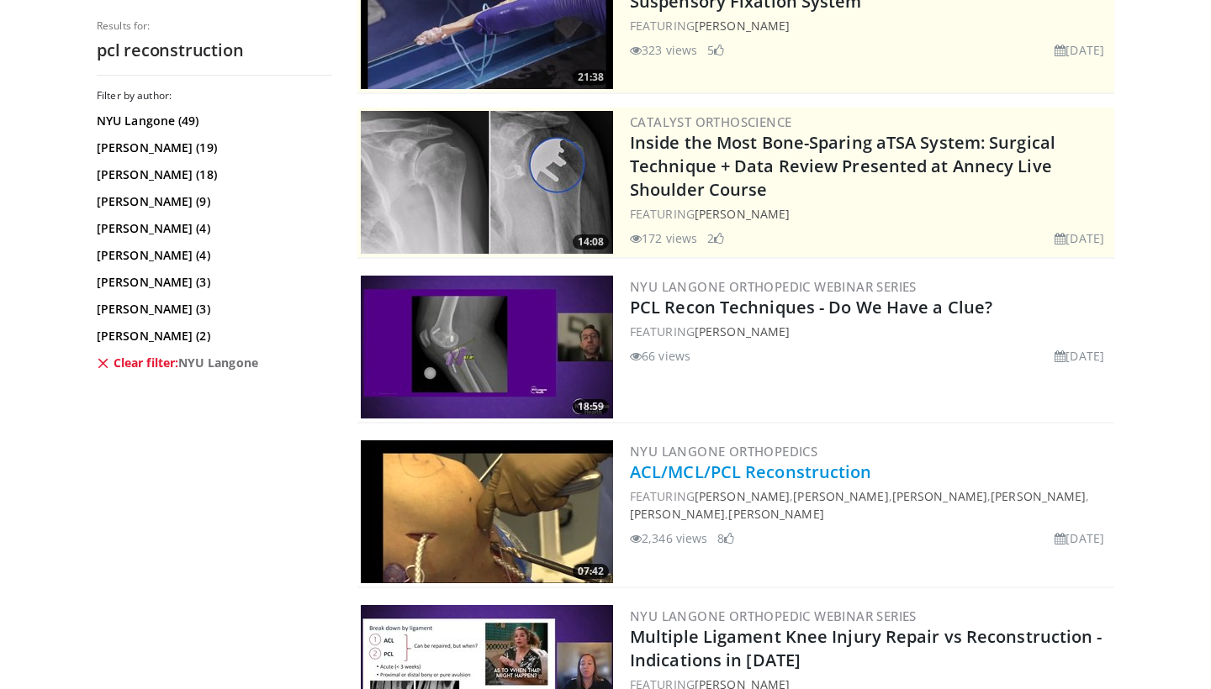
click at [685, 476] on link "ACL/MCL/PCL Reconstruction" at bounding box center [751, 472] width 242 height 23
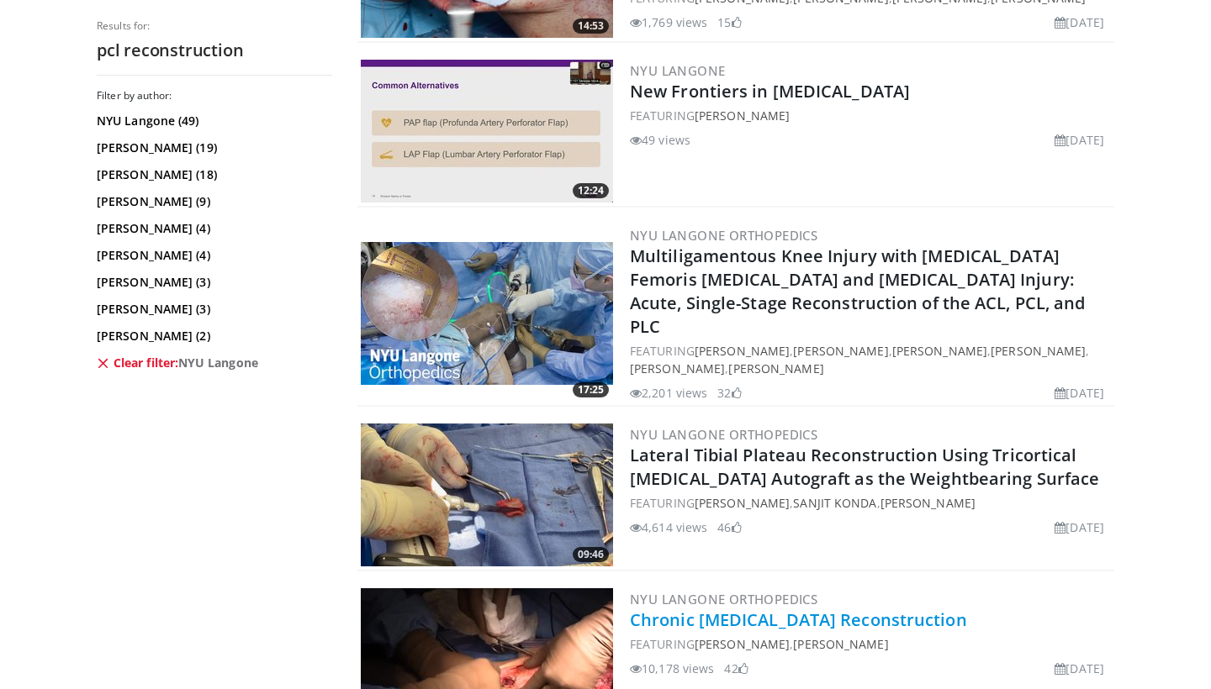
scroll to position [3100, 0]
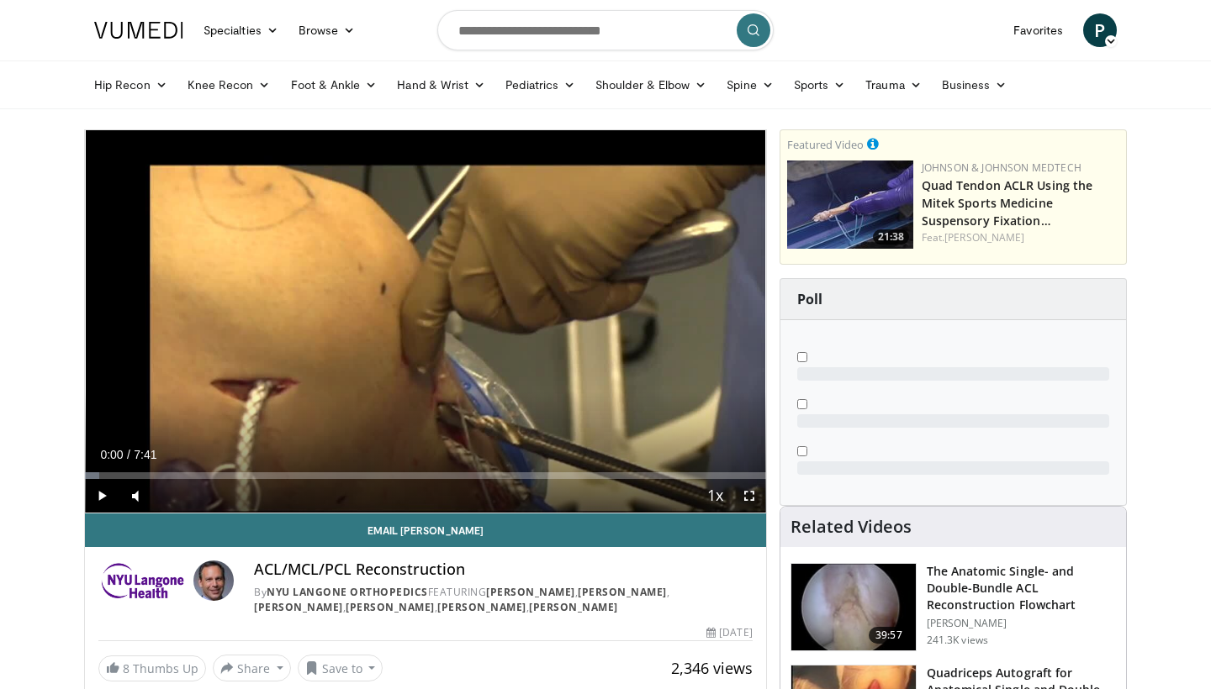
click at [745, 496] on span "Video Player" at bounding box center [749, 496] width 34 height 34
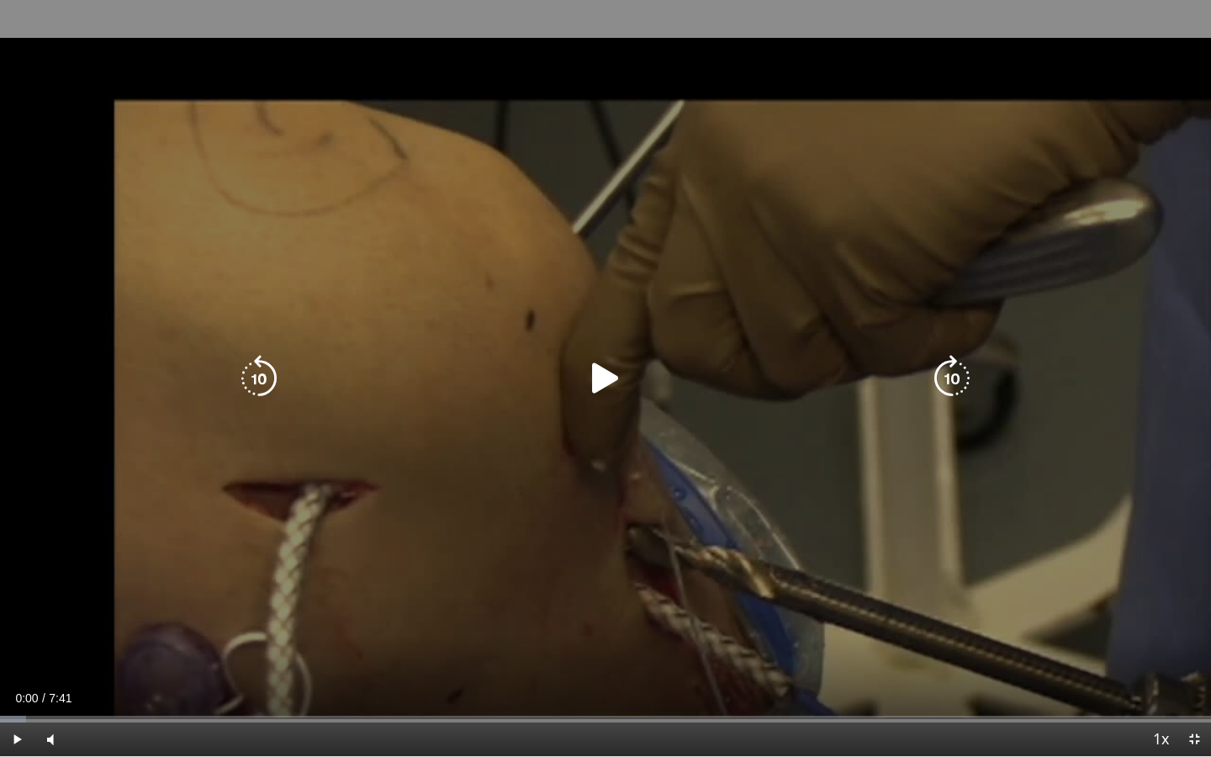
click at [597, 381] on icon "Video Player" at bounding box center [605, 378] width 47 height 47
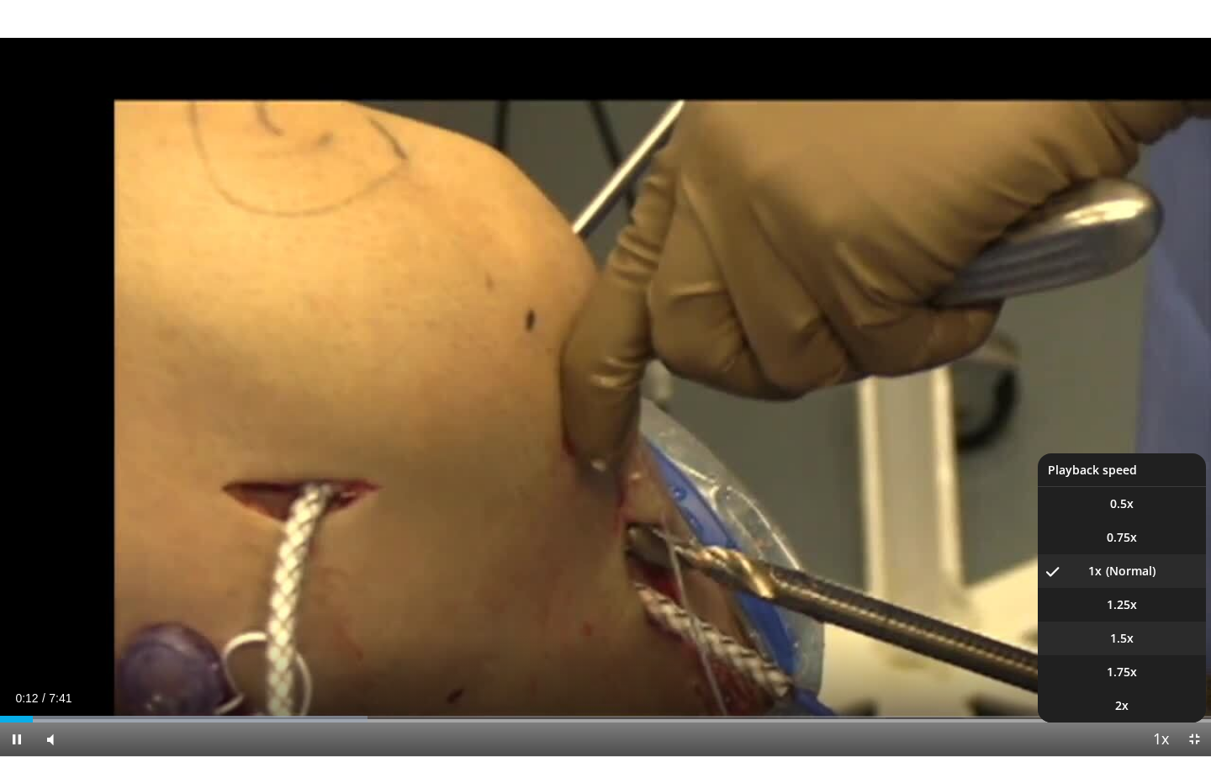
click at [1122, 638] on span "1.5x" at bounding box center [1122, 638] width 24 height 17
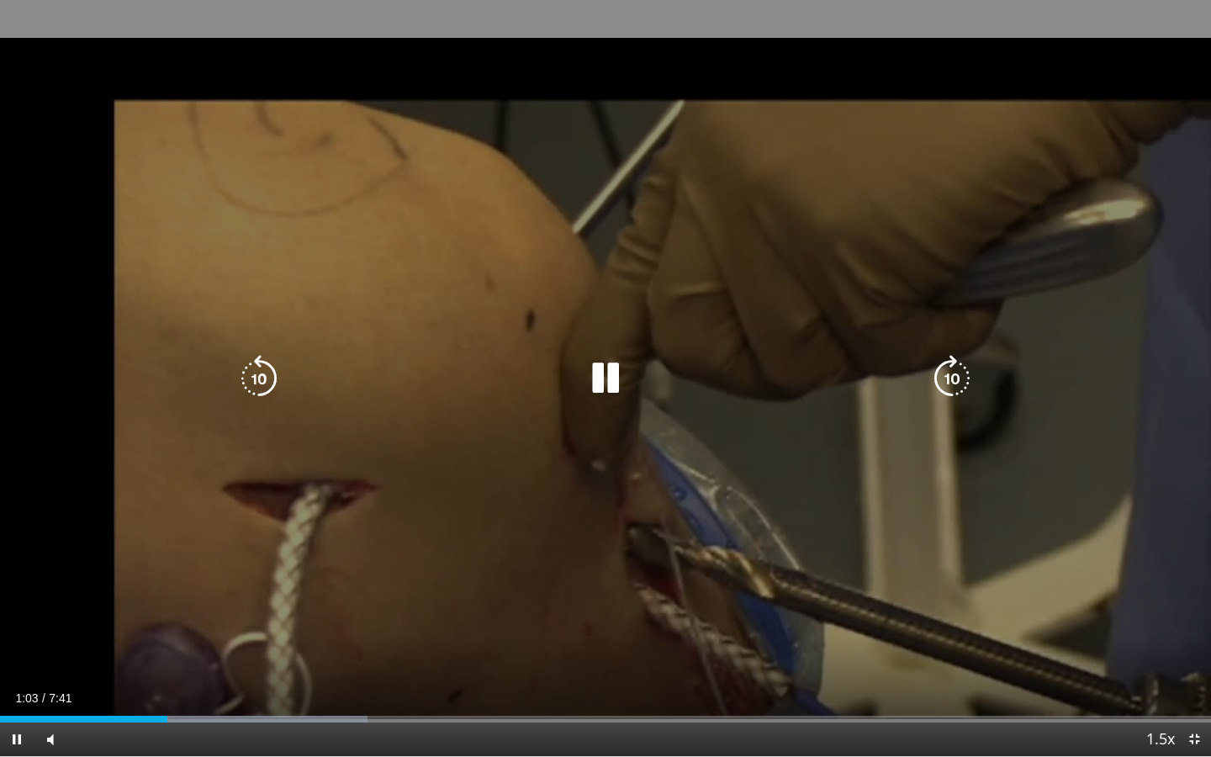
click at [828, 445] on div "10 seconds Tap to unmute" at bounding box center [605, 378] width 1211 height 756
click at [602, 377] on icon "Video Player" at bounding box center [605, 378] width 47 height 47
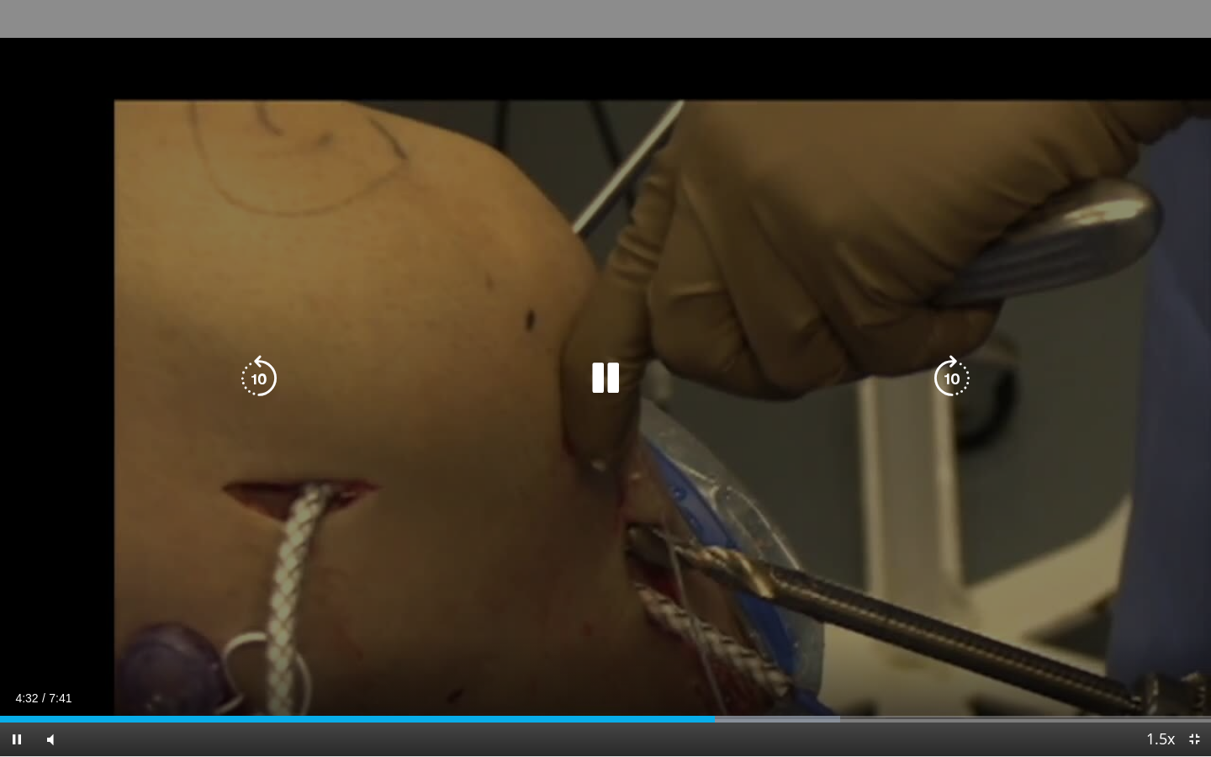
click at [268, 371] on icon "Video Player" at bounding box center [258, 378] width 47 height 47
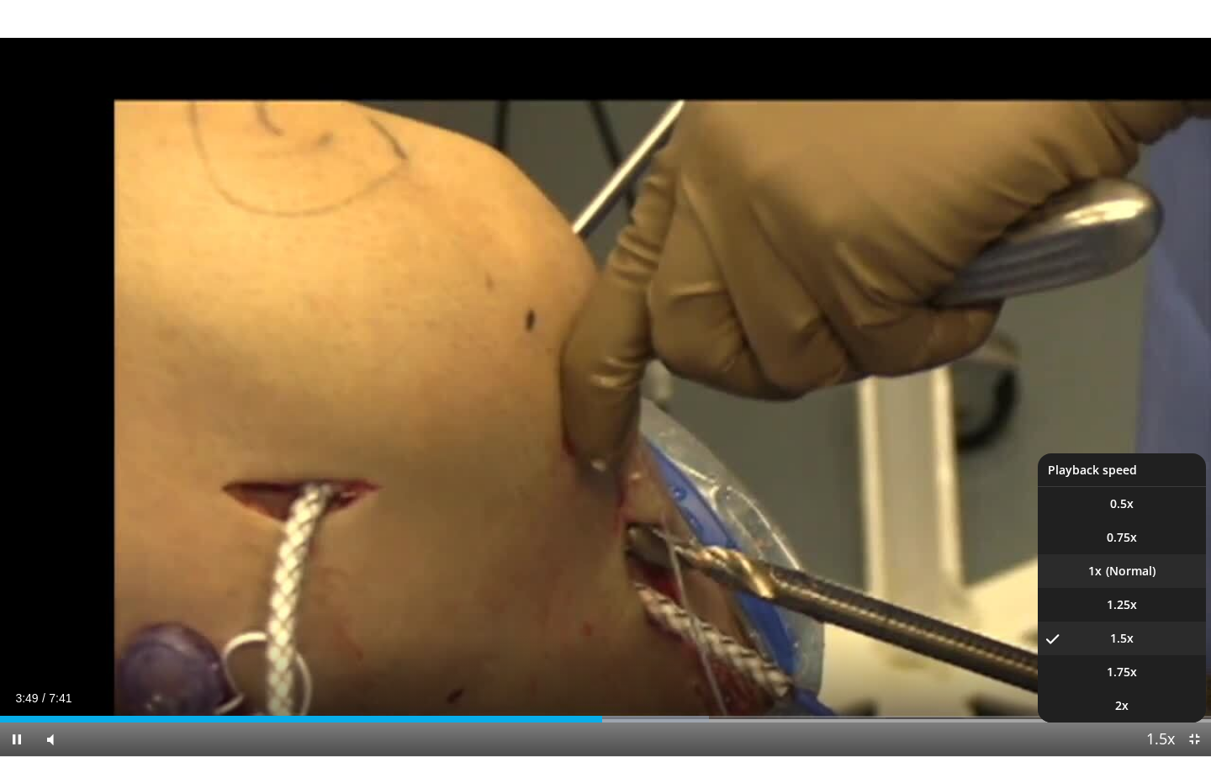
click at [1119, 570] on li "1x" at bounding box center [1122, 571] width 168 height 34
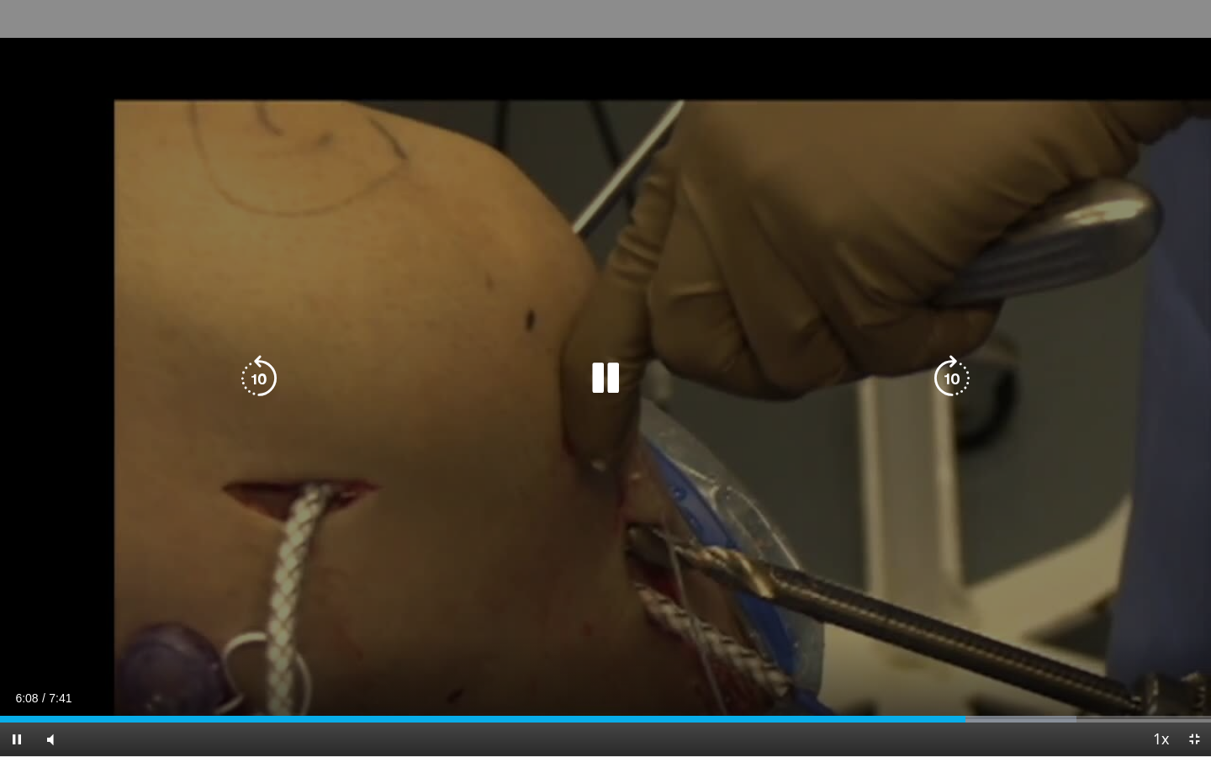
click at [250, 378] on icon "Video Player" at bounding box center [258, 378] width 47 height 47
